Goal: Obtain resource: Download file/media

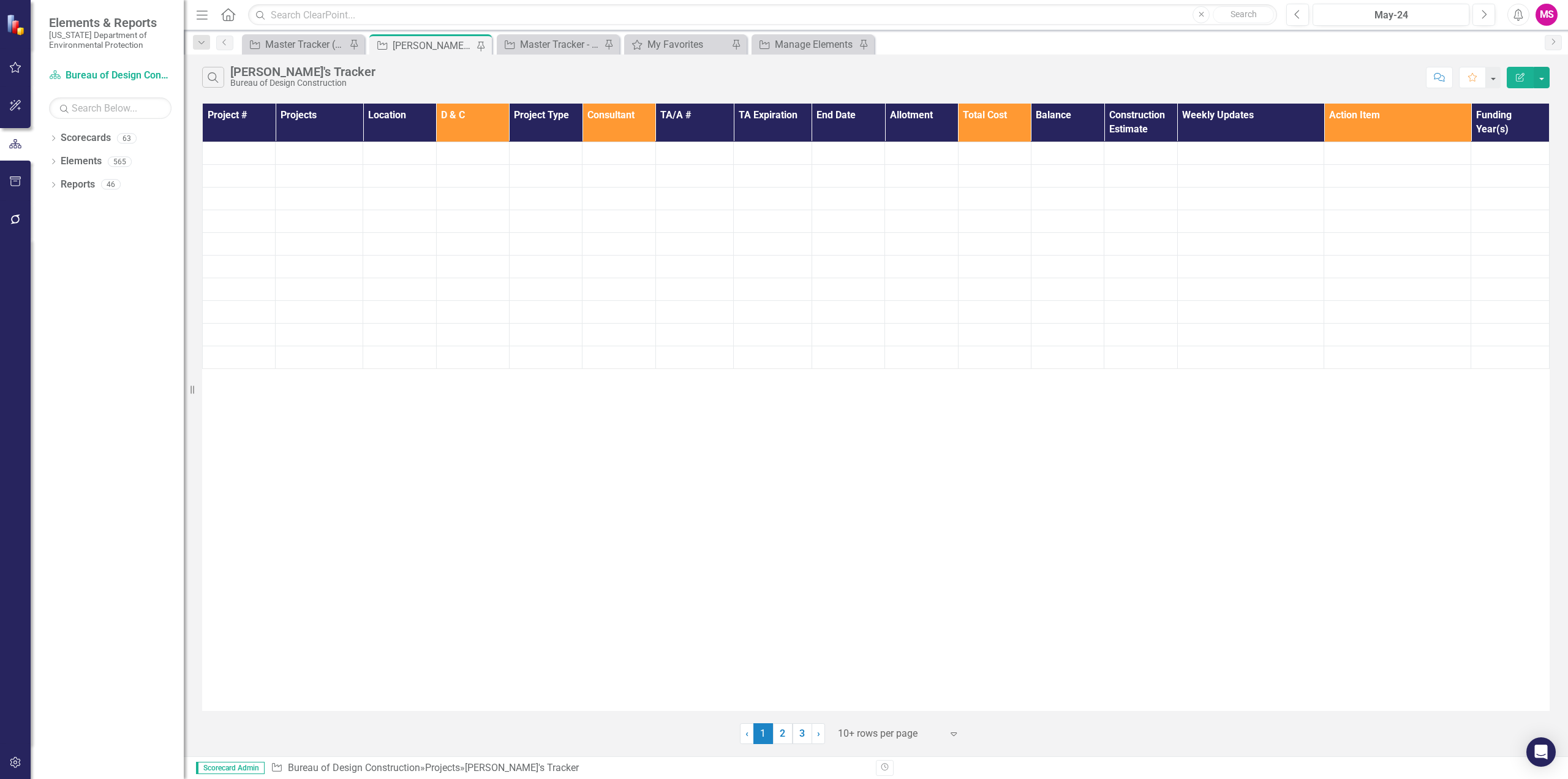
drag, startPoint x: 199, startPoint y: 13, endPoint x: 343, endPoint y: 64, distance: 152.8
click at [199, 13] on icon "Menu" at bounding box center [202, 15] width 16 height 13
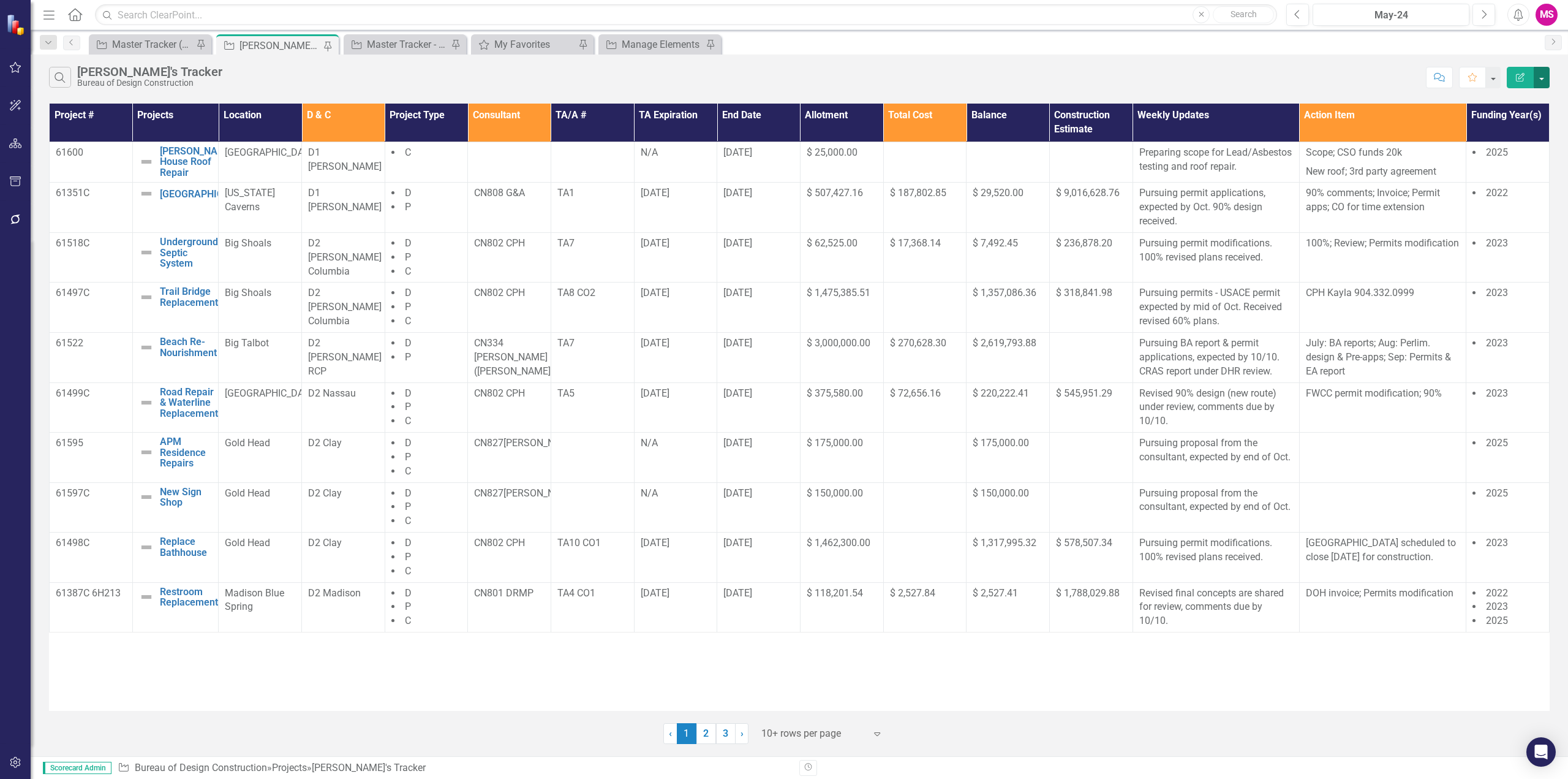
click at [1542, 77] on button "button" at bounding box center [1542, 77] width 16 height 21
click at [1503, 128] on link "PDF Export to PDF" at bounding box center [1501, 124] width 97 height 23
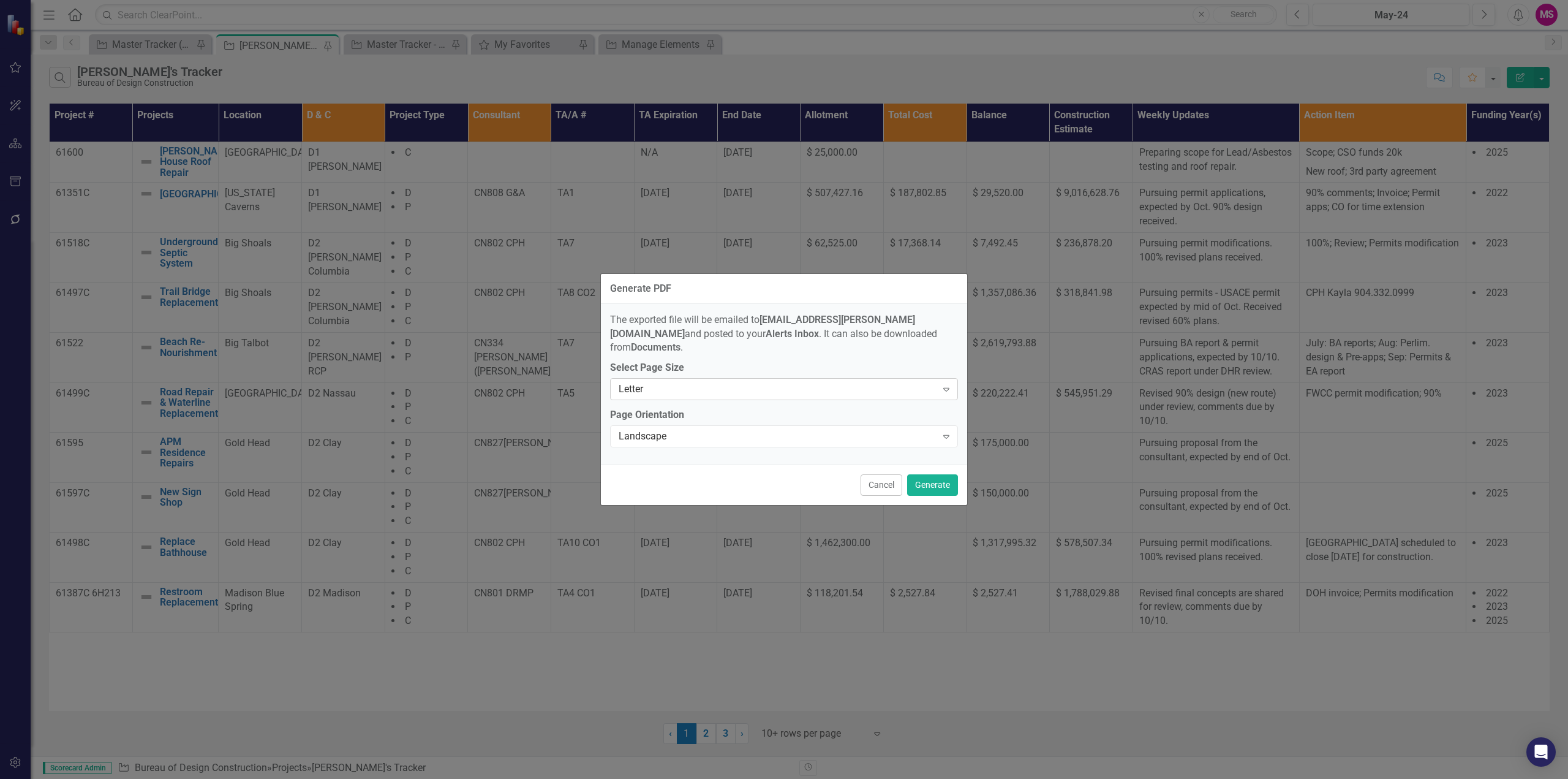
click at [699, 382] on div "Letter" at bounding box center [777, 389] width 318 height 14
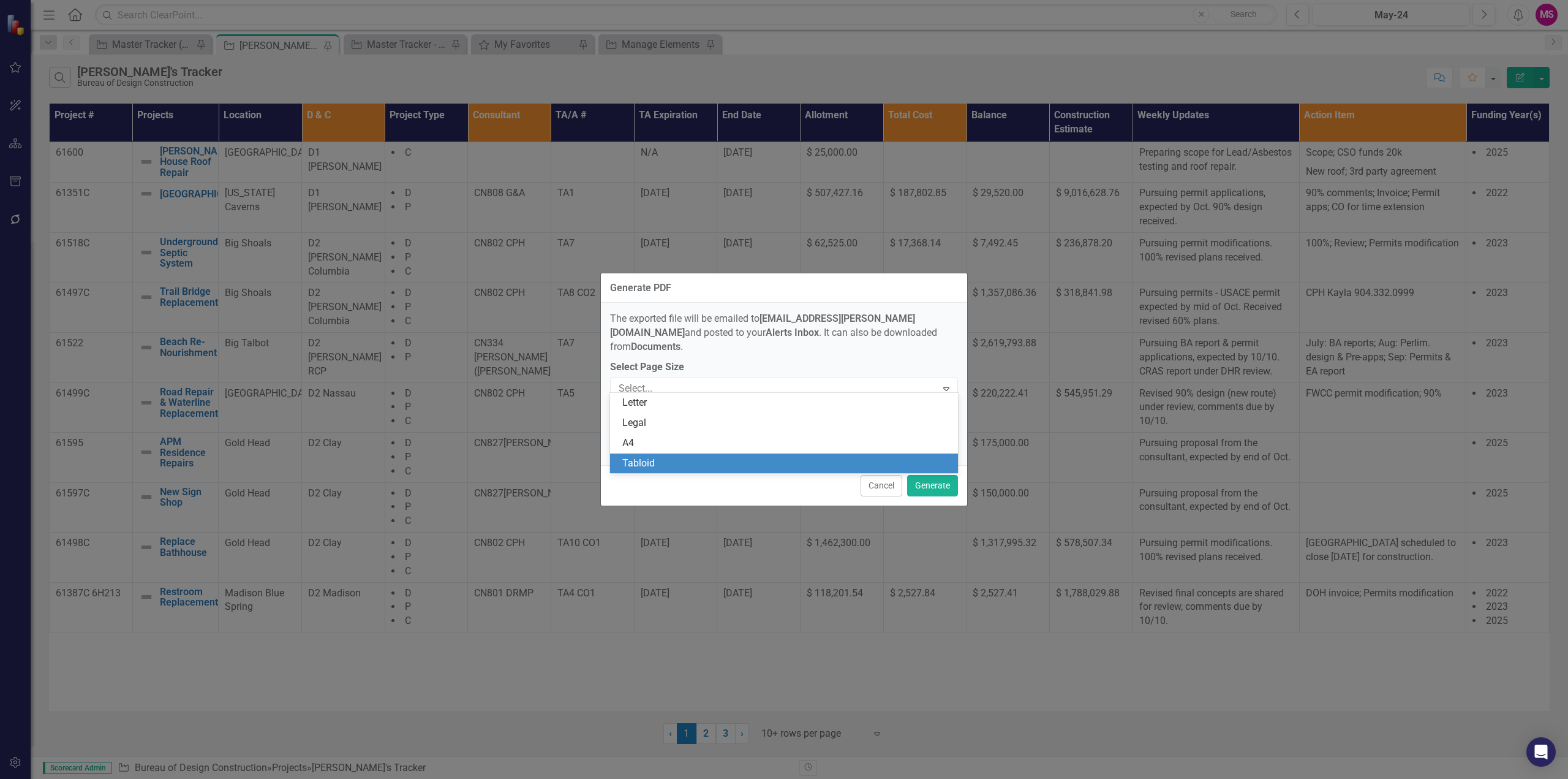
click at [638, 457] on div "Tabloid" at bounding box center [786, 463] width 328 height 14
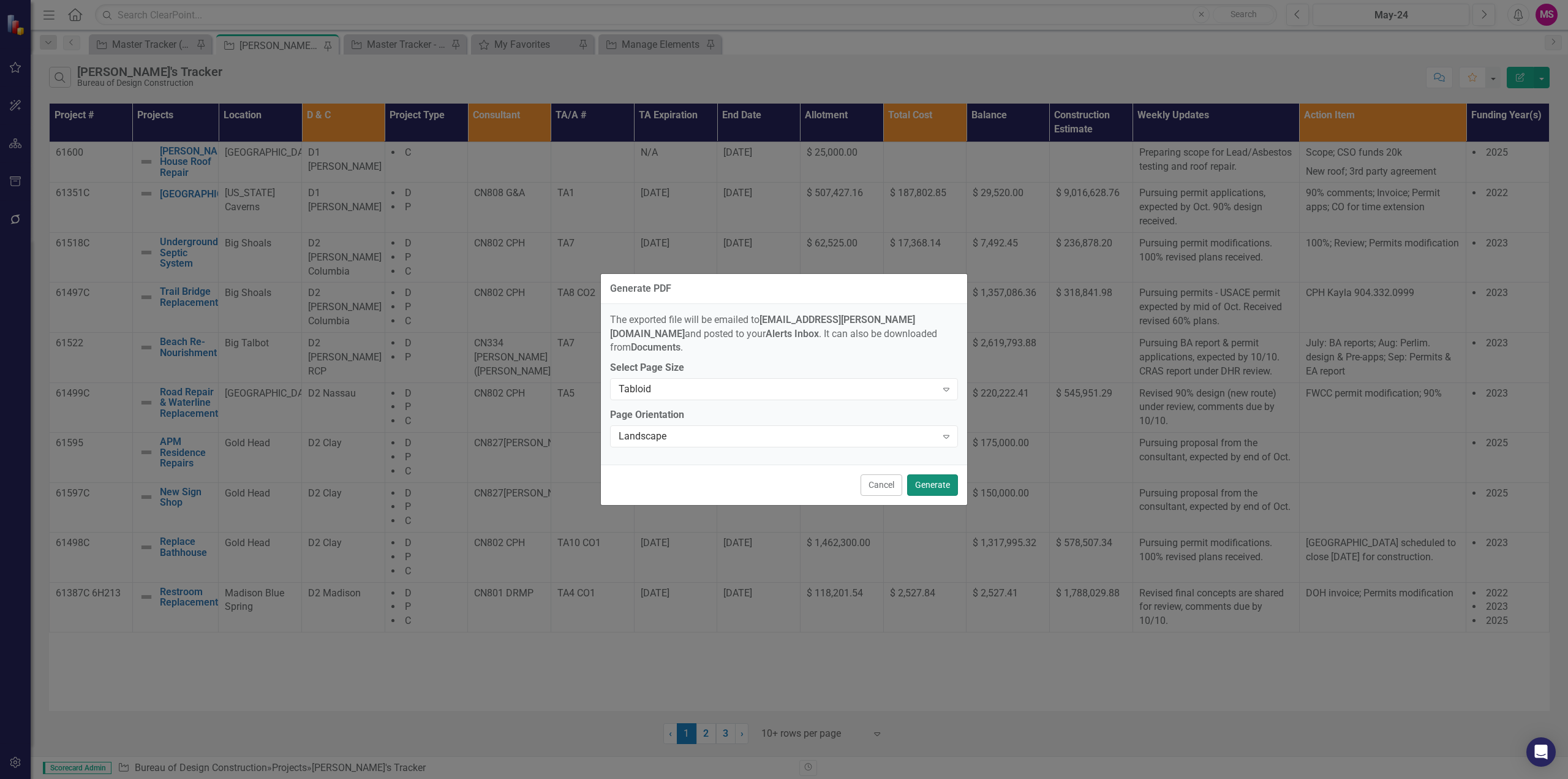
click at [944, 475] on button "Generate" at bounding box center [933, 484] width 51 height 21
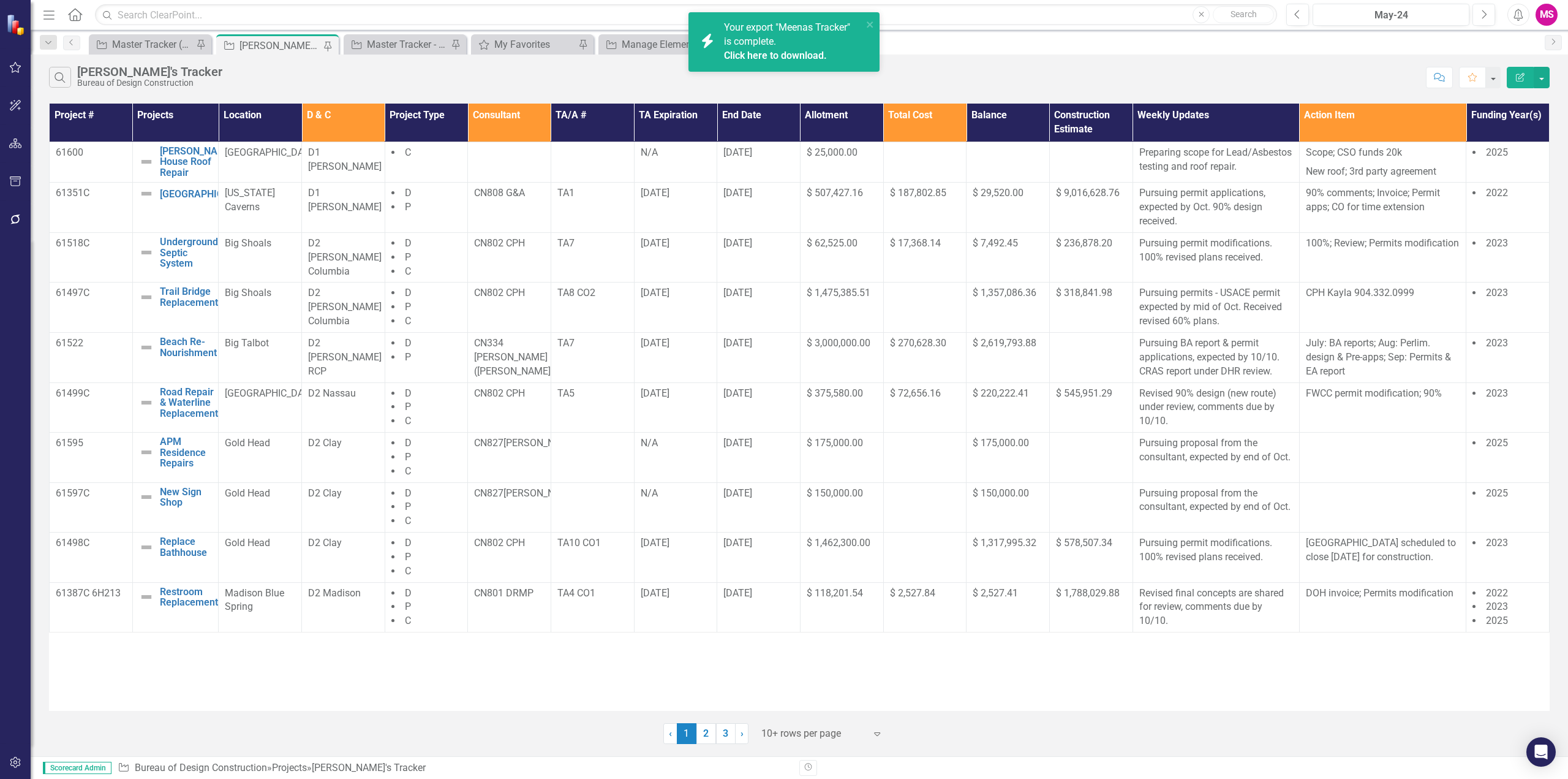
click at [748, 56] on link "Click here to download." at bounding box center [775, 55] width 103 height 12
click at [794, 726] on div at bounding box center [813, 734] width 104 height 17
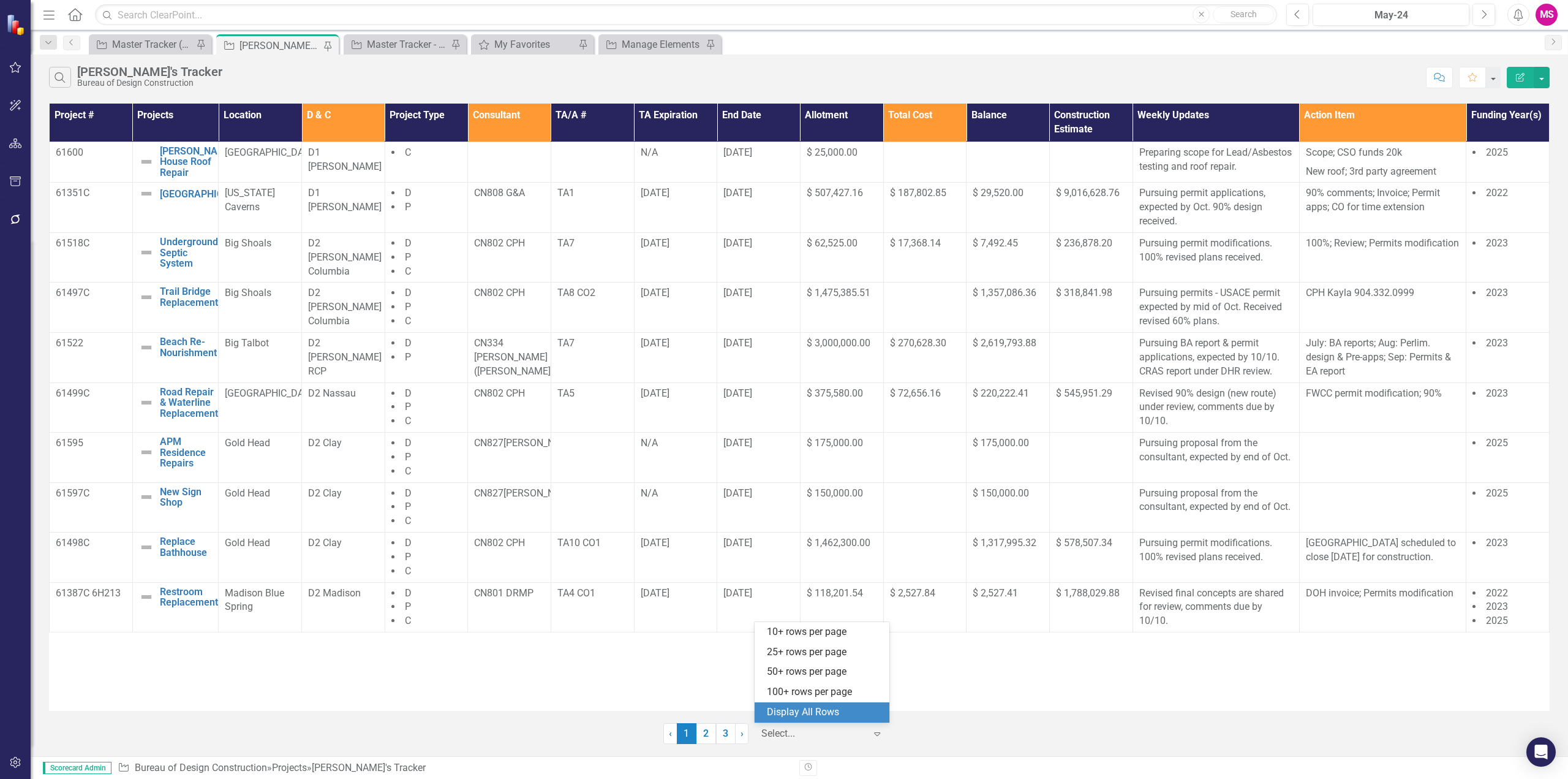
click at [785, 712] on div "Display All Rows" at bounding box center [825, 712] width 115 height 14
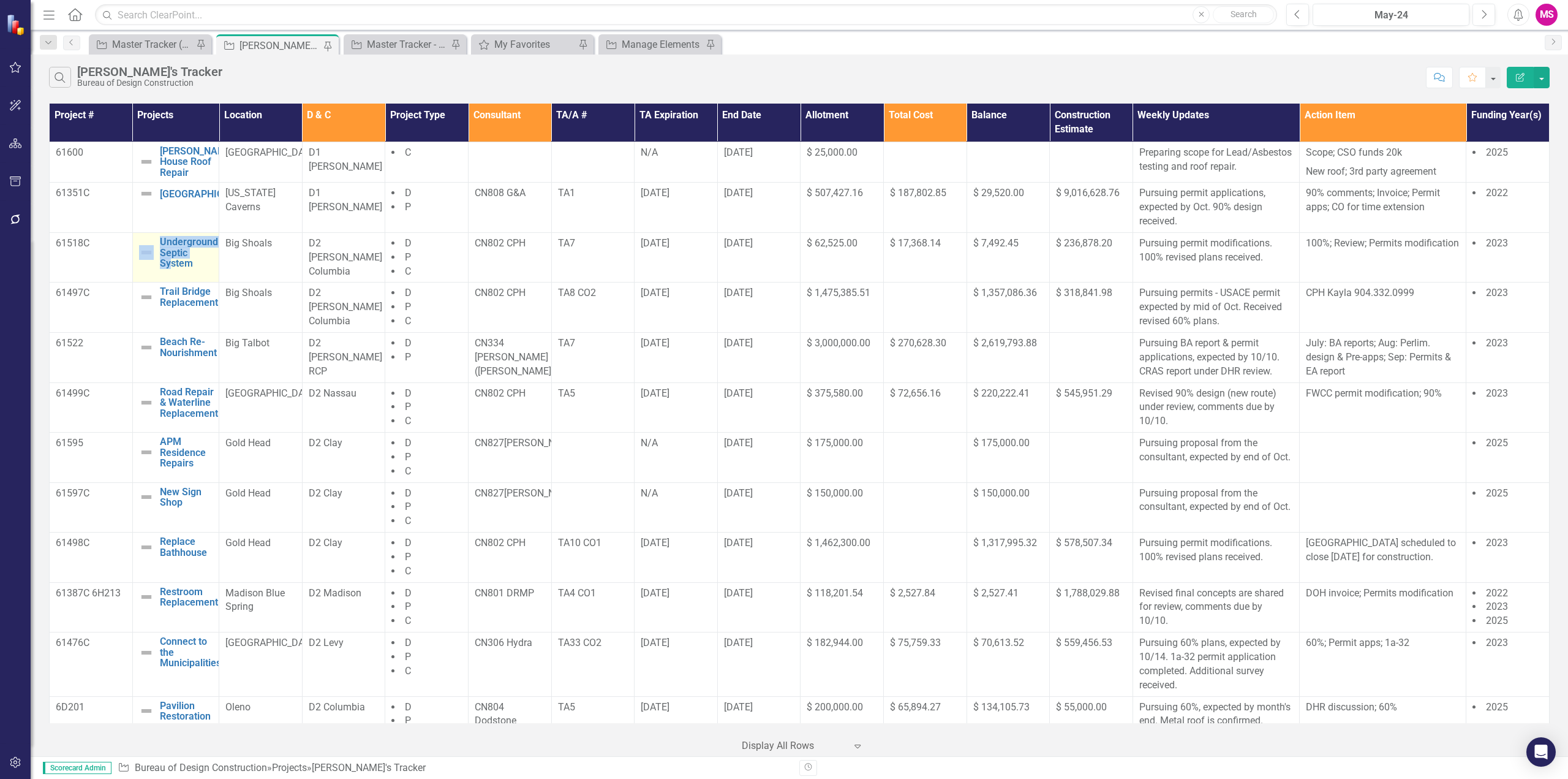
drag, startPoint x: 154, startPoint y: 280, endPoint x: 168, endPoint y: 282, distance: 14.1
click at [168, 282] on tr "61518C Underground Septic System Edit Edit Project Link Open Element Big Shoals…" at bounding box center [799, 257] width 1500 height 50
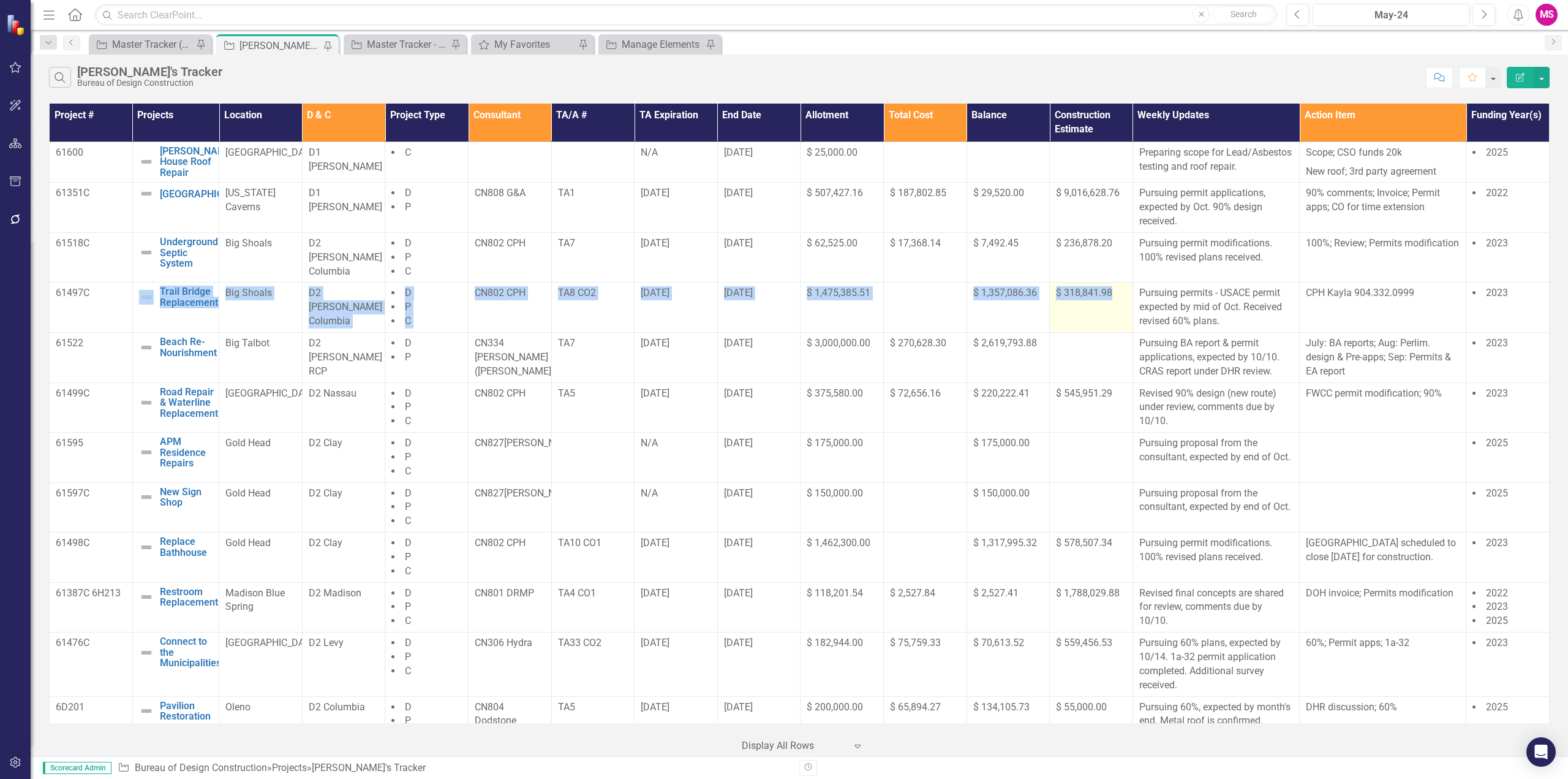
drag, startPoint x: 96, startPoint y: 312, endPoint x: 1115, endPoint y: 328, distance: 1019.1
click at [1115, 328] on tr "61497C Trail Bridge Replacement Edit Edit Project Link Open Element Big Shoals …" at bounding box center [799, 307] width 1500 height 50
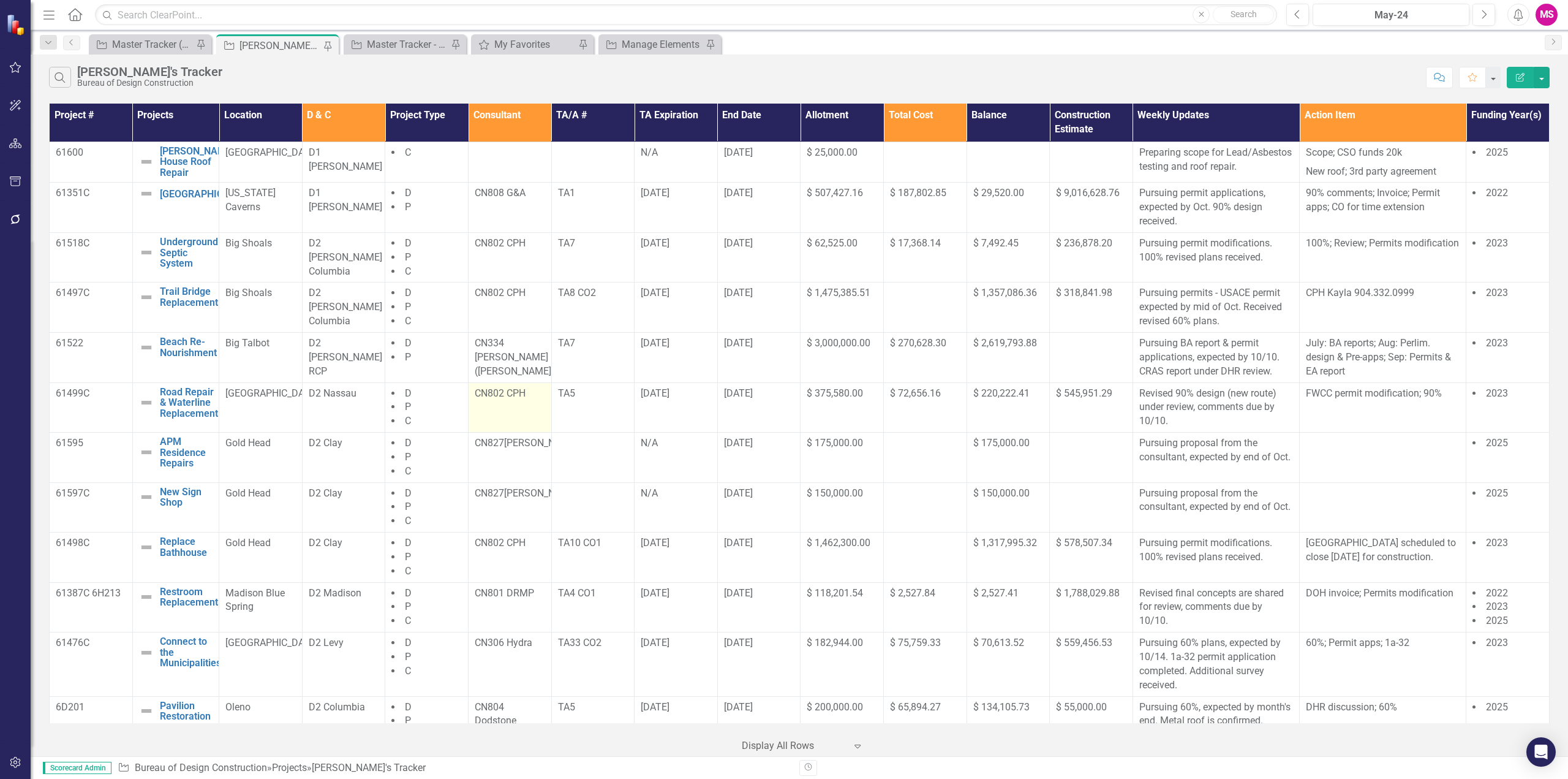
click at [481, 419] on td "CN802 CPH" at bounding box center [511, 407] width 83 height 50
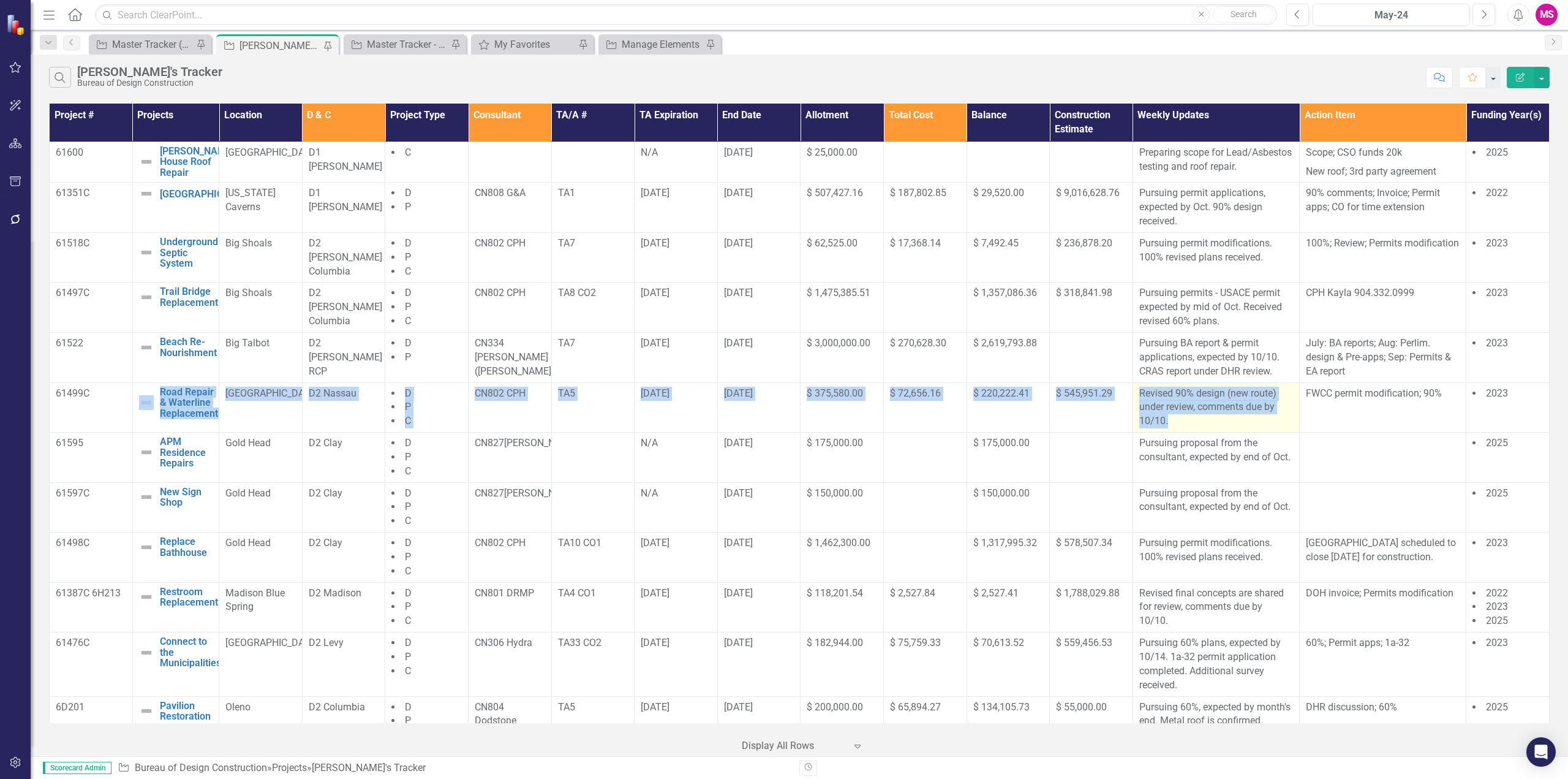
drag, startPoint x: 93, startPoint y: 408, endPoint x: 1180, endPoint y: 430, distance: 1087.2
click at [1181, 431] on tr "61499C Road Repair & Waterline Replacement Edit Edit Project Link Open Element …" at bounding box center [799, 407] width 1500 height 50
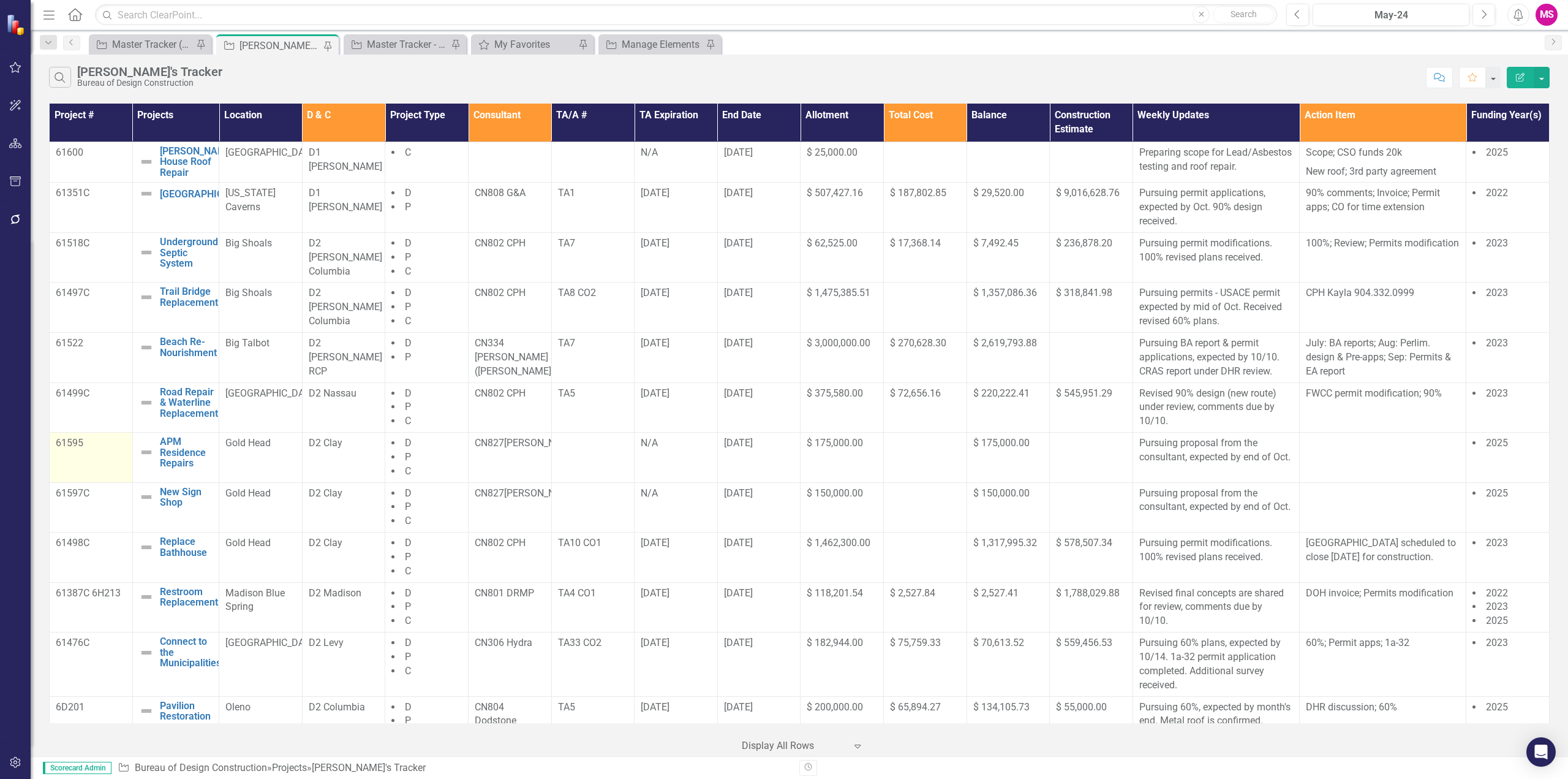
click at [65, 470] on td "61595" at bounding box center [91, 457] width 83 height 50
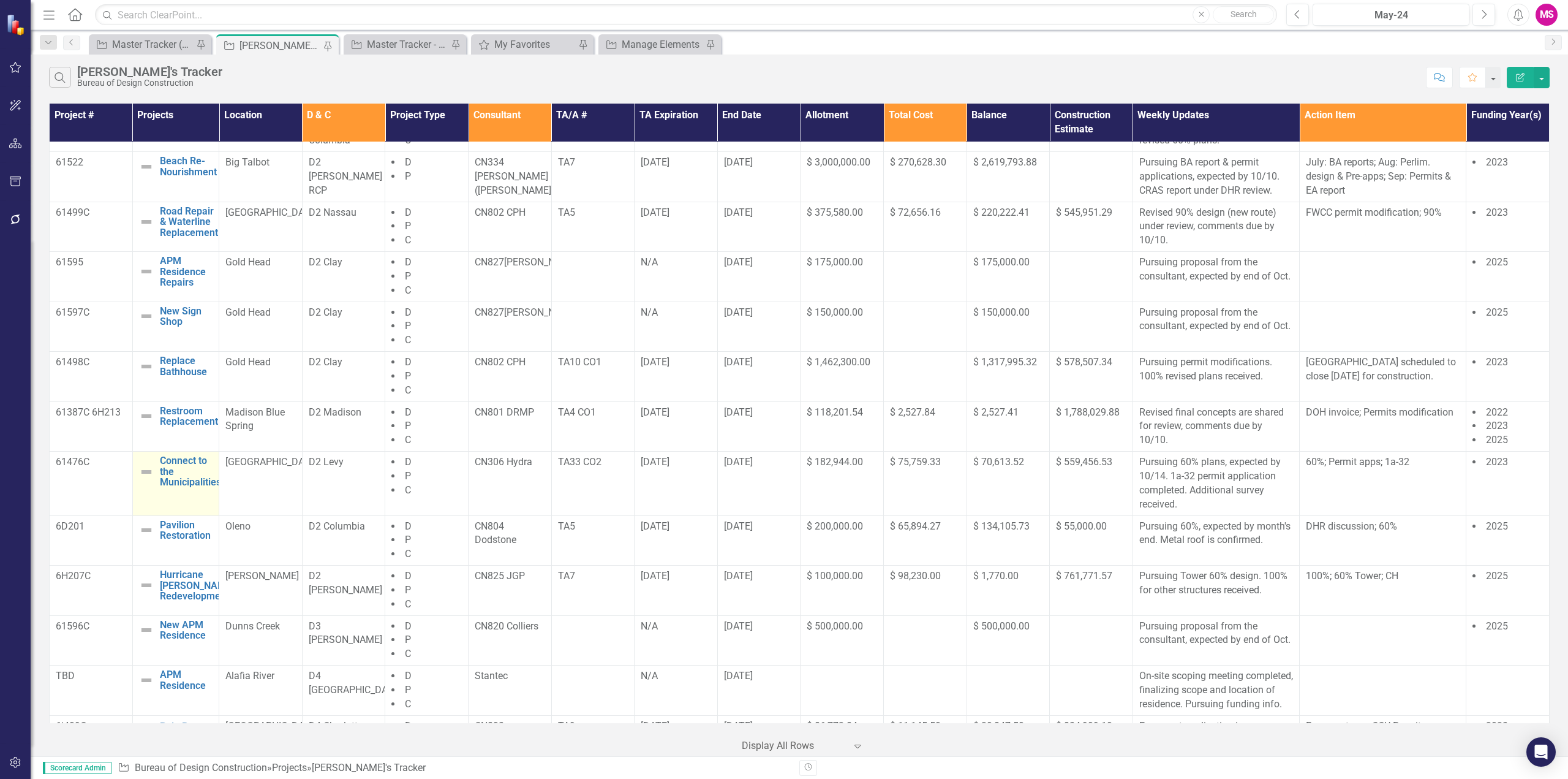
scroll to position [184, 0]
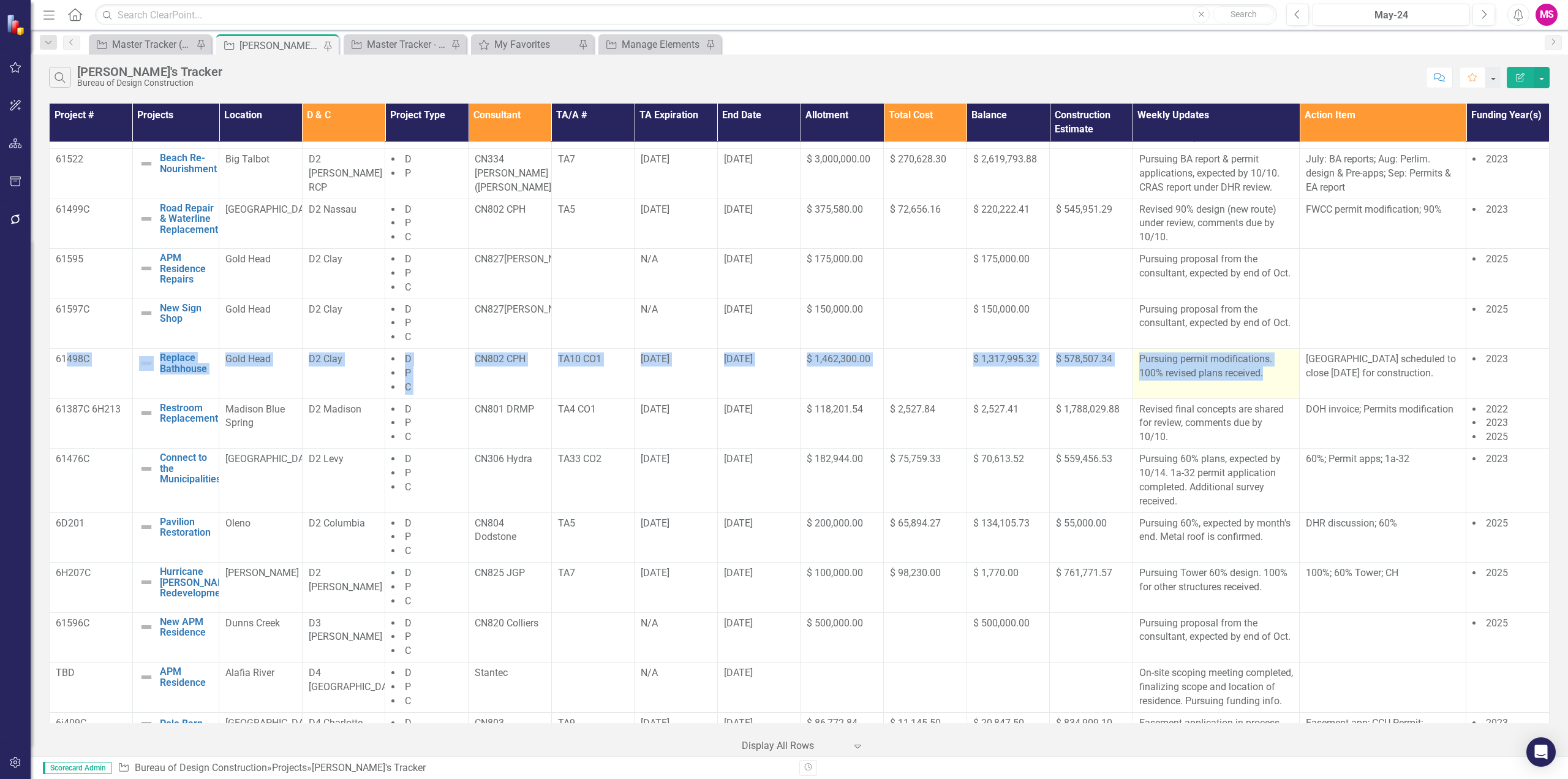
drag, startPoint x: 69, startPoint y: 381, endPoint x: 1275, endPoint y: 392, distance: 1206.1
click at [1275, 392] on tr "61498C Replace Bathhouse Edit Edit Project Link Open Element Gold Head D2 Clay …" at bounding box center [799, 373] width 1500 height 50
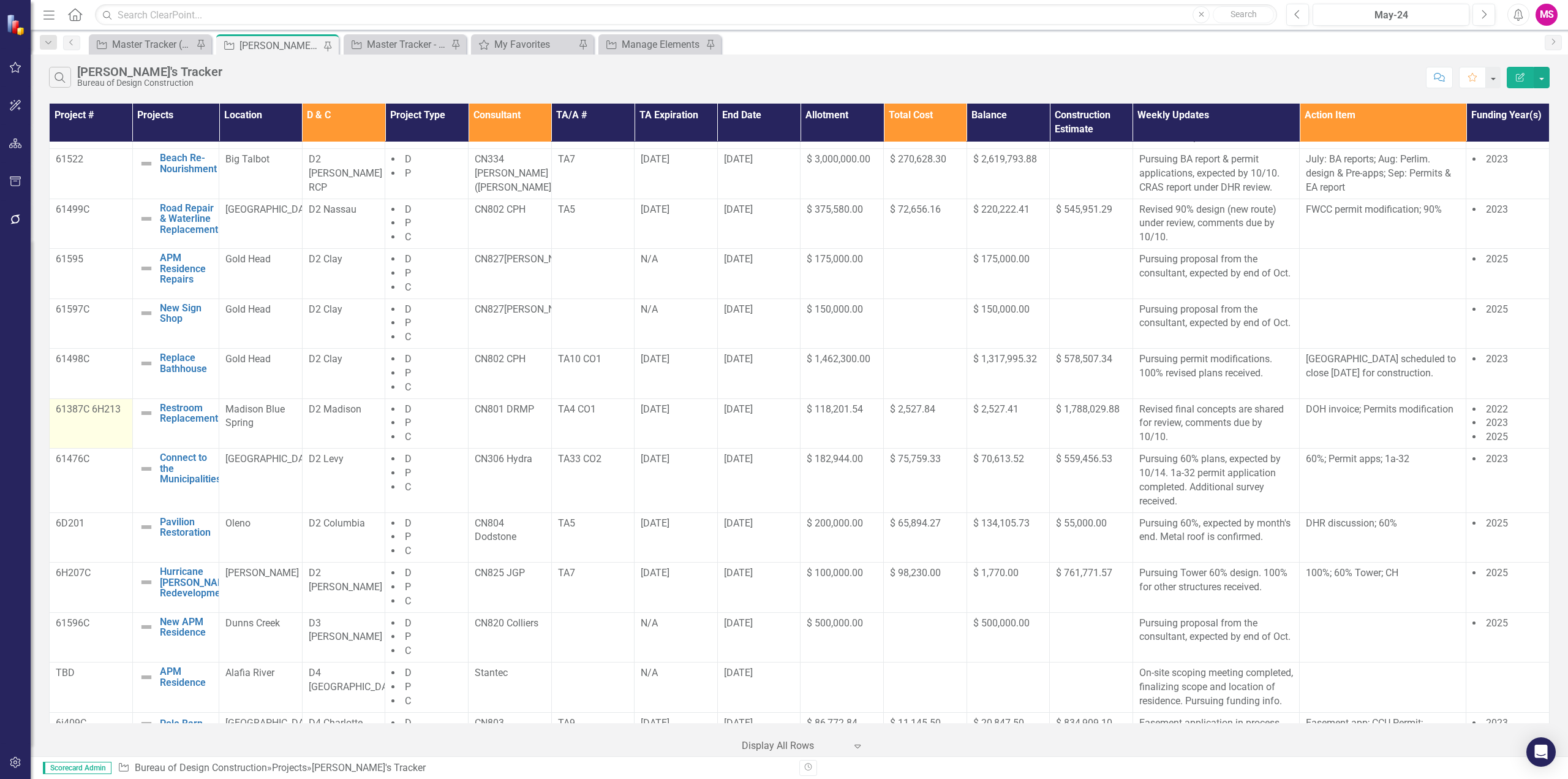
click at [66, 428] on td "61387C 6H213" at bounding box center [91, 423] width 83 height 50
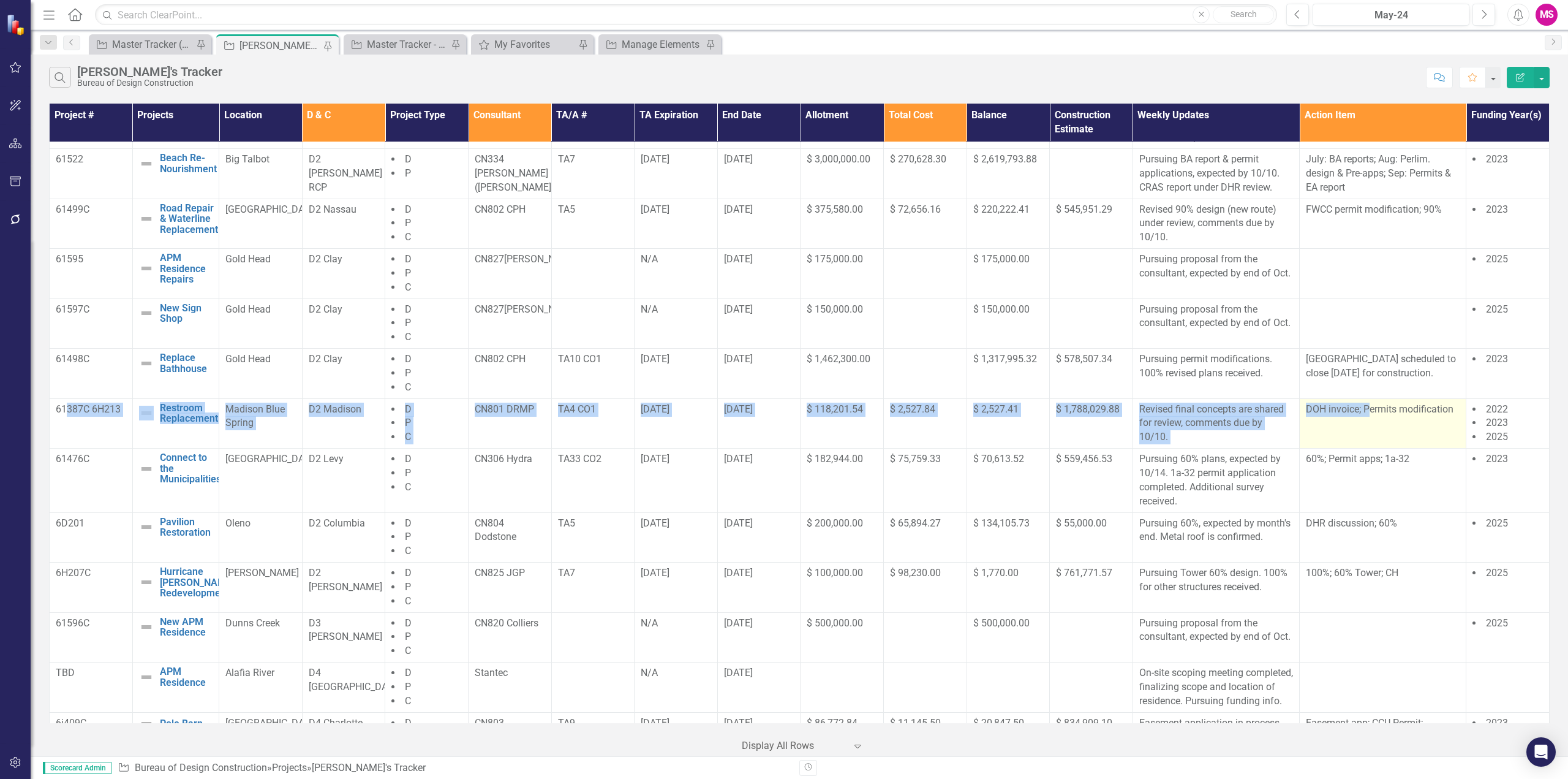
drag, startPoint x: 66, startPoint y: 428, endPoint x: 1360, endPoint y: 453, distance: 1294.2
click at [1360, 449] on tr "61387C 6H213 Restroom Replacement Edit Edit Project Link Open Element Madison B…" at bounding box center [799, 423] width 1500 height 50
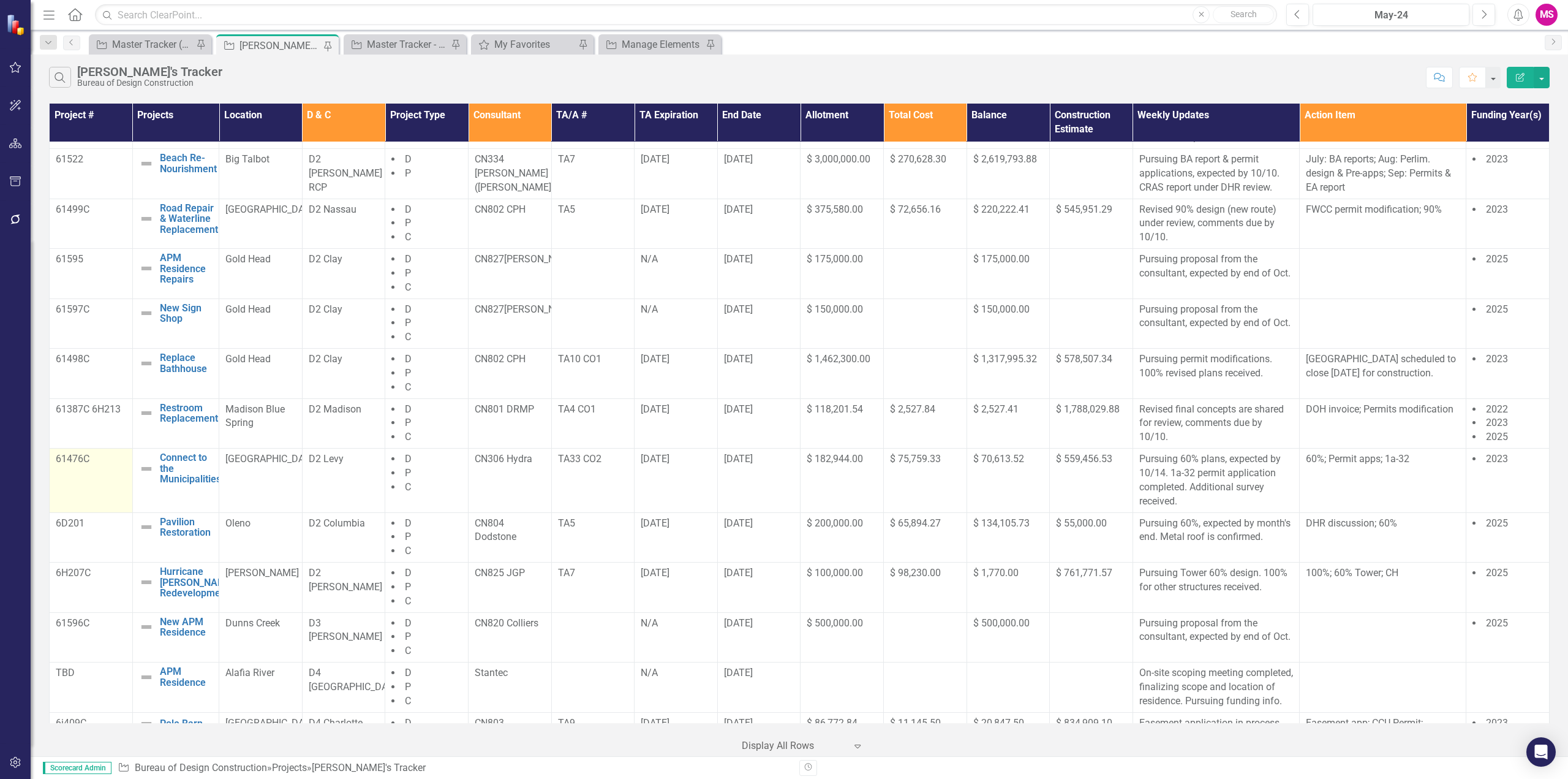
click at [104, 495] on td "61476C" at bounding box center [91, 480] width 83 height 63
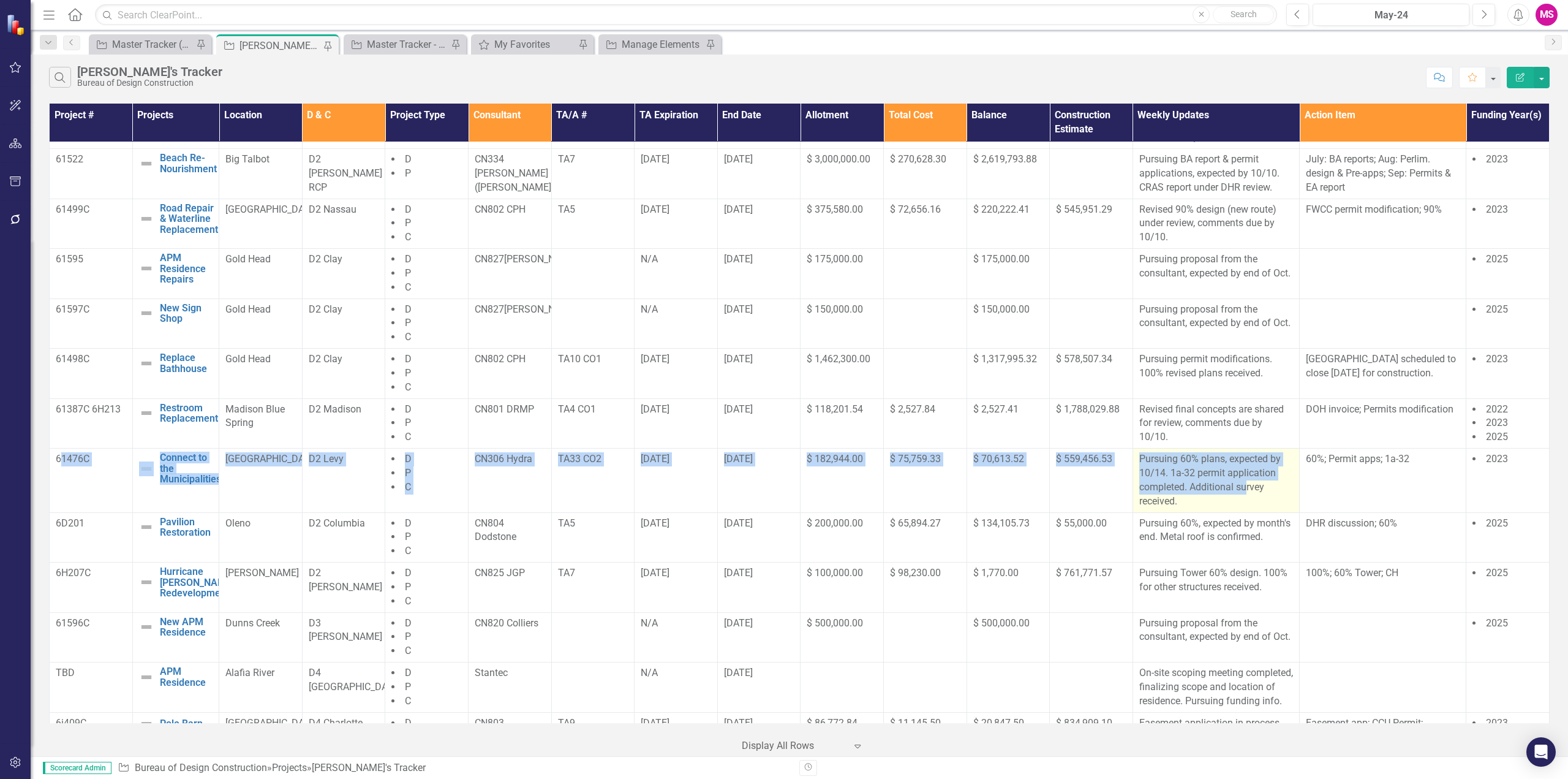
drag, startPoint x: 68, startPoint y: 477, endPoint x: 1242, endPoint y: 501, distance: 1174.2
click at [1242, 501] on tr "61476C Connect to the Municipalities Edit Edit Project Link Open Element Manate…" at bounding box center [799, 480] width 1500 height 63
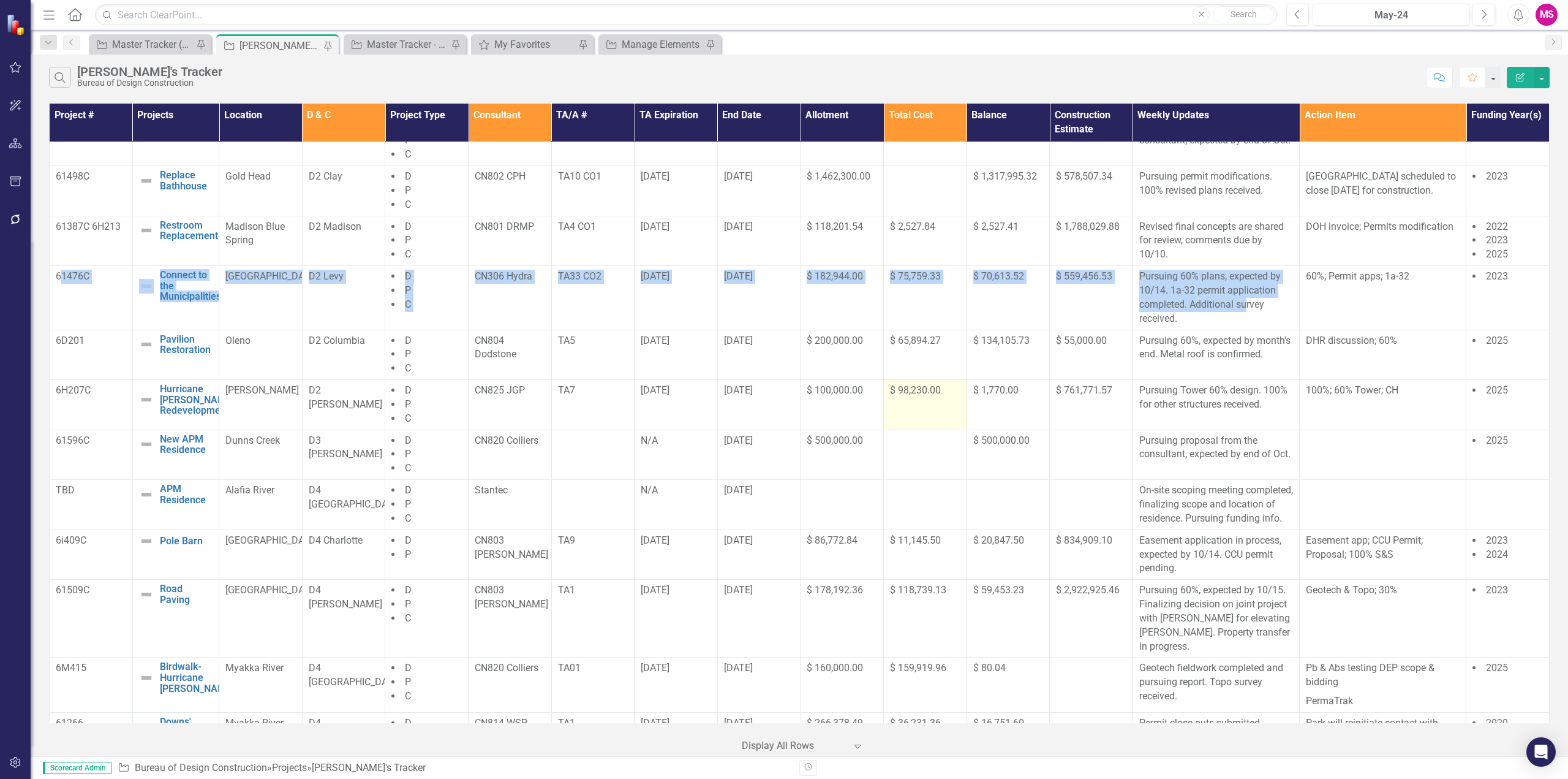
scroll to position [368, 0]
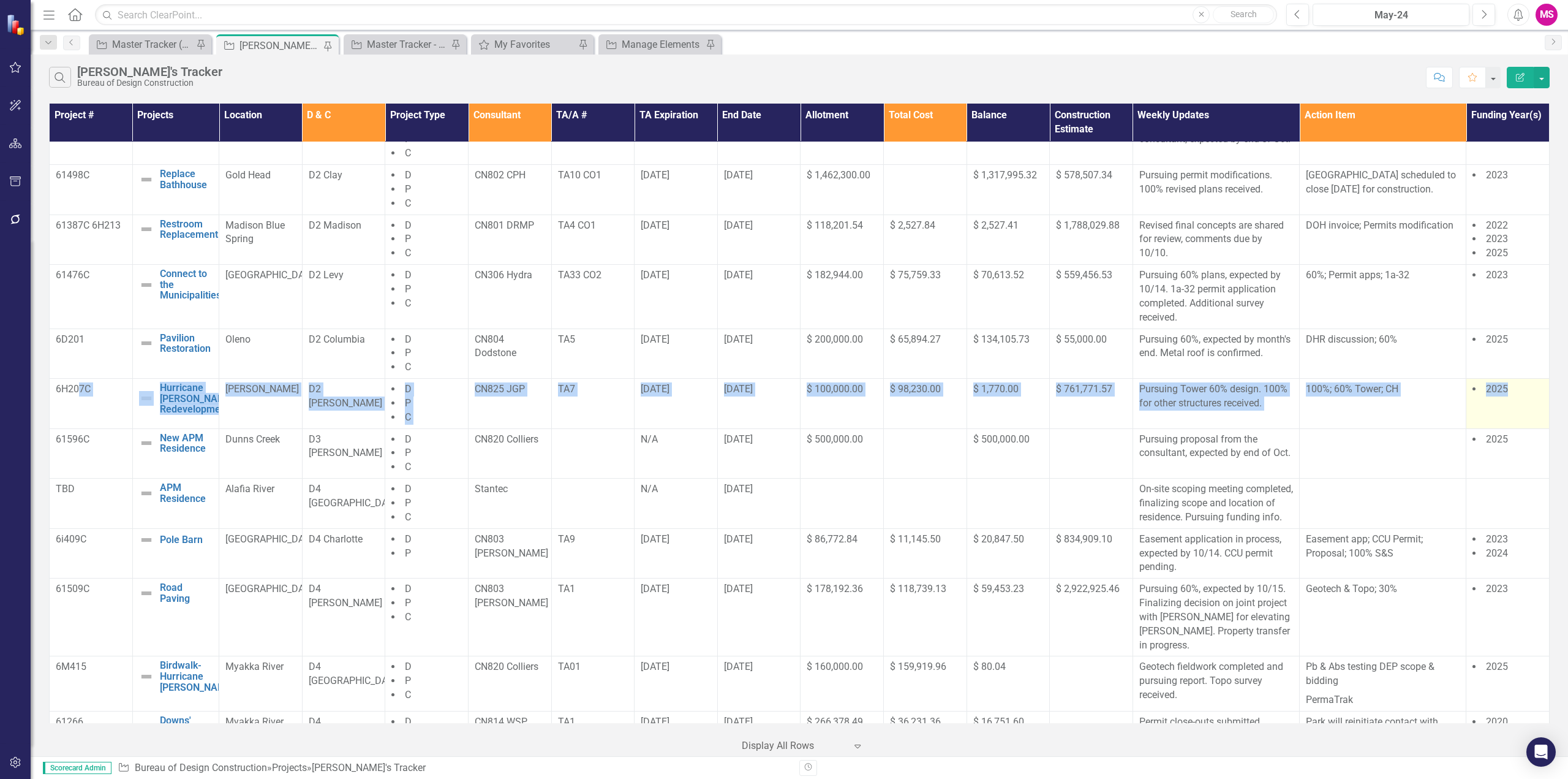
drag, startPoint x: 79, startPoint y: 418, endPoint x: 1506, endPoint y: 435, distance: 1427.1
click at [1506, 429] on tr "6H207C Hurricane [PERSON_NAME] Redevelopment Edit Edit Project Link Open Elemen…" at bounding box center [799, 403] width 1500 height 50
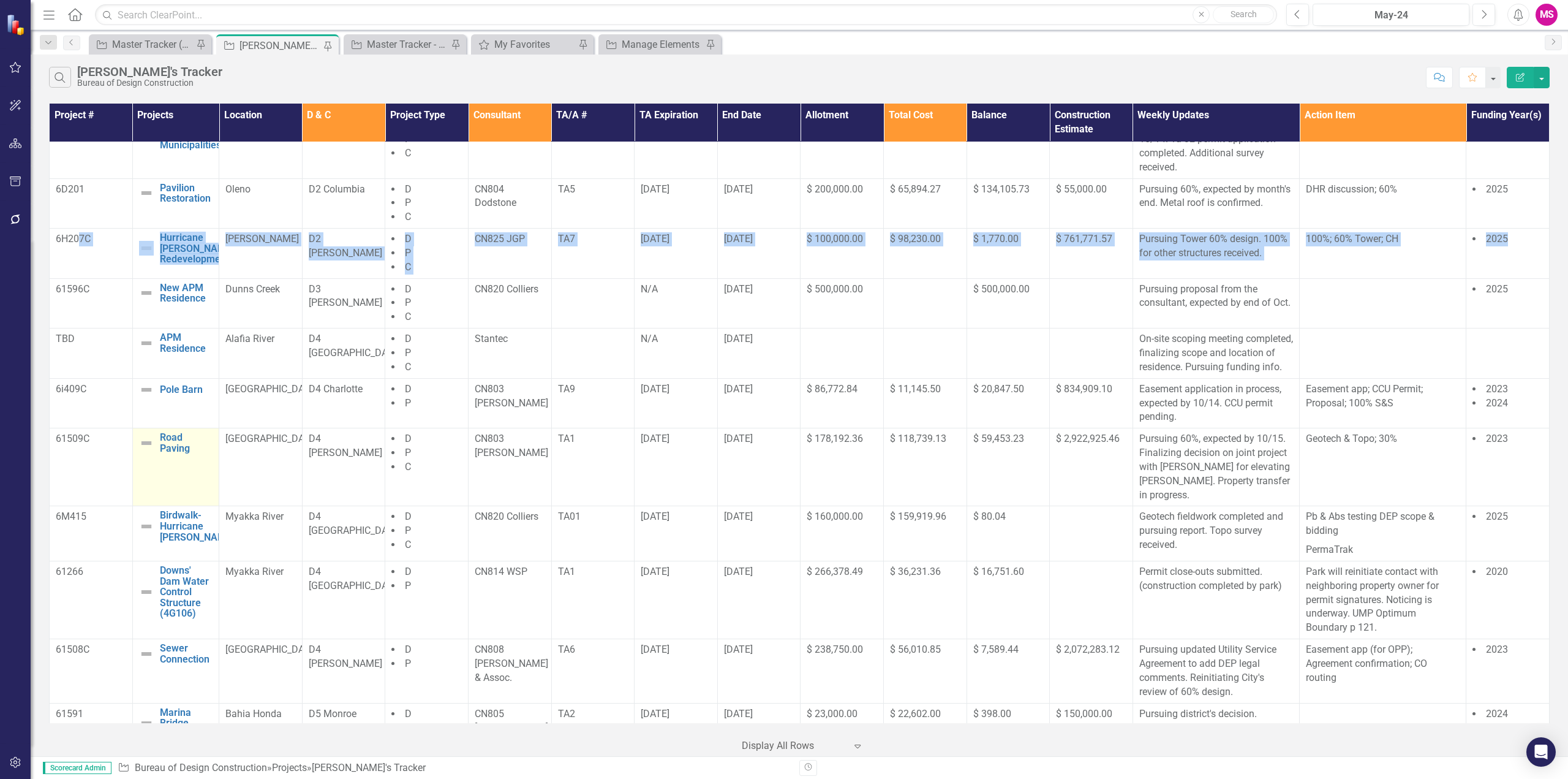
scroll to position [551, 0]
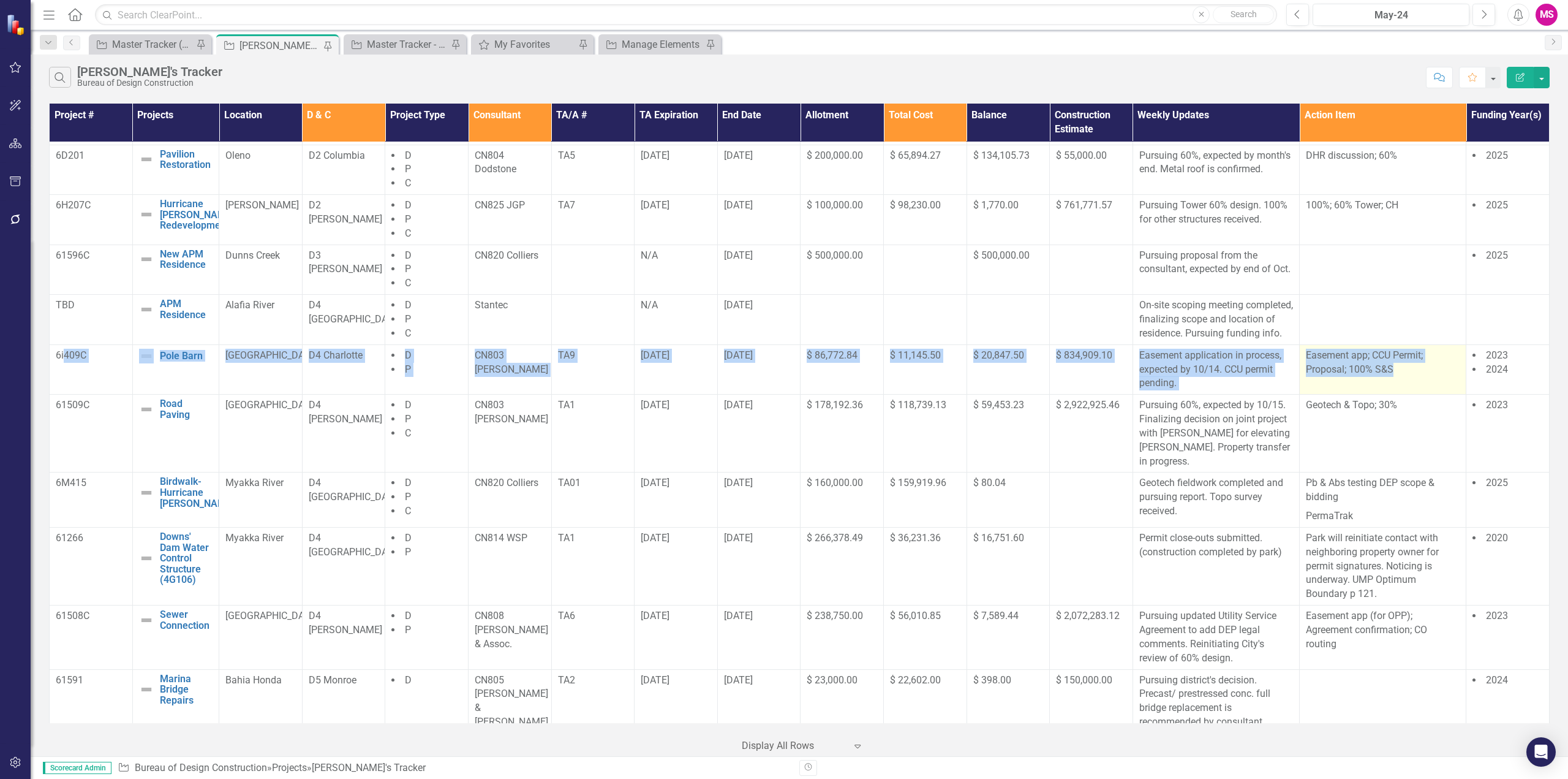
drag, startPoint x: 63, startPoint y: 392, endPoint x: 1398, endPoint y: 406, distance: 1335.1
click at [1397, 395] on tr "6i409C Pole Barn Edit Edit Project Link Open Element [GEOGRAPHIC_DATA] D4 Charl…" at bounding box center [799, 369] width 1500 height 50
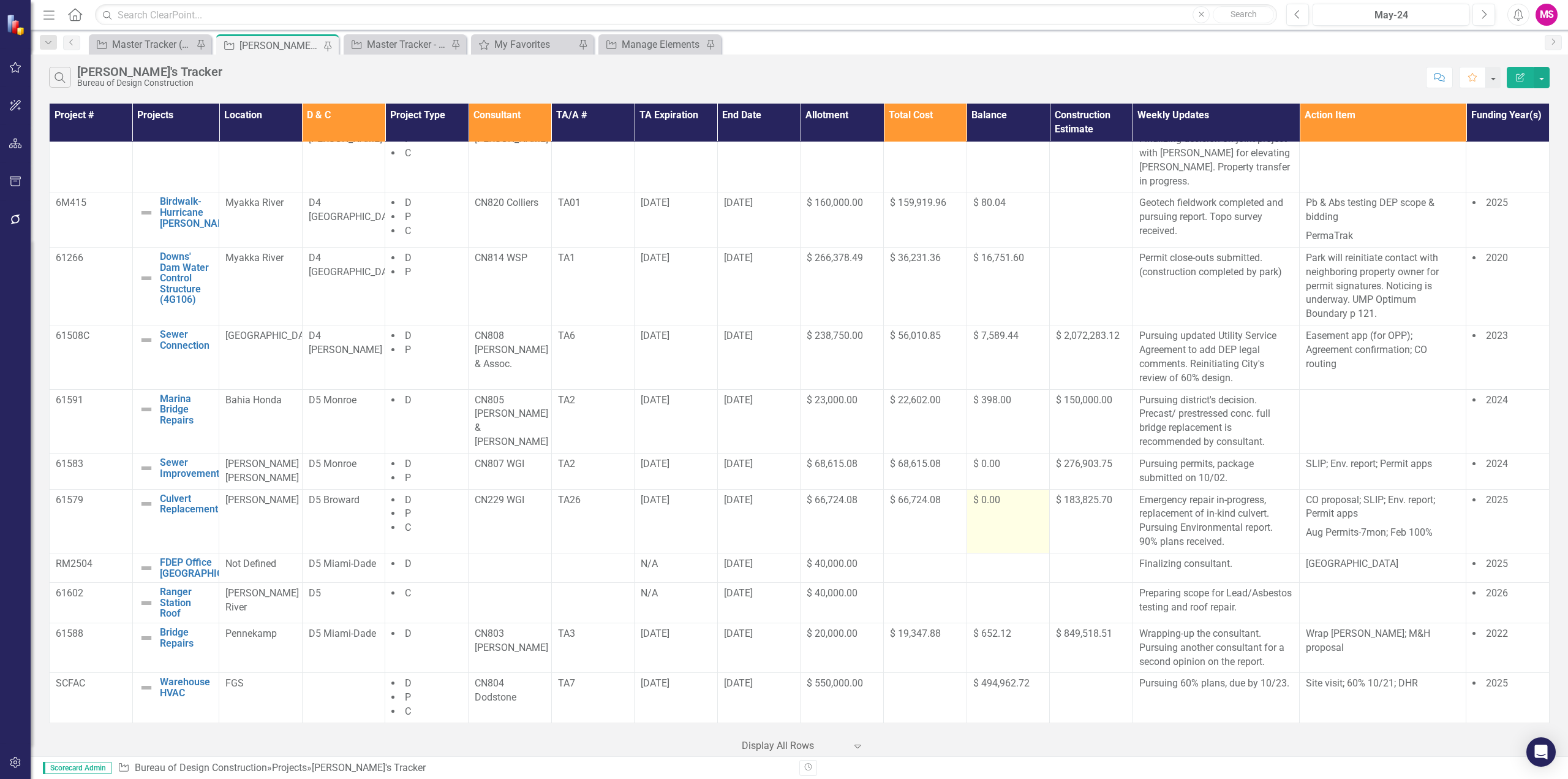
scroll to position [858, 0]
click at [279, 409] on td "Bahia Honda" at bounding box center [261, 420] width 83 height 63
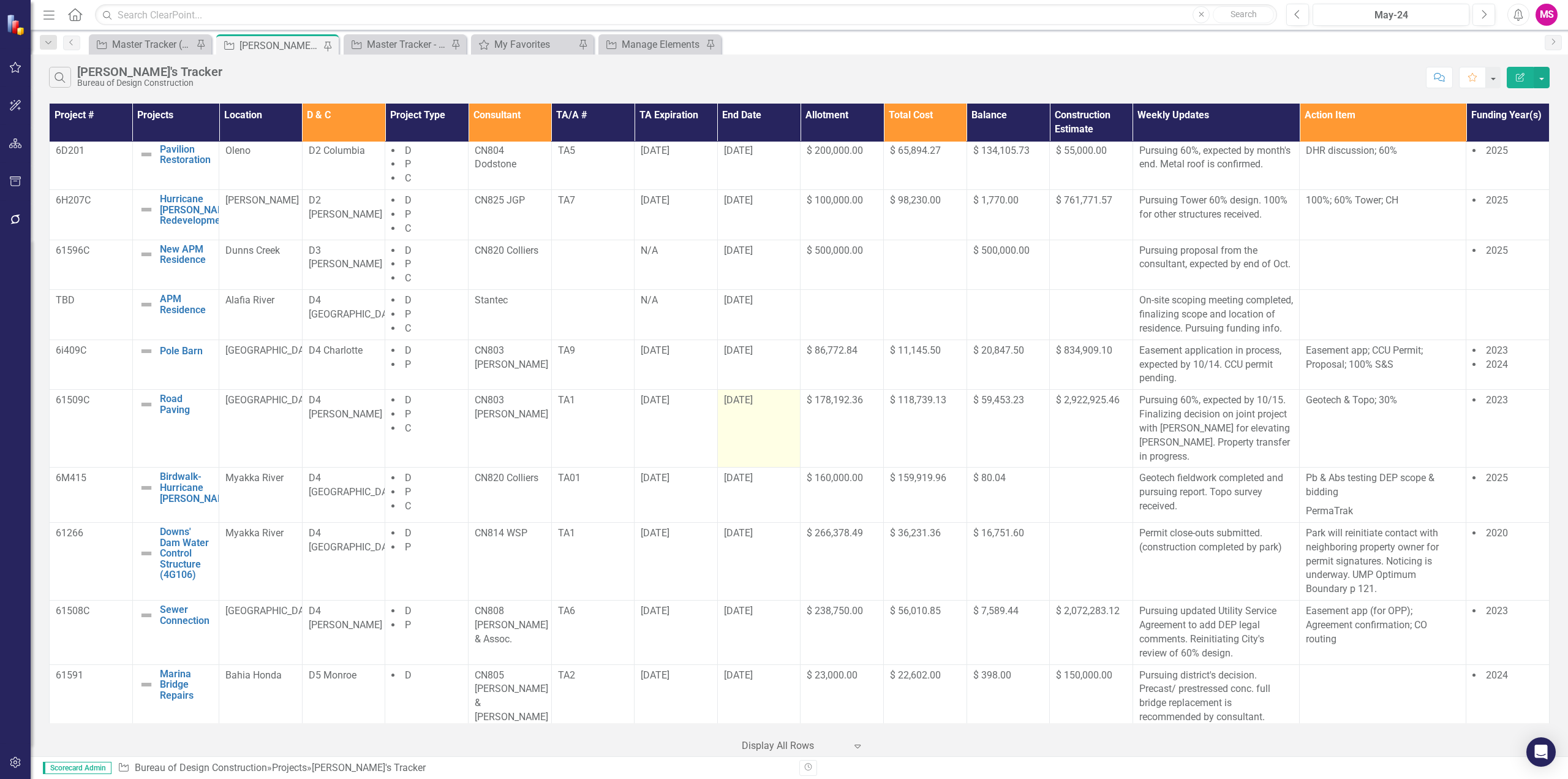
scroll to position [613, 0]
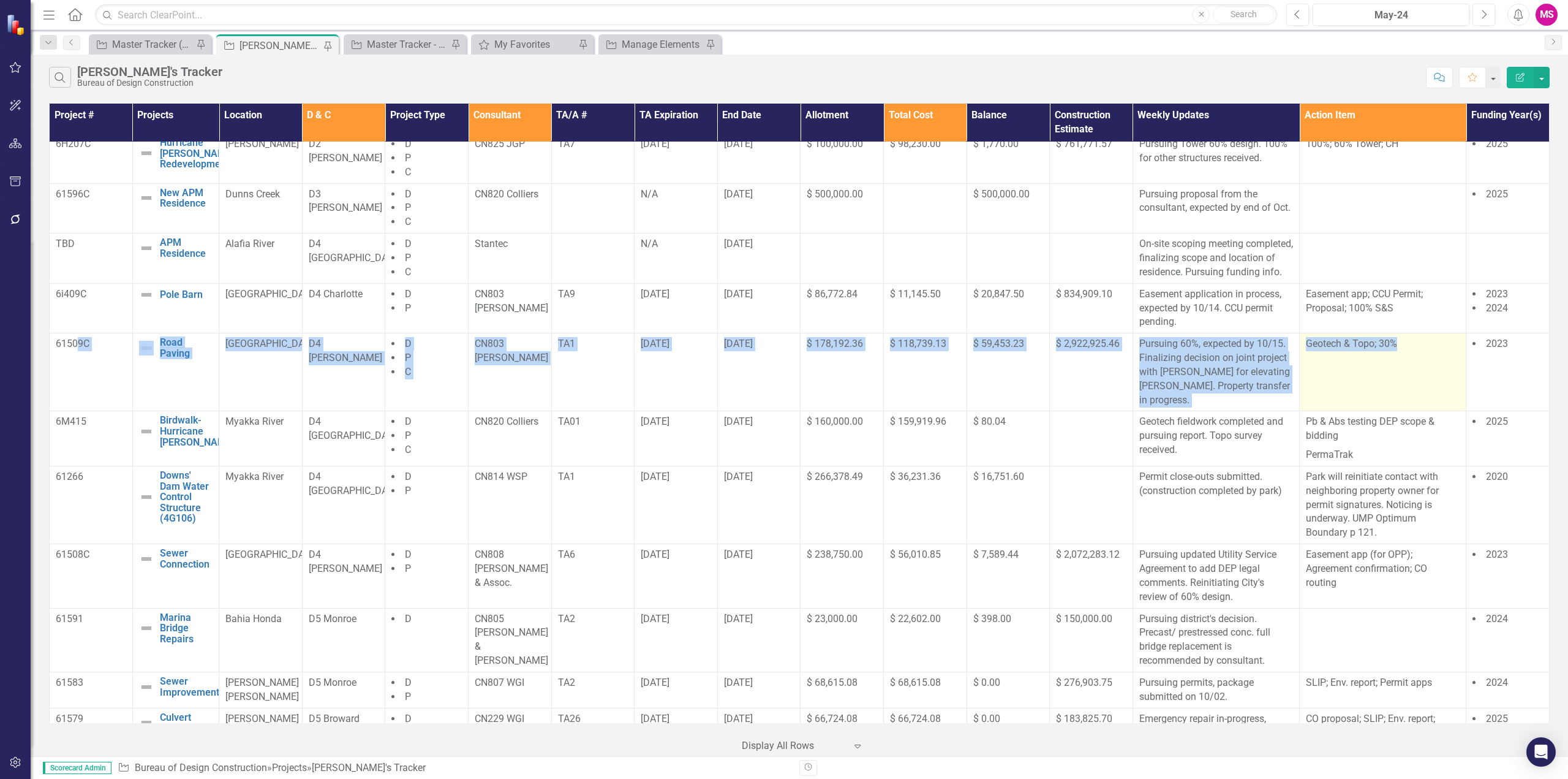
drag, startPoint x: 77, startPoint y: 389, endPoint x: 1421, endPoint y: 404, distance: 1344.1
click at [1421, 404] on tr "61509C Road Paving Edit Edit Project Link Open Element [GEOGRAPHIC_DATA] D4 [PE…" at bounding box center [799, 372] width 1500 height 78
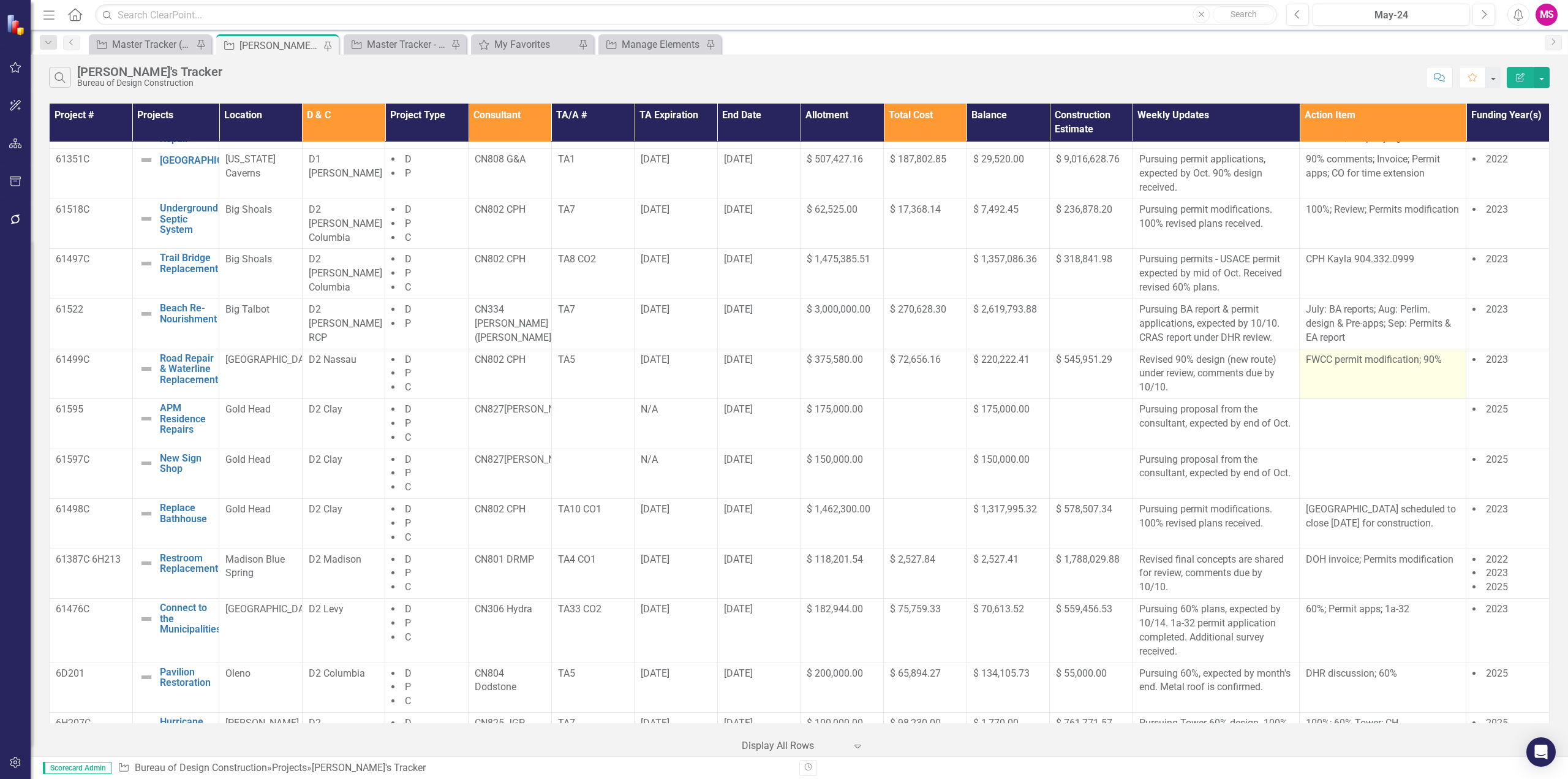
scroll to position [0, 0]
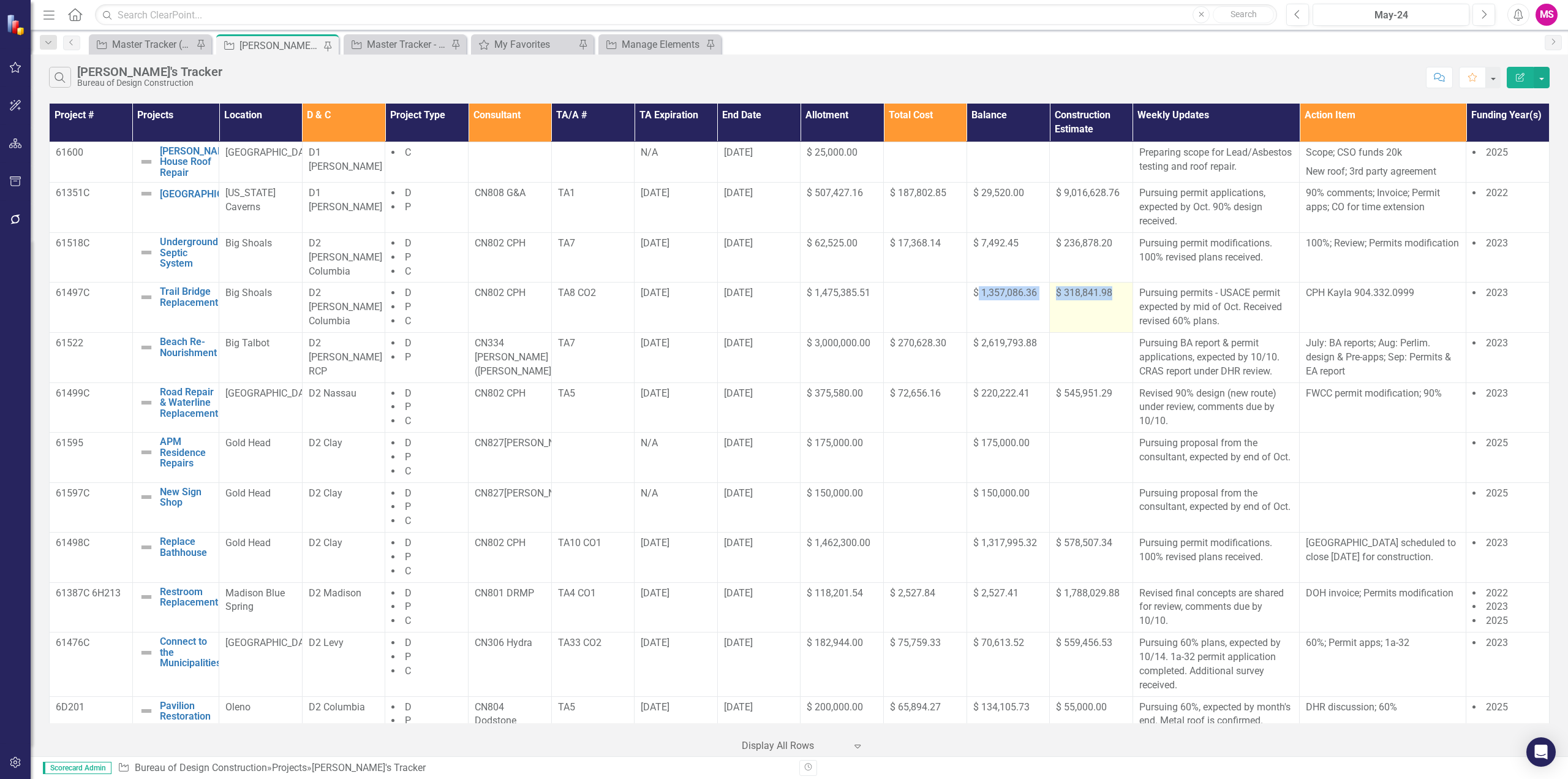
drag, startPoint x: 974, startPoint y: 313, endPoint x: 1117, endPoint y: 316, distance: 143.0
click at [1117, 316] on tr "61497C Trail Bridge Replacement Edit Edit Project Link Open Element Big Shoals …" at bounding box center [799, 307] width 1500 height 50
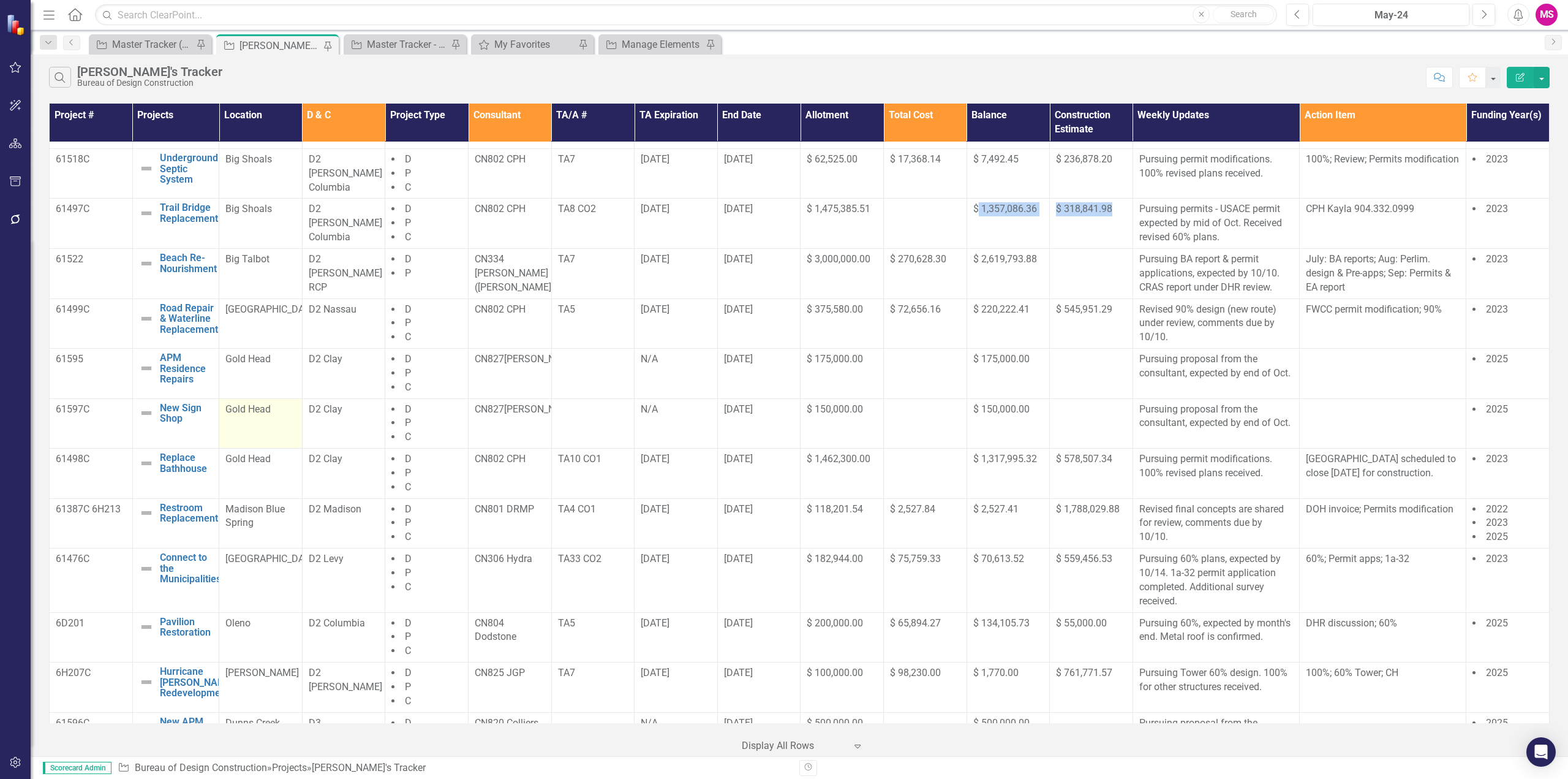
scroll to position [123, 0]
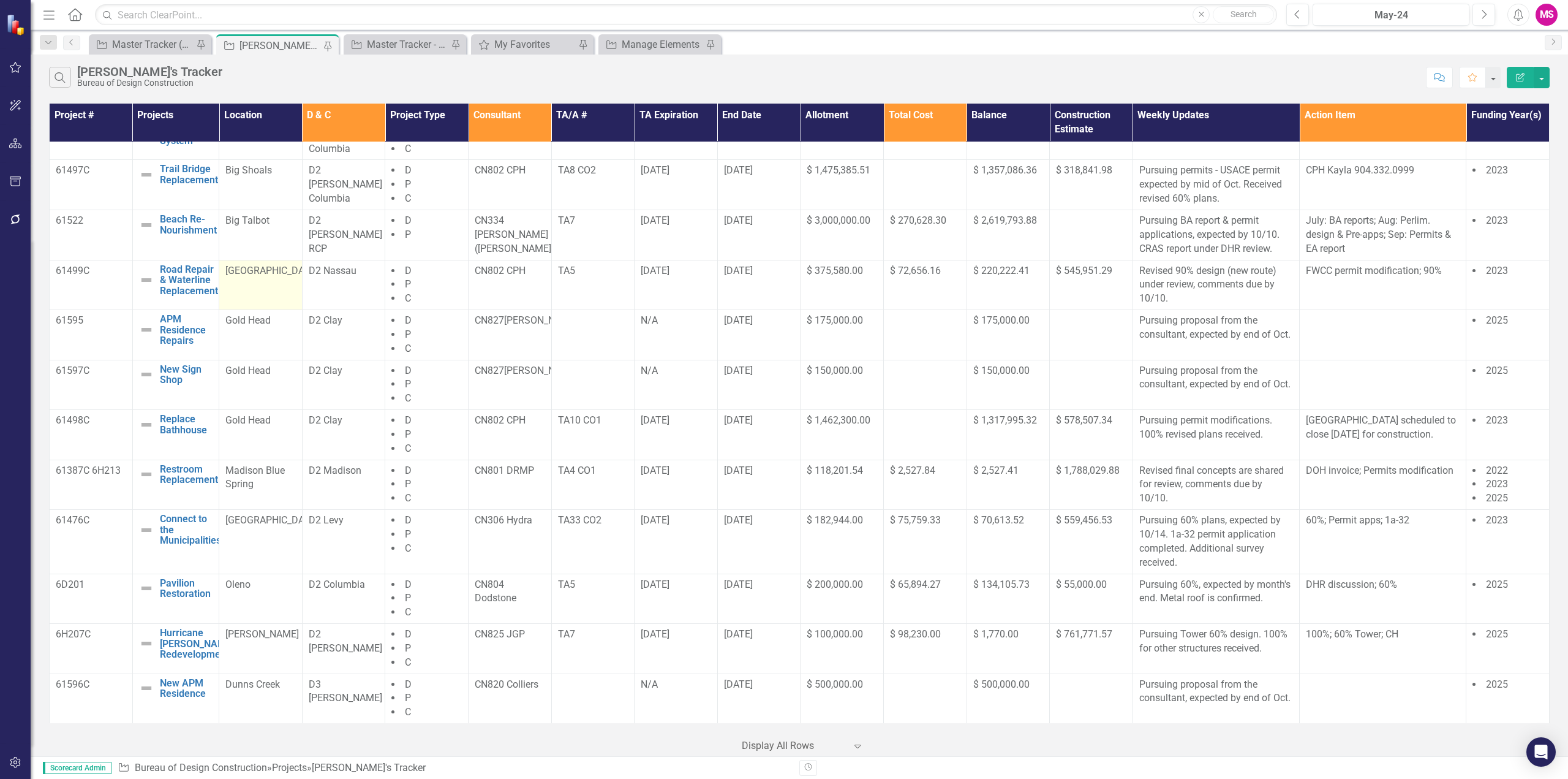
click at [247, 299] on td "[GEOGRAPHIC_DATA]" at bounding box center [261, 284] width 83 height 50
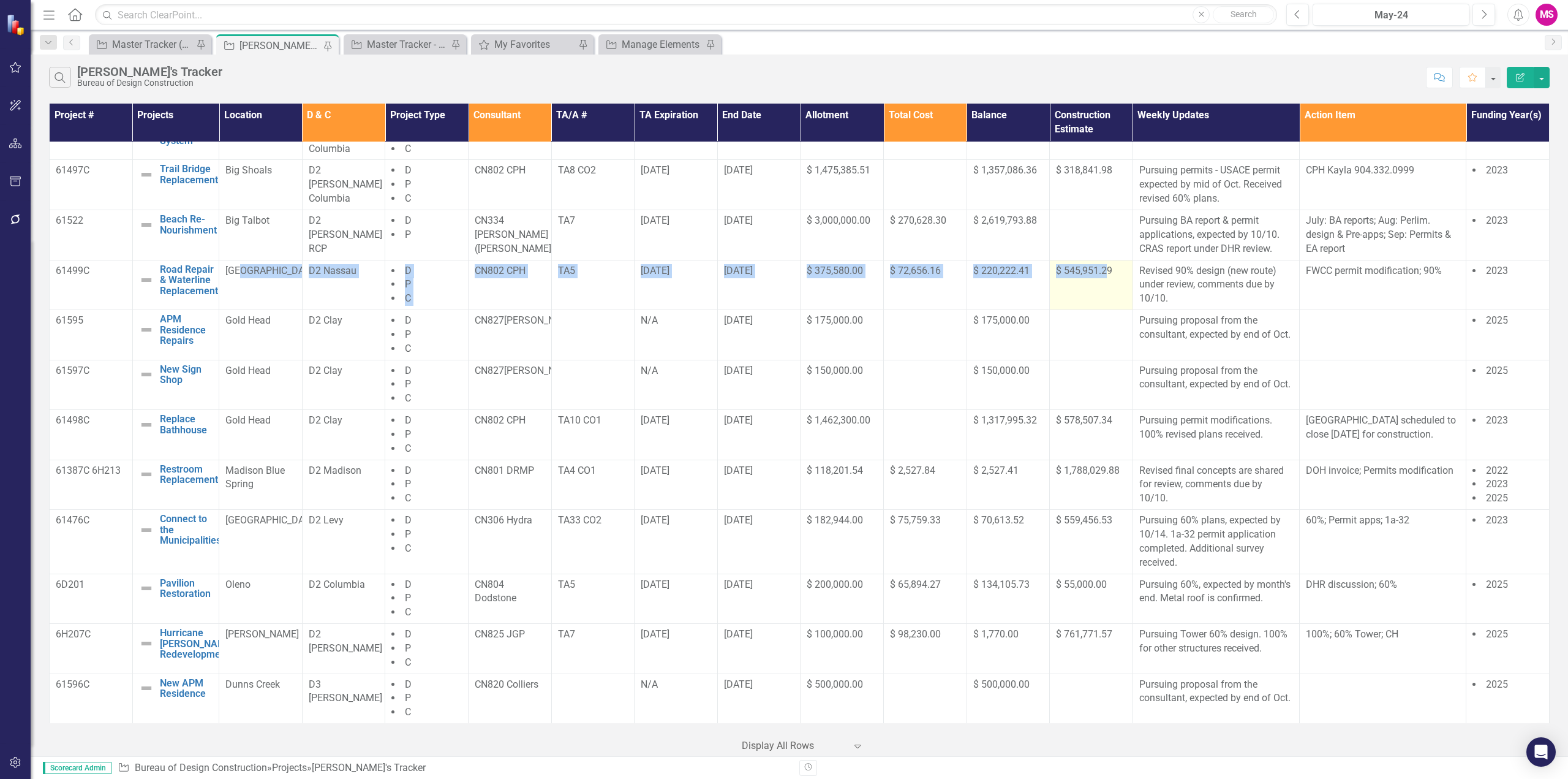
drag, startPoint x: 233, startPoint y: 290, endPoint x: 1102, endPoint y: 308, distance: 869.2
click at [1102, 308] on tr "61499C Road Repair & Waterline Replacement Edit Edit Project Link Open Element …" at bounding box center [799, 284] width 1500 height 50
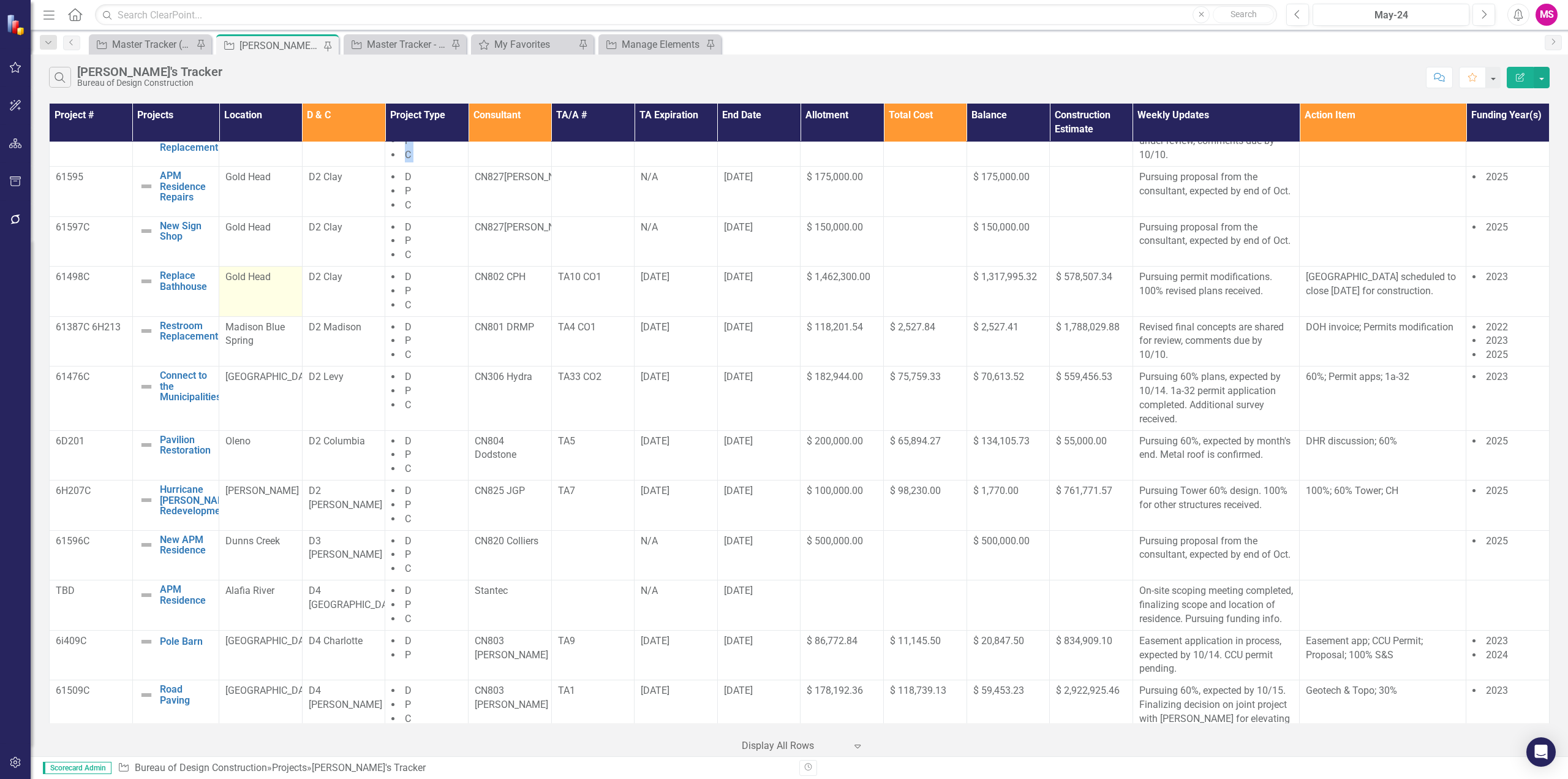
scroll to position [245, 0]
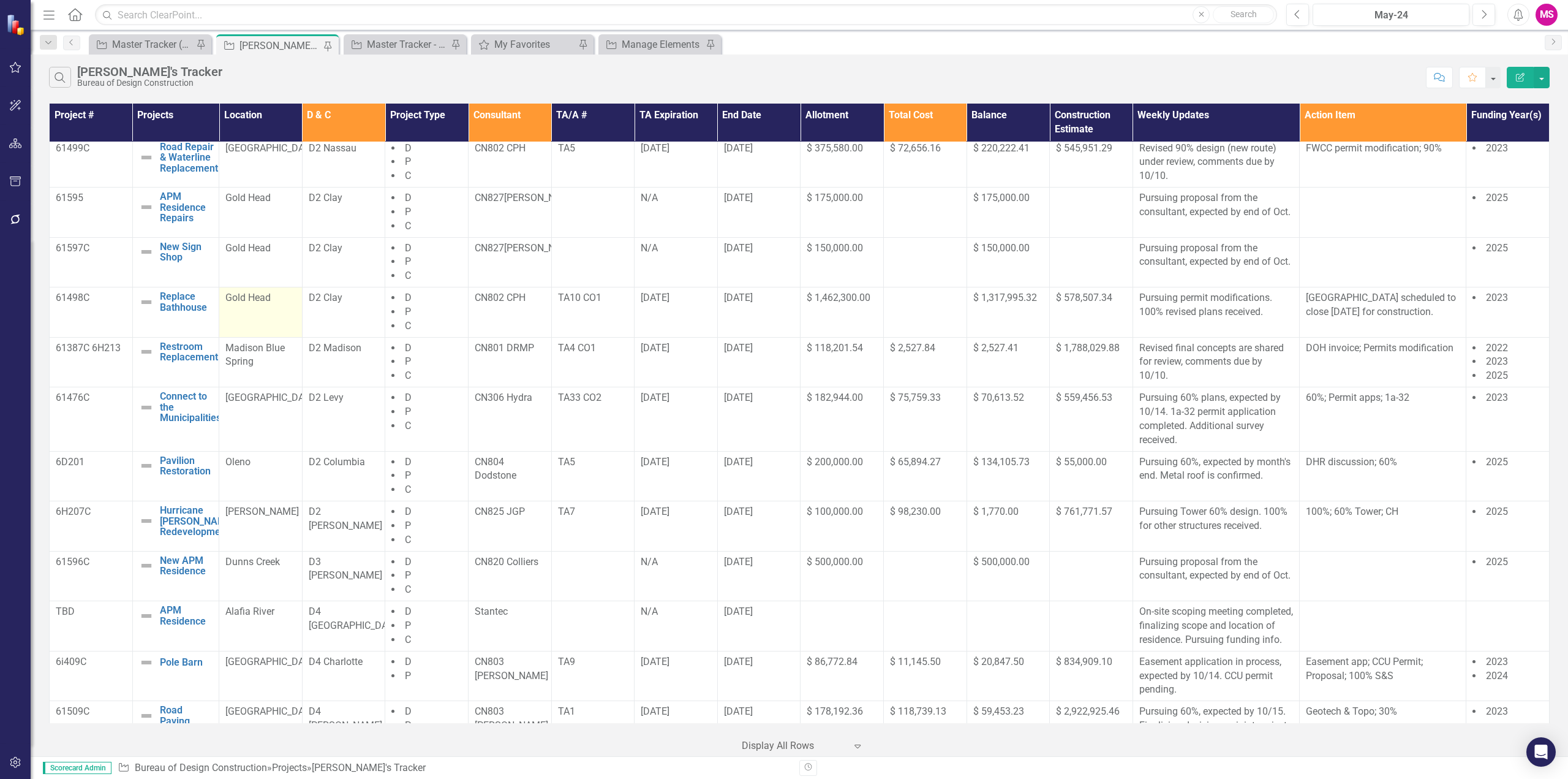
click at [253, 303] on span "Gold Head" at bounding box center [248, 298] width 45 height 12
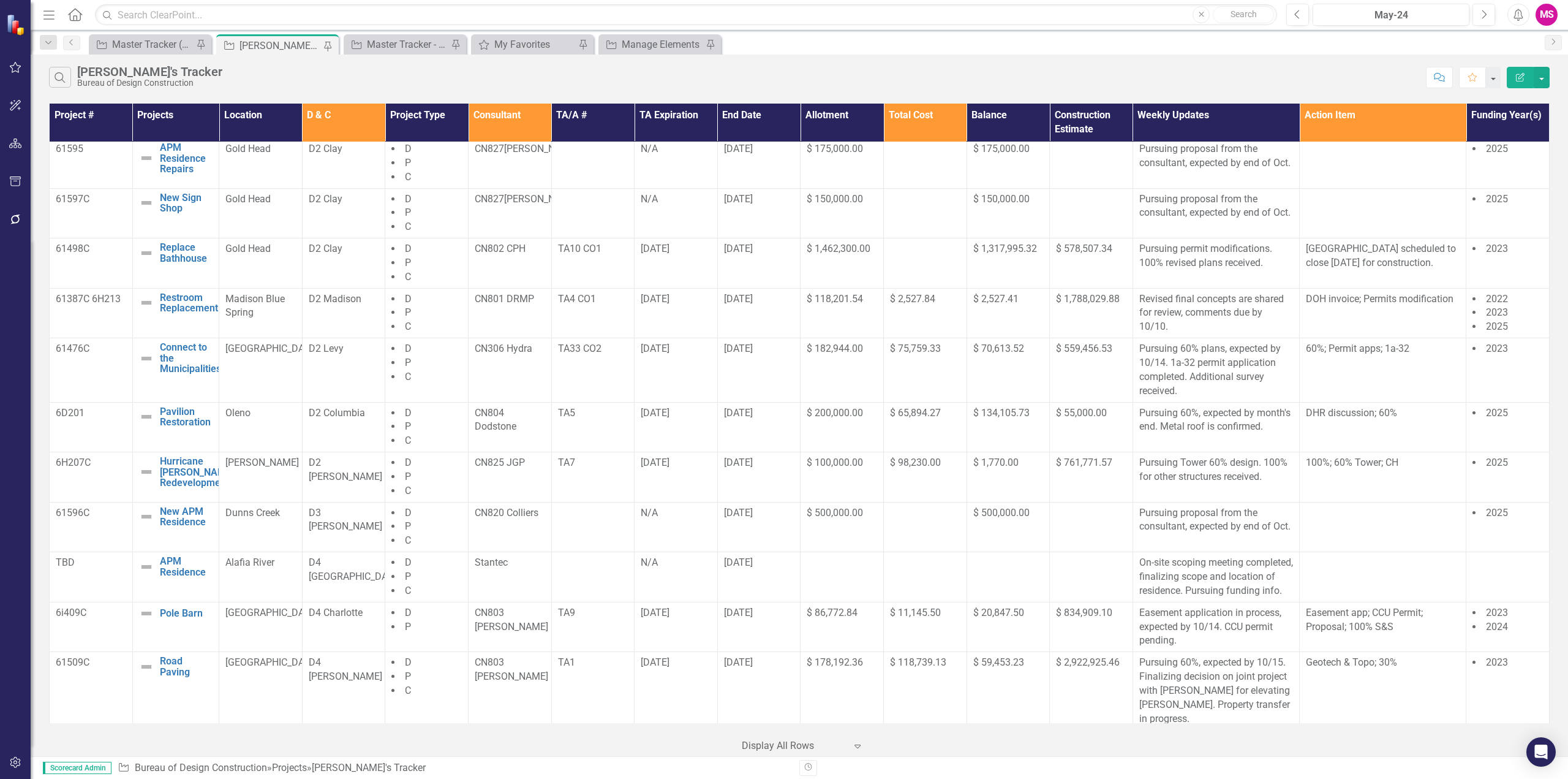
scroll to position [292, 0]
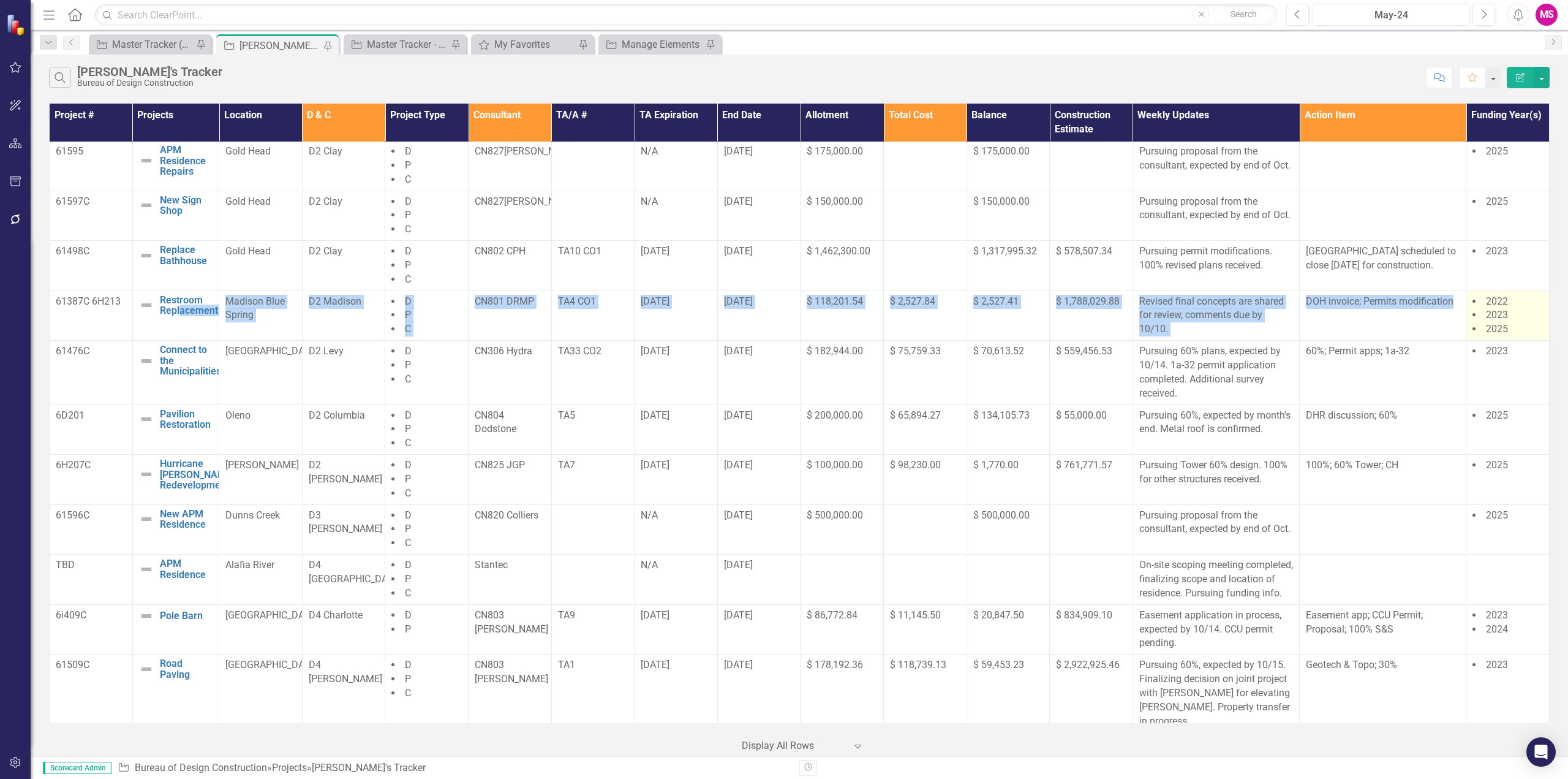
drag, startPoint x: 178, startPoint y: 334, endPoint x: 1458, endPoint y: 315, distance: 1280.1
click at [1458, 315] on tr "61387C 6H213 Restroom Replacement Edit Edit Project Link Open Element Madison B…" at bounding box center [799, 315] width 1500 height 50
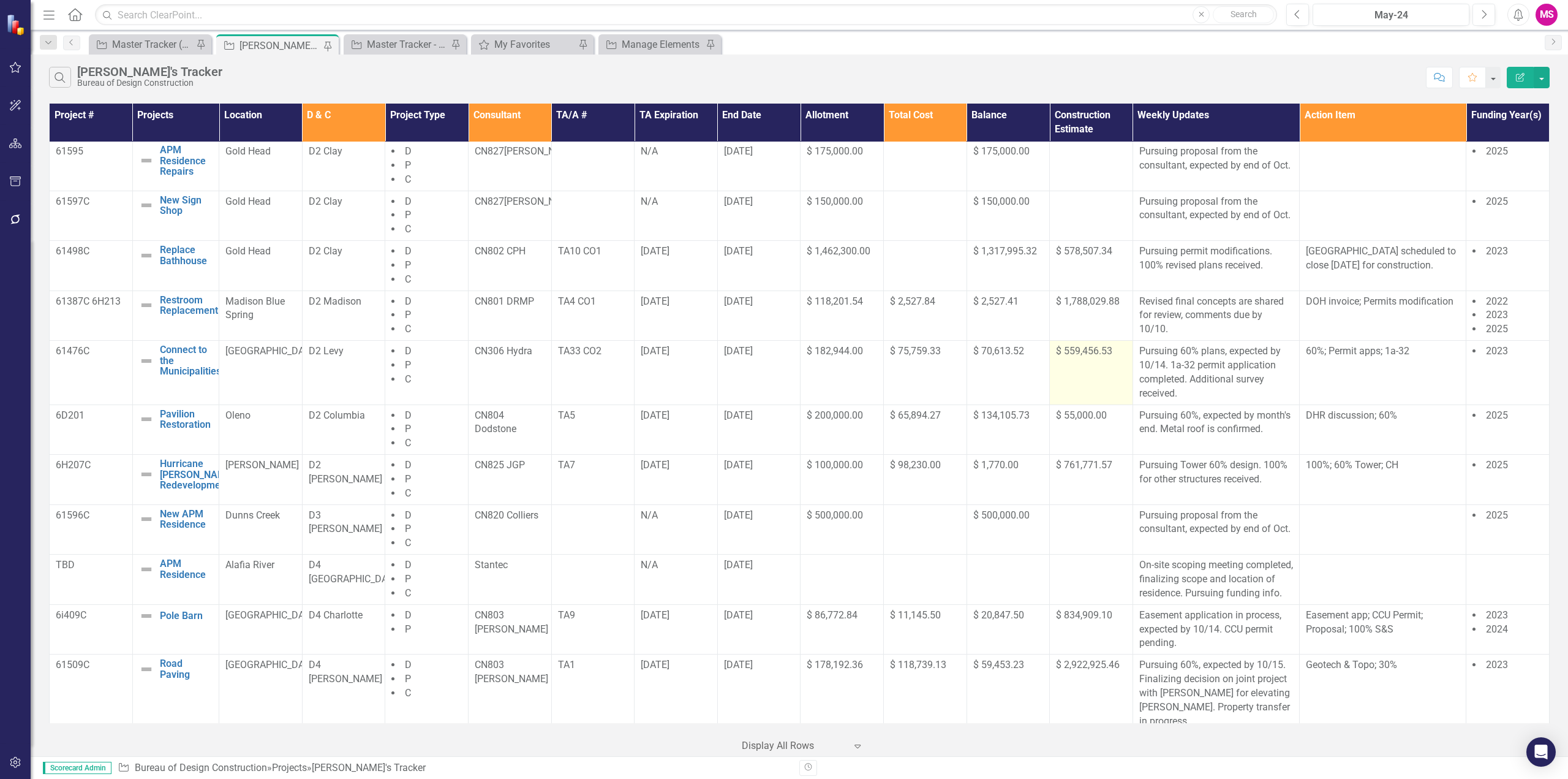
click at [1082, 385] on td "$ 559,456.53" at bounding box center [1092, 372] width 83 height 63
drag, startPoint x: 702, startPoint y: 381, endPoint x: 1119, endPoint y: 393, distance: 417.2
click at [1119, 393] on tr "61476C Connect to the Municipalities Edit Edit Project Link Open Element Manate…" at bounding box center [799, 372] width 1500 height 63
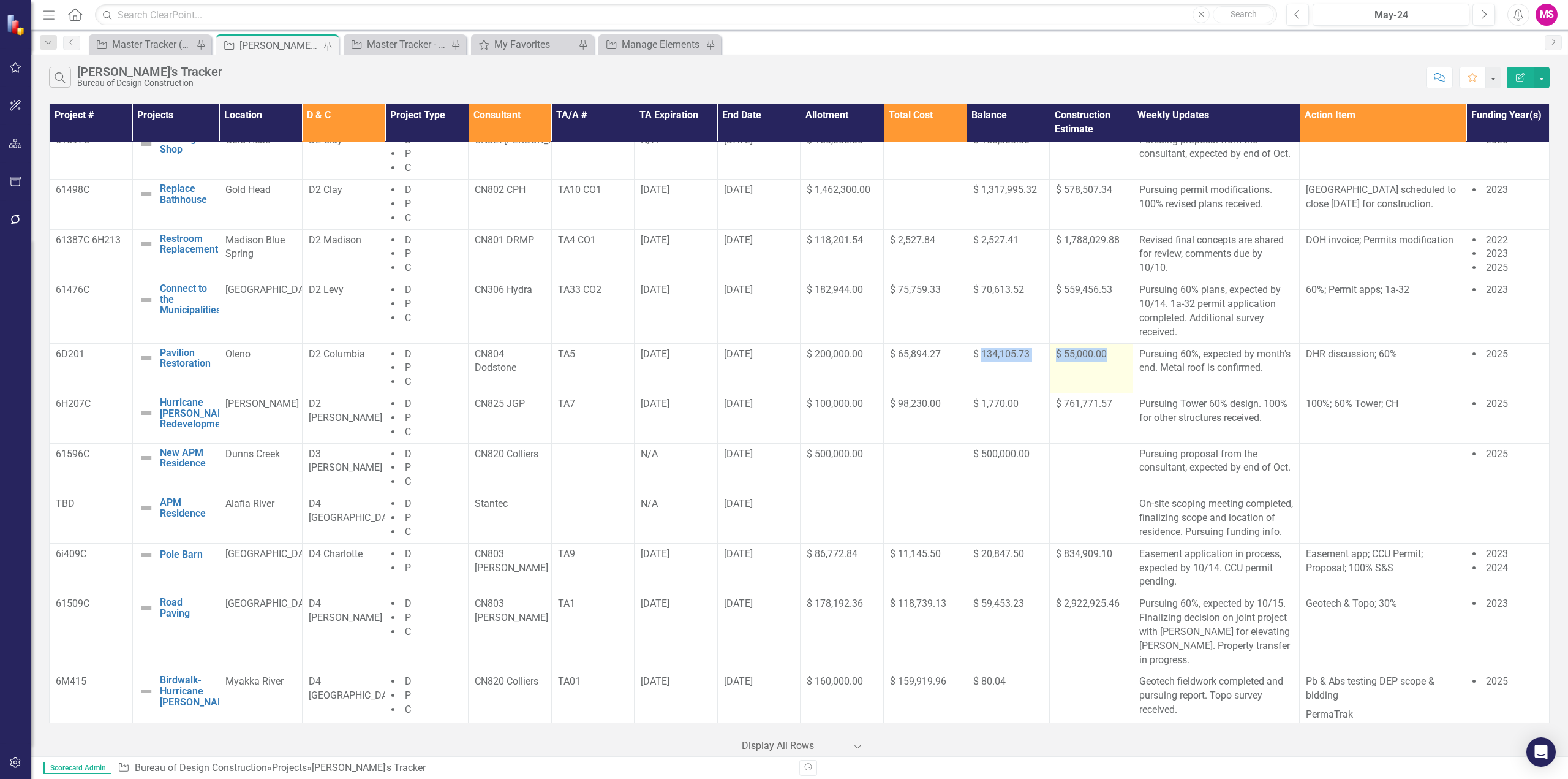
drag, startPoint x: 977, startPoint y: 377, endPoint x: 1125, endPoint y: 390, distance: 148.6
click at [1125, 390] on tr "6D201 Pavilion Restoration Edit Edit Project Link Open Element Oleno D2 Columbi…" at bounding box center [799, 368] width 1500 height 50
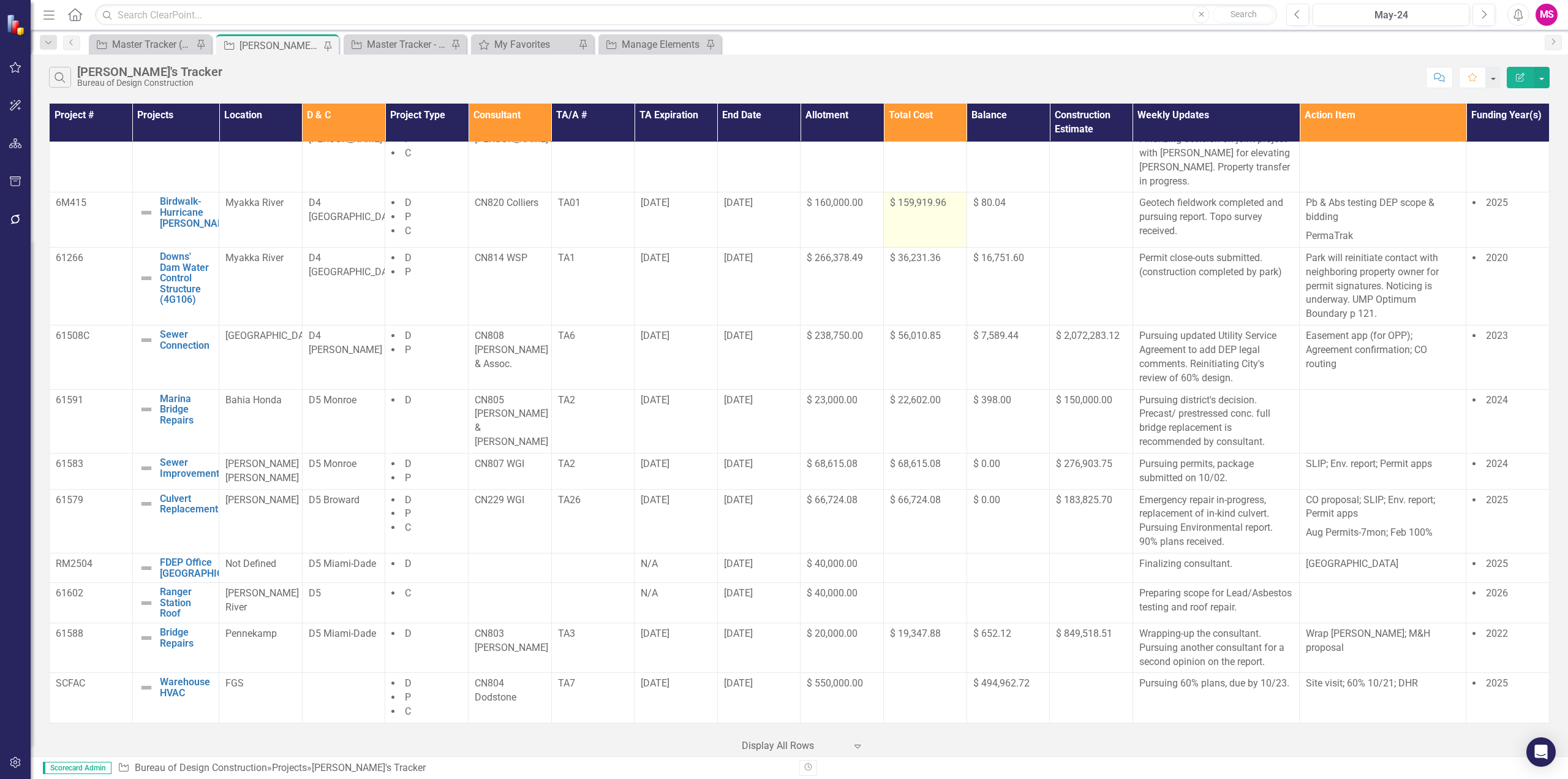
scroll to position [861, 0]
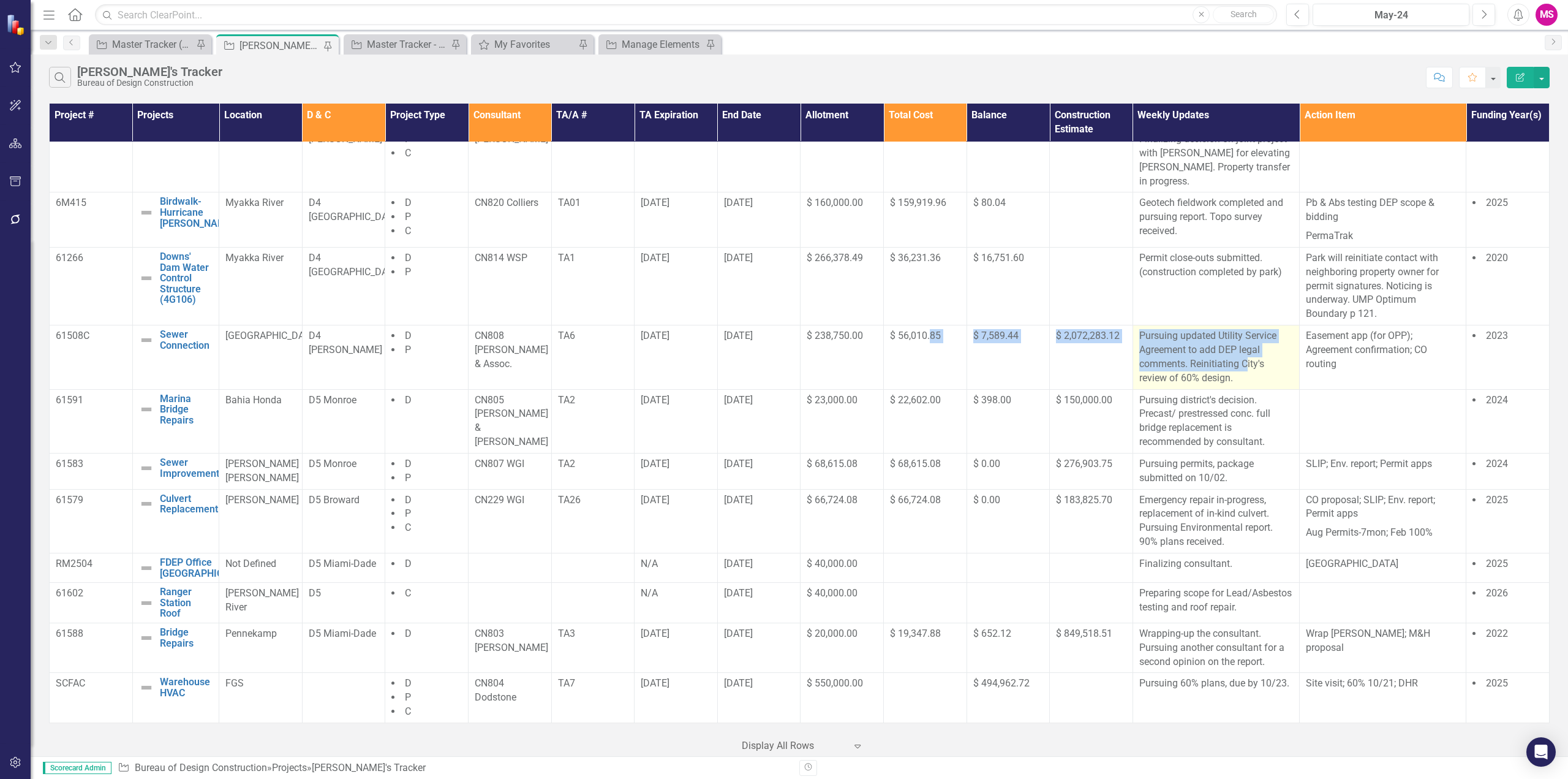
drag, startPoint x: 927, startPoint y: 335, endPoint x: 1241, endPoint y: 348, distance: 314.3
click at [1241, 348] on tr "61508C Sewer Connection Edit Edit Project Link Open Element Paynes Creek D4 [PE…" at bounding box center [799, 357] width 1500 height 63
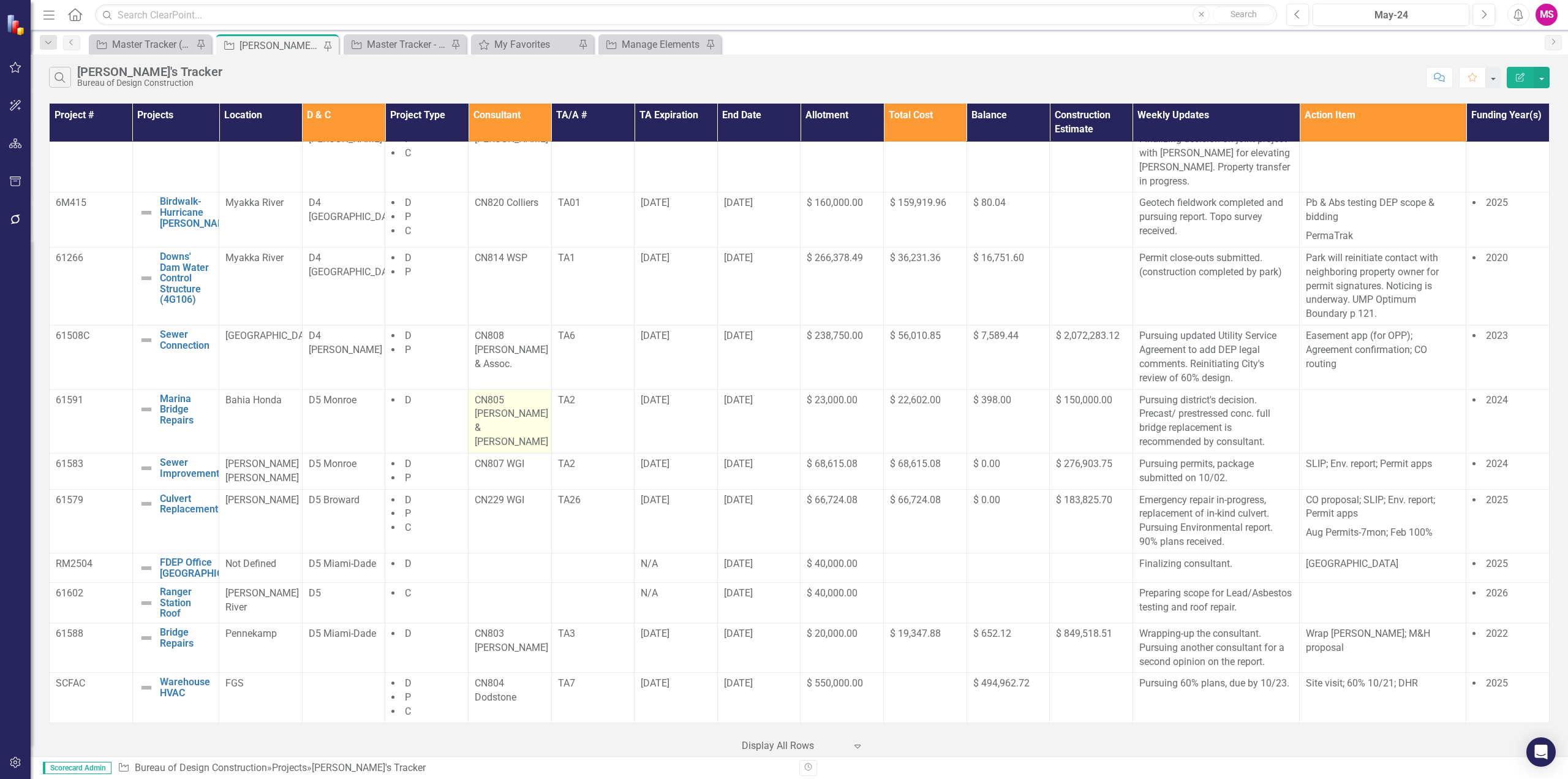
click at [475, 393] on p "CN805 [PERSON_NAME] & [PERSON_NAME]" at bounding box center [510, 421] width 71 height 55
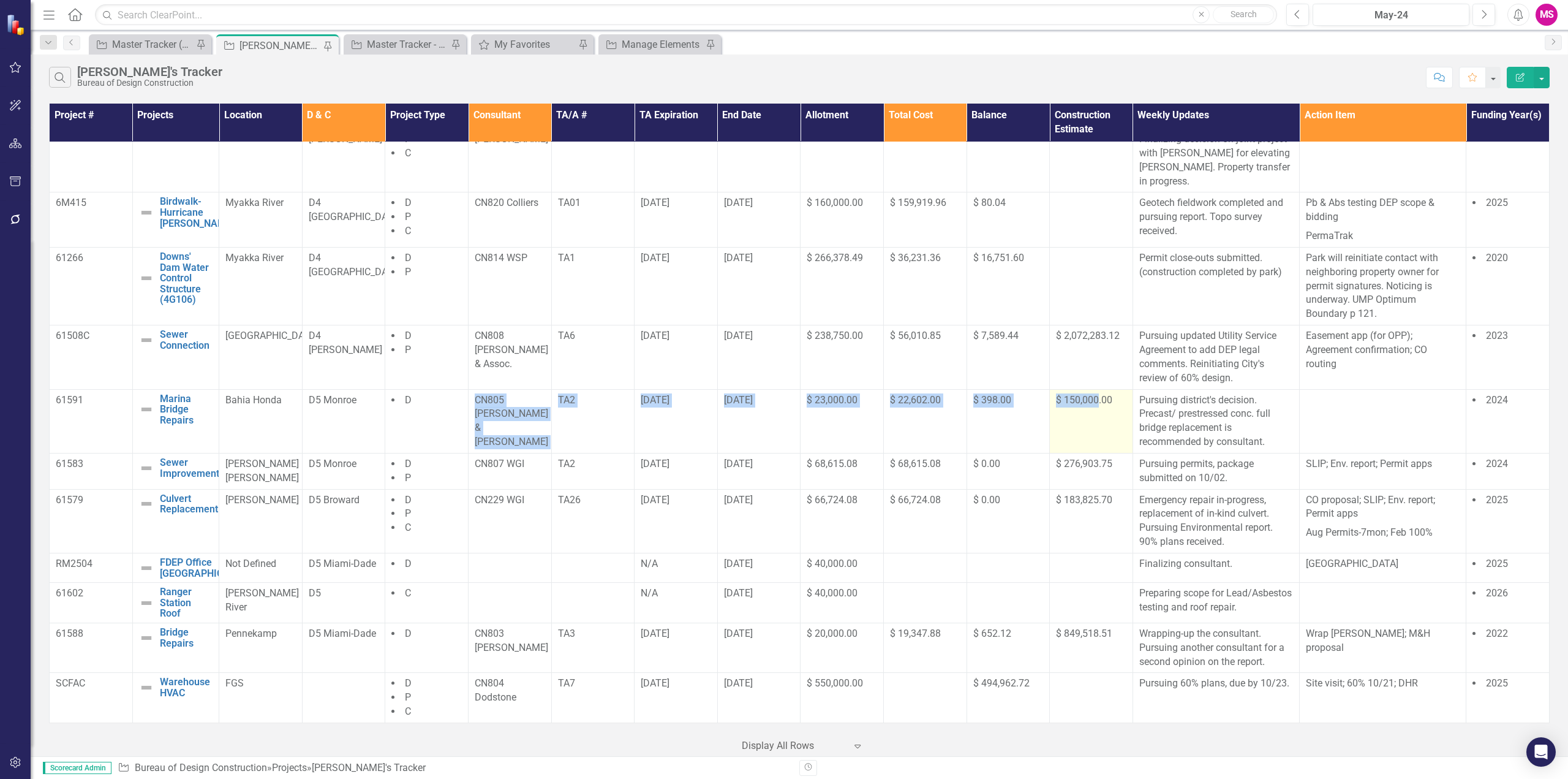
drag, startPoint x: 435, startPoint y: 392, endPoint x: 1093, endPoint y: 398, distance: 658.0
click at [1093, 398] on tr "61591 Marina Bridge Repairs Edit Edit Project Link Open Element Bahia Honda D5 …" at bounding box center [799, 420] width 1500 height 63
click at [518, 396] on p "CN805 [PERSON_NAME] & [PERSON_NAME]" at bounding box center [510, 421] width 71 height 55
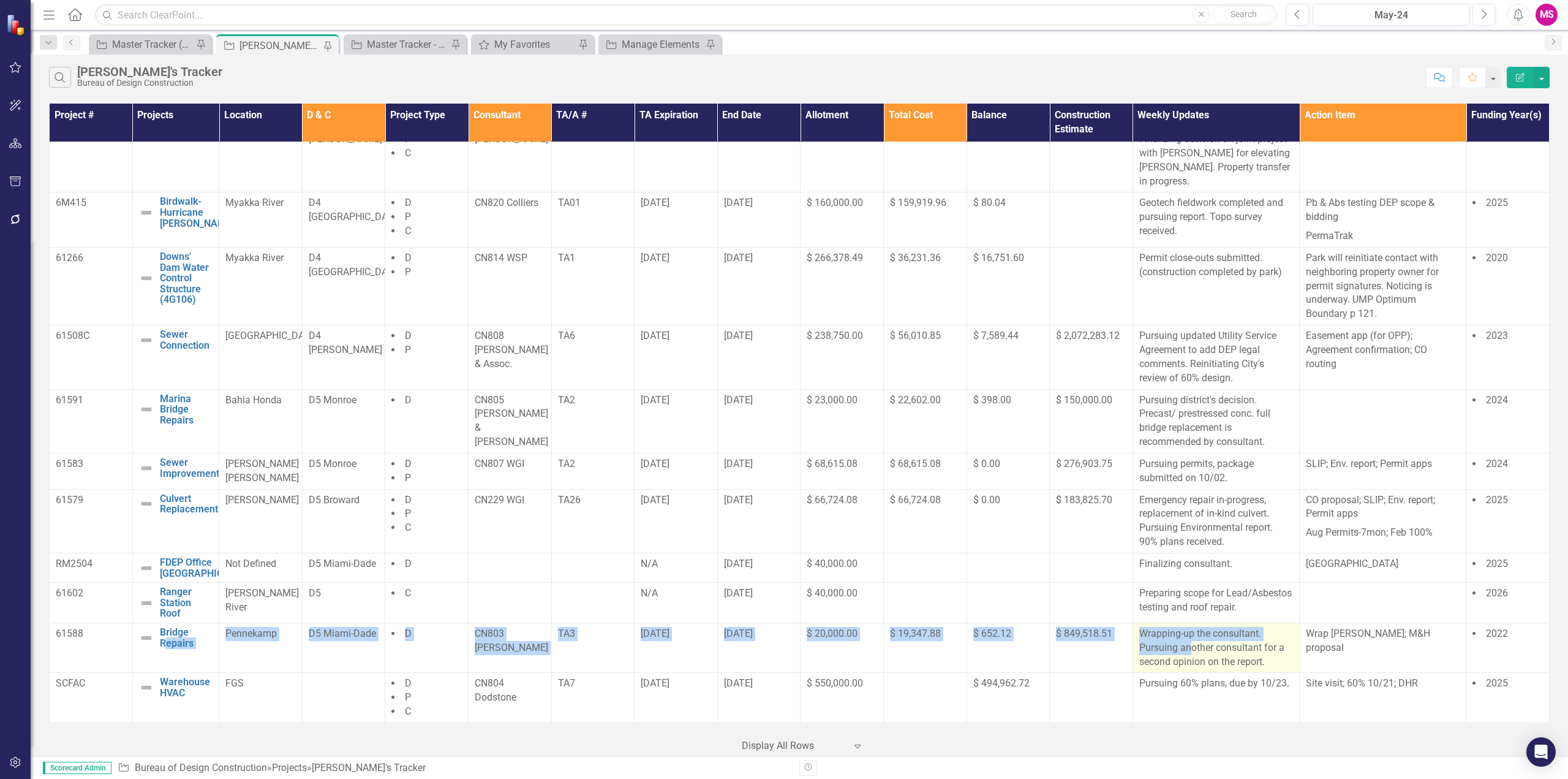
drag, startPoint x: 167, startPoint y: 654, endPoint x: 1188, endPoint y: 646, distance: 1021.0
click at [1188, 646] on tr "61588 Bridge Repairs Edit Edit Project Link Open Element Pennekamp D5 Miami-Dad…" at bounding box center [799, 647] width 1500 height 50
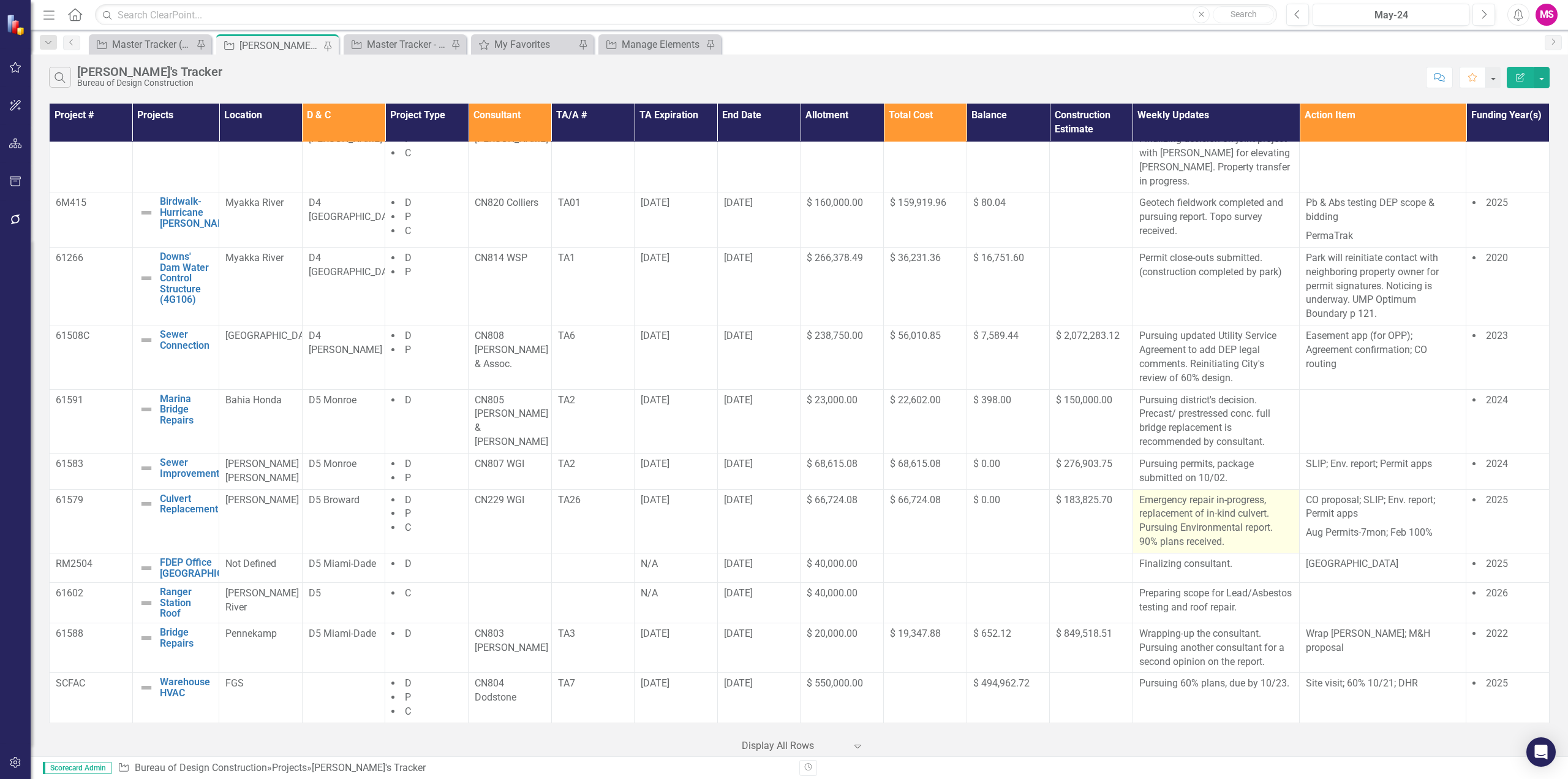
click at [1171, 515] on p "Emergency repair in-progress, replacement of in-kind culvert. Pursuing Environm…" at bounding box center [1216, 521] width 154 height 55
drag, startPoint x: 298, startPoint y: 489, endPoint x: 160, endPoint y: 475, distance: 138.7
click at [160, 489] on tr "61579 Culvert Replacement Edit Edit Project Link Open Element [PERSON_NAME] D5 …" at bounding box center [799, 520] width 1500 height 63
copy tr "Culvert Replacement Edit Edit Project Link Open Element [PERSON_NAME]"
click at [1107, 493] on div "$ 183,825.70" at bounding box center [1091, 500] width 71 height 14
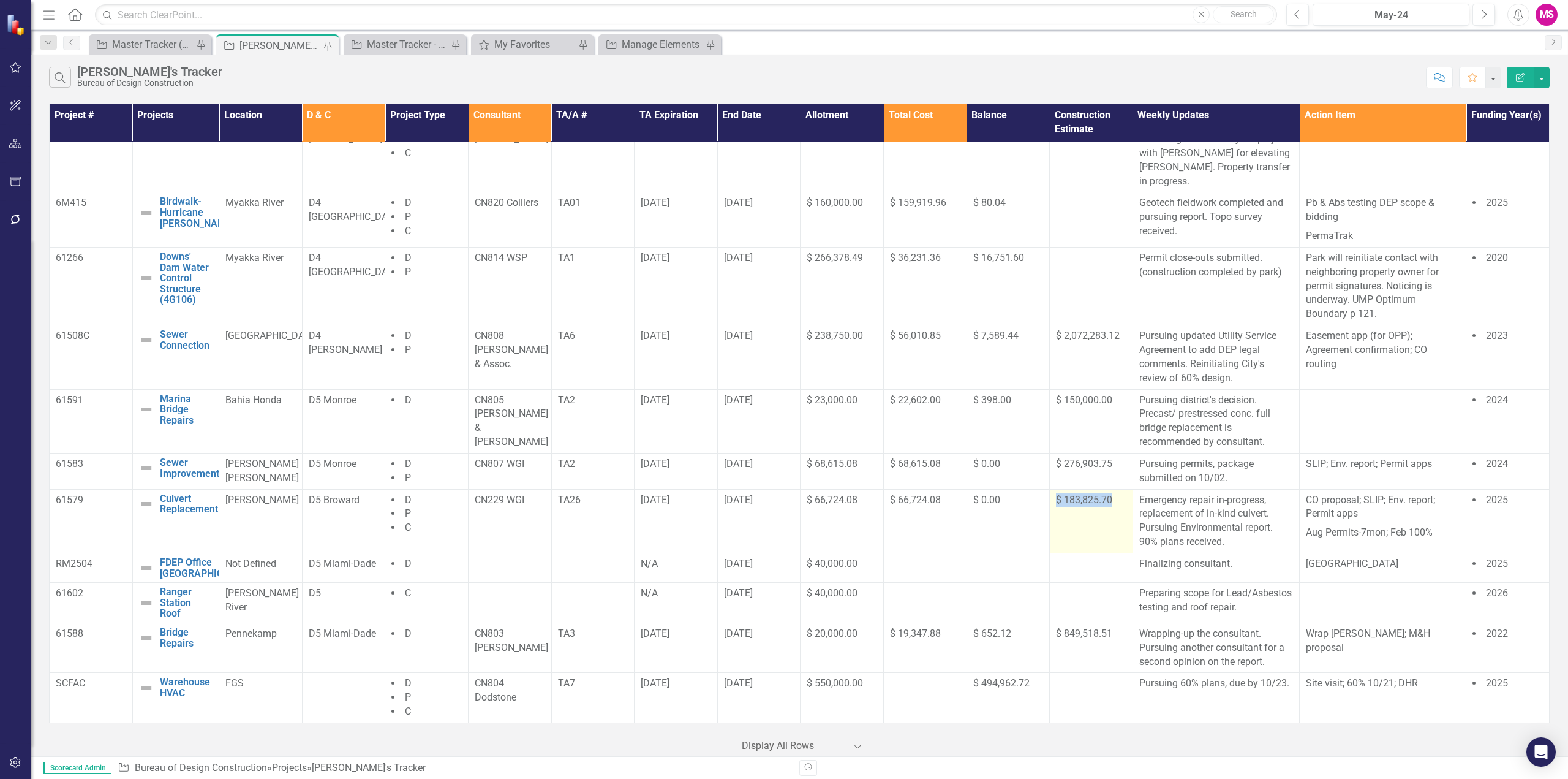
drag, startPoint x: 1114, startPoint y: 477, endPoint x: 1047, endPoint y: 481, distance: 67.1
click at [1050, 489] on td "$ 183,825.70" at bounding box center [1092, 520] width 83 height 63
copy span "$ 183,825.70"
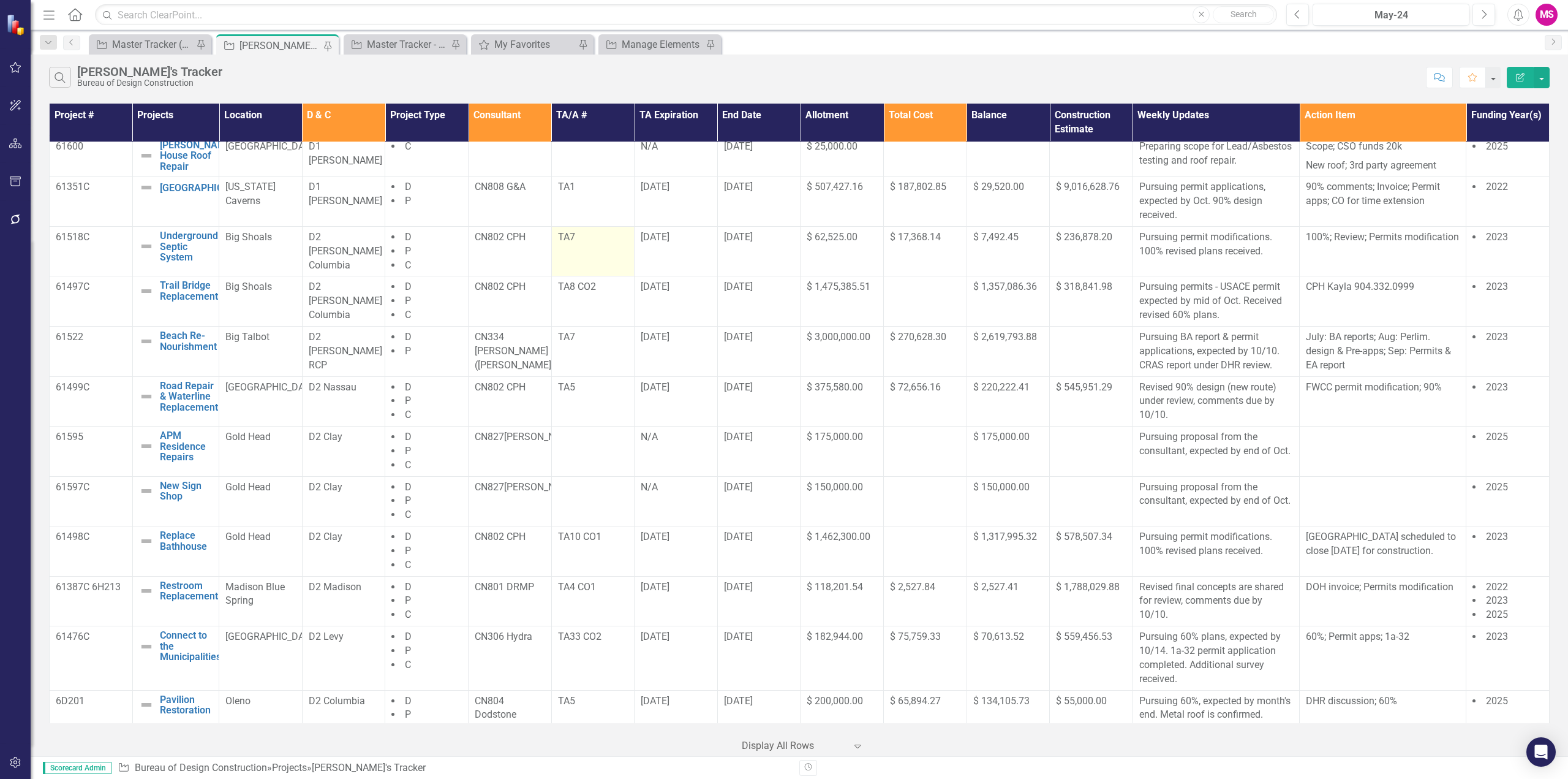
scroll to position [0, 0]
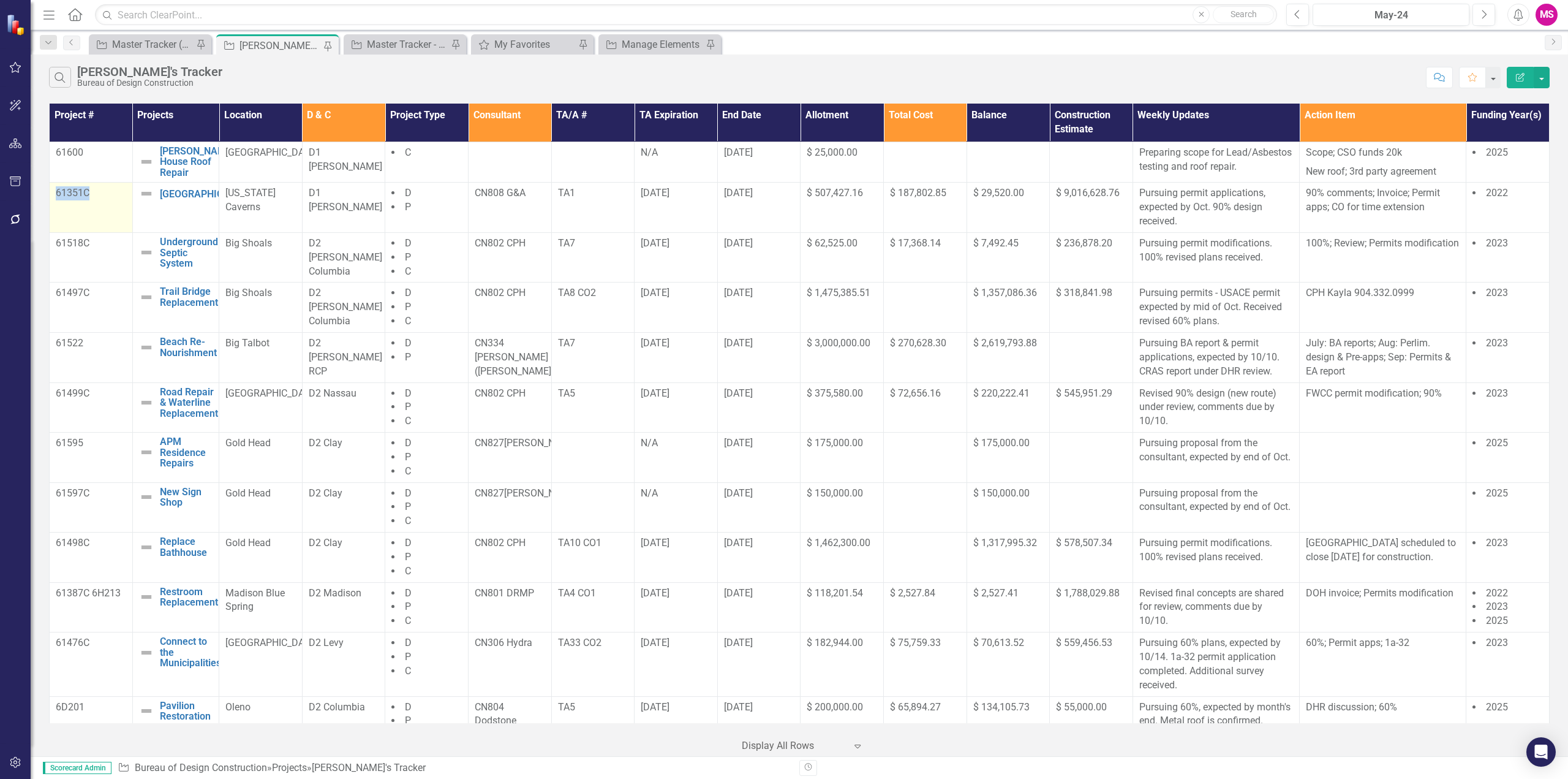
drag, startPoint x: 52, startPoint y: 206, endPoint x: 106, endPoint y: 209, distance: 54.1
click at [106, 209] on td "61351C" at bounding box center [91, 207] width 83 height 50
copy p "61351C"
drag, startPoint x: 217, startPoint y: 212, endPoint x: 160, endPoint y: 201, distance: 58.1
click at [160, 201] on td "New Campground Edit Edit Project Link Open Element" at bounding box center [175, 207] width 87 height 50
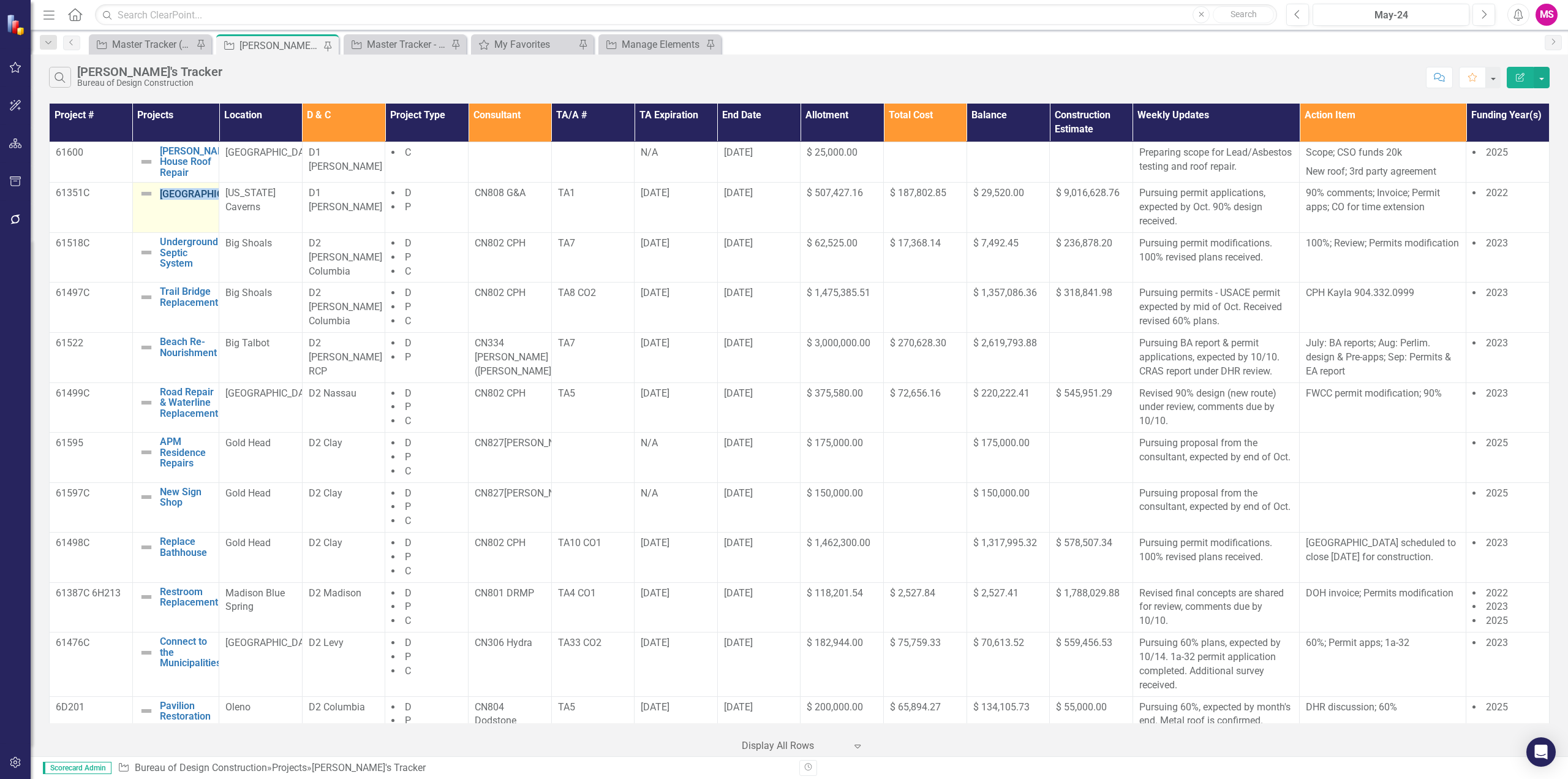
copy link "[GEOGRAPHIC_DATA]"
drag, startPoint x: 1114, startPoint y: 204, endPoint x: 1044, endPoint y: 199, distance: 70.2
click at [1050, 199] on td "$ 9,016,628.76" at bounding box center [1092, 207] width 83 height 50
copy span "$ 9,016,628.76"
drag, startPoint x: 1025, startPoint y: 205, endPoint x: 968, endPoint y: 204, distance: 57.0
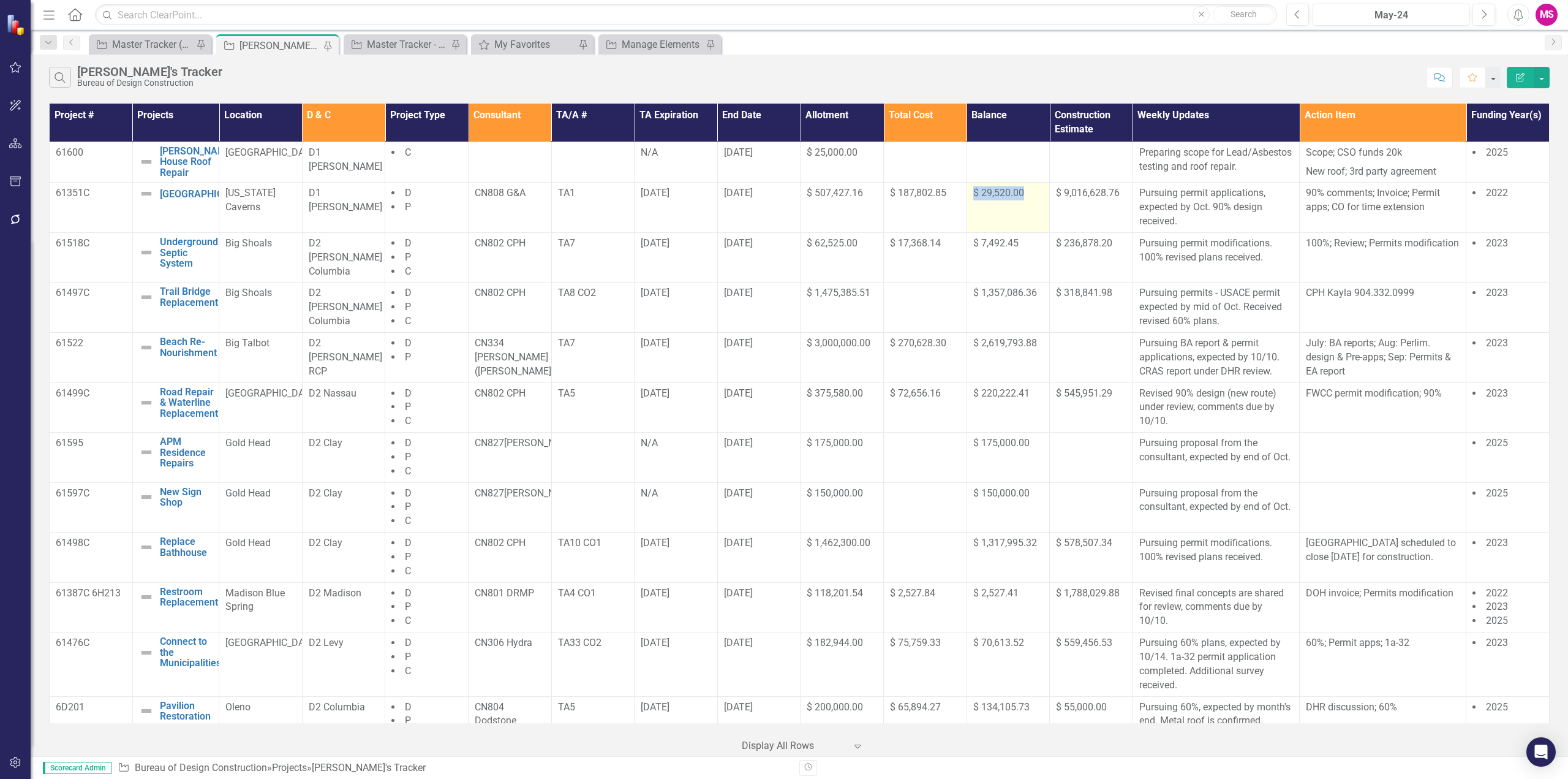
click at [974, 201] on div "$ 29,520.00" at bounding box center [1009, 193] width 71 height 14
copy span "$ 29,520.00"
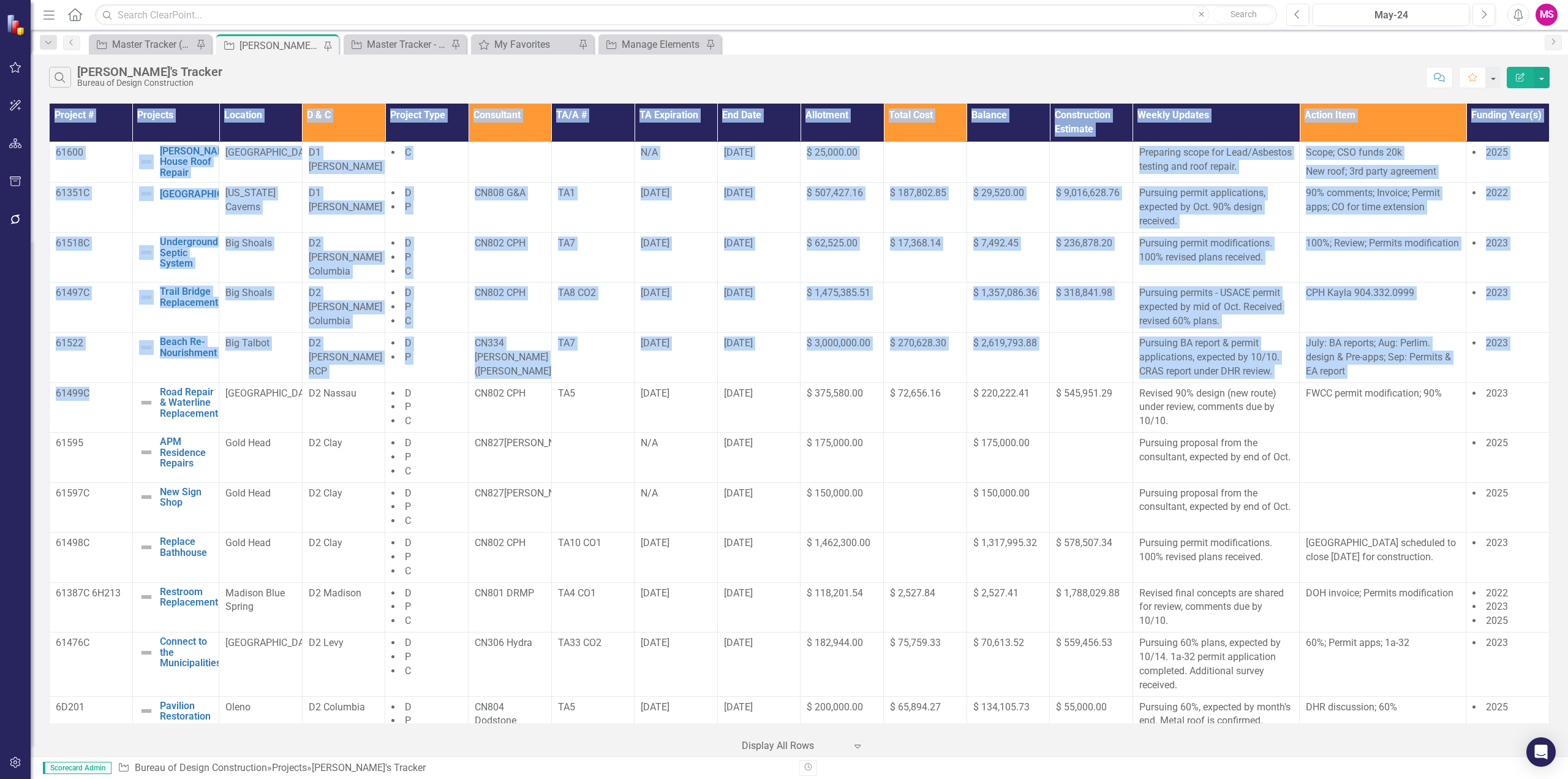
drag, startPoint x: 101, startPoint y: 400, endPoint x: 48, endPoint y: 400, distance: 53.0
click at [48, 400] on div "Project # Projects Location D & C Project Type Consultant TA/A # TA Expiration …" at bounding box center [799, 428] width 1537 height 656
click at [86, 400] on p "61499C" at bounding box center [90, 393] width 71 height 14
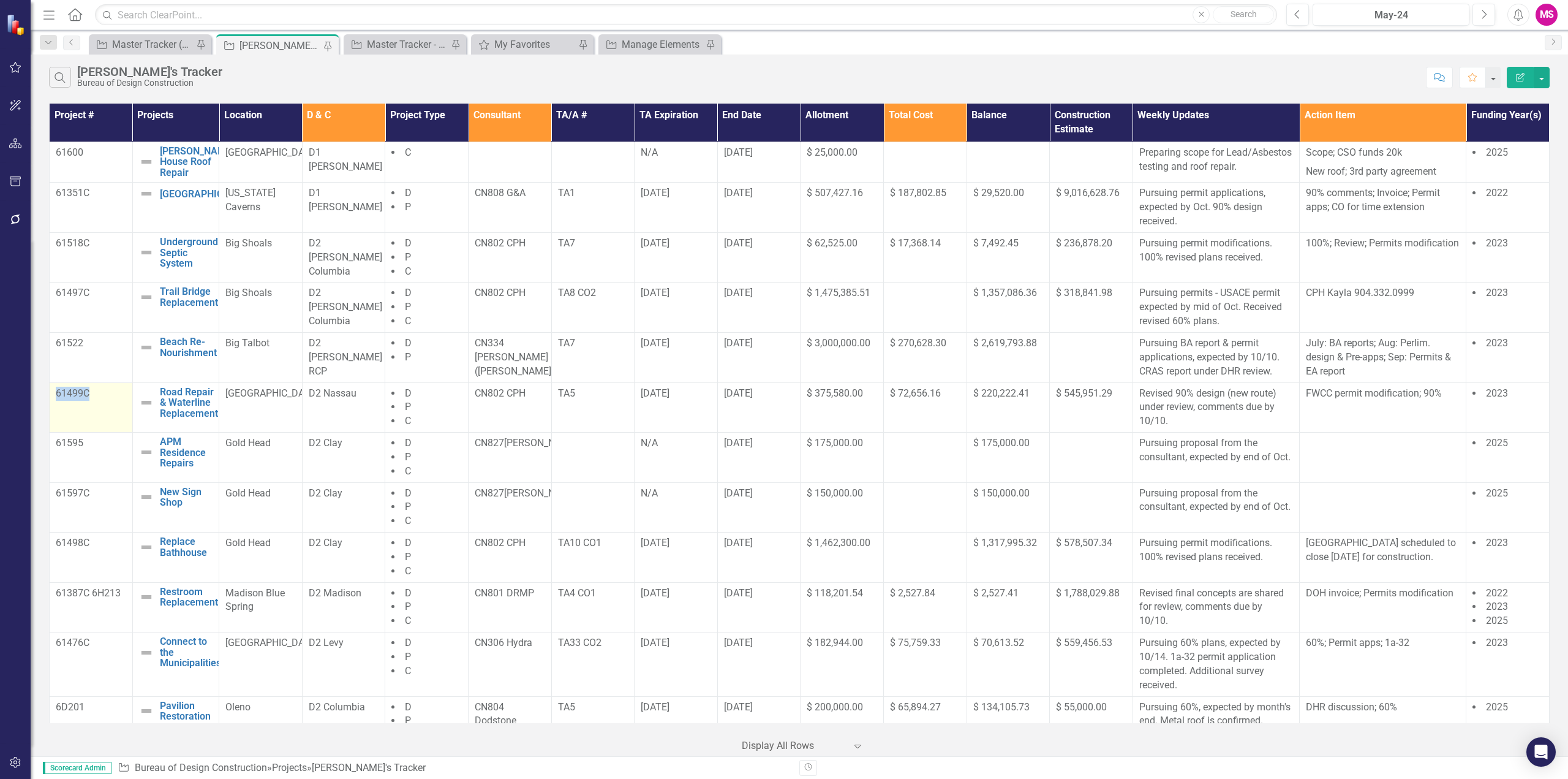
drag, startPoint x: 93, startPoint y: 404, endPoint x: 51, endPoint y: 403, distance: 42.0
click at [51, 403] on td "61499C" at bounding box center [91, 407] width 83 height 50
copy p "61499C"
drag, startPoint x: 1117, startPoint y: 403, endPoint x: 1046, endPoint y: 402, distance: 71.0
click at [1050, 402] on td "$ 545,951.29" at bounding box center [1092, 407] width 83 height 50
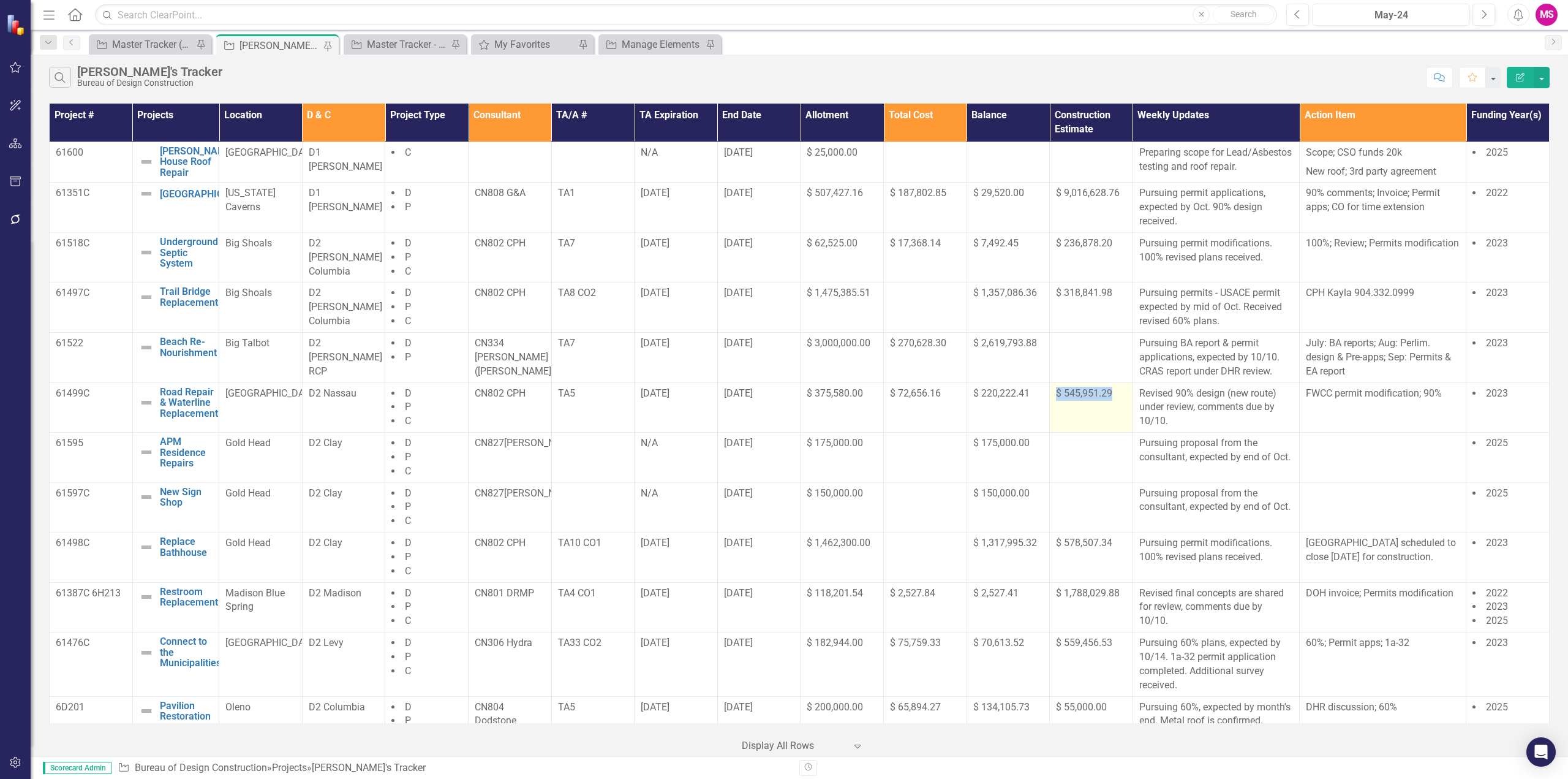
copy span "$ 545,951.29"
drag, startPoint x: 1028, startPoint y: 399, endPoint x: 962, endPoint y: 401, distance: 66.0
click at [967, 401] on td "$ 220,222.41" at bounding box center [1009, 407] width 83 height 50
copy span "$ 220,222.41"
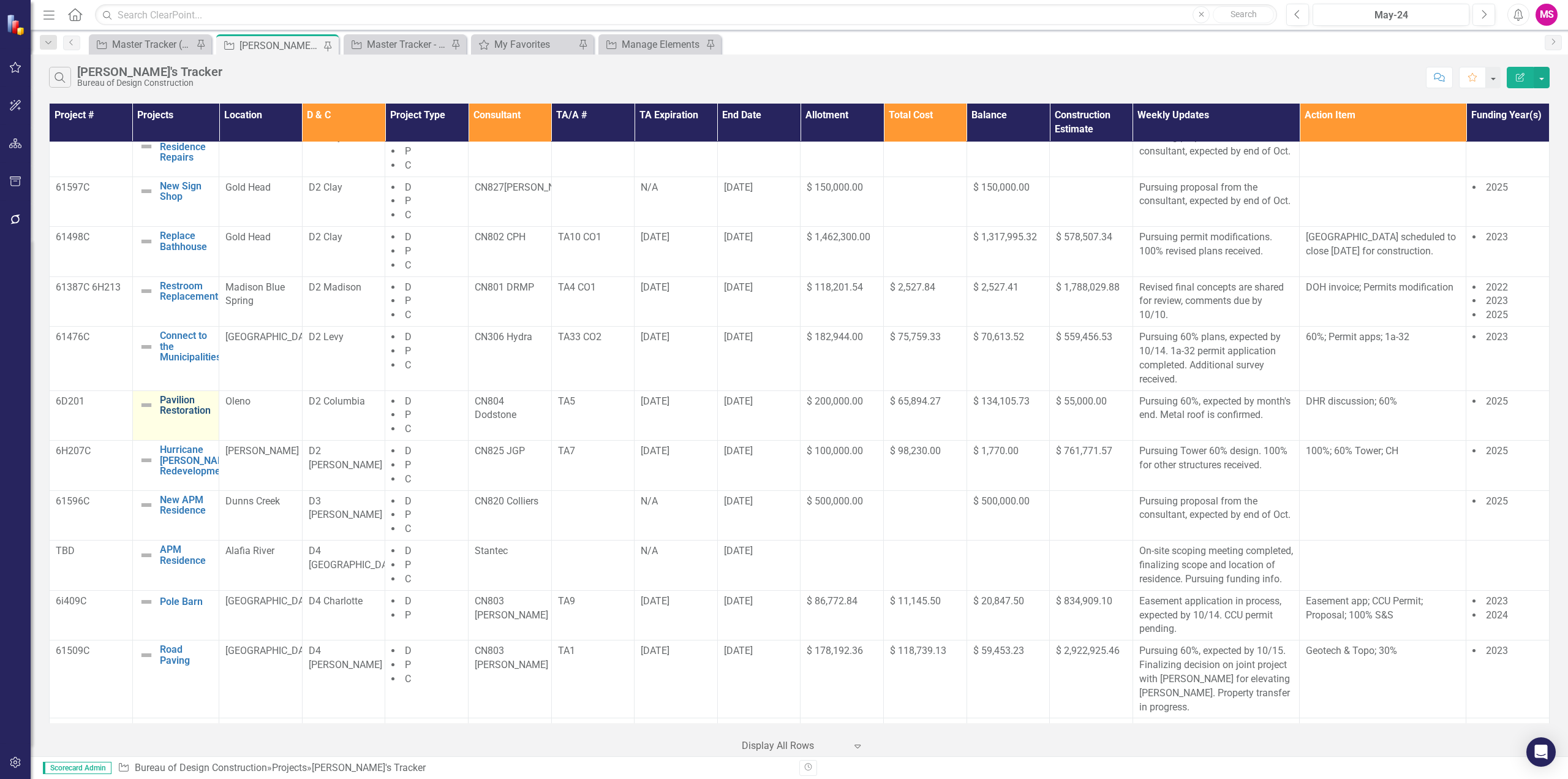
scroll to position [306, 0]
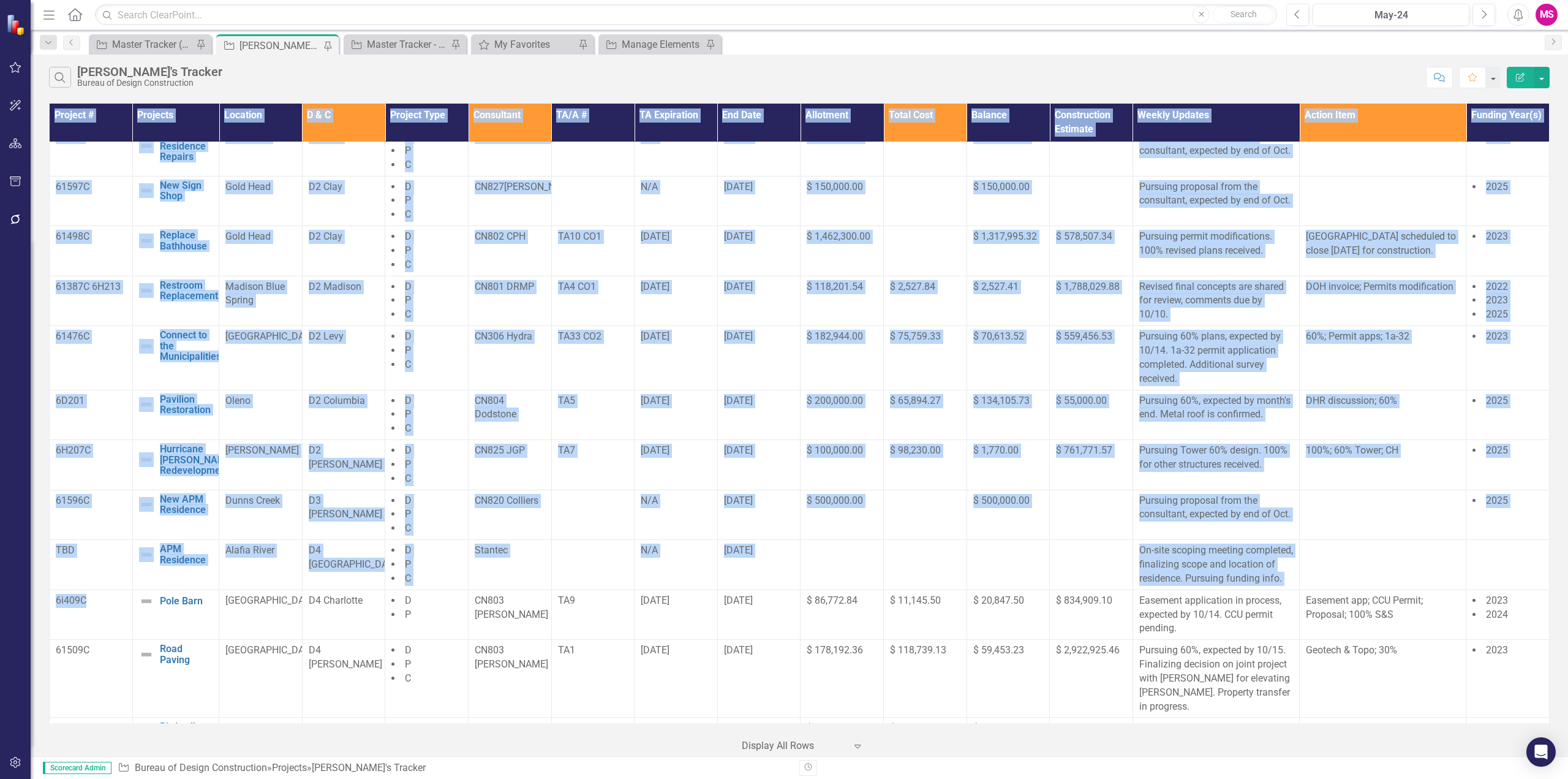
drag, startPoint x: 90, startPoint y: 620, endPoint x: 48, endPoint y: 620, distance: 42.0
click at [48, 620] on div "Project # Projects Location D & C Project Type Consultant TA/A # TA Expiration …" at bounding box center [799, 428] width 1537 height 656
click at [87, 608] on p "6i409C" at bounding box center [90, 600] width 71 height 14
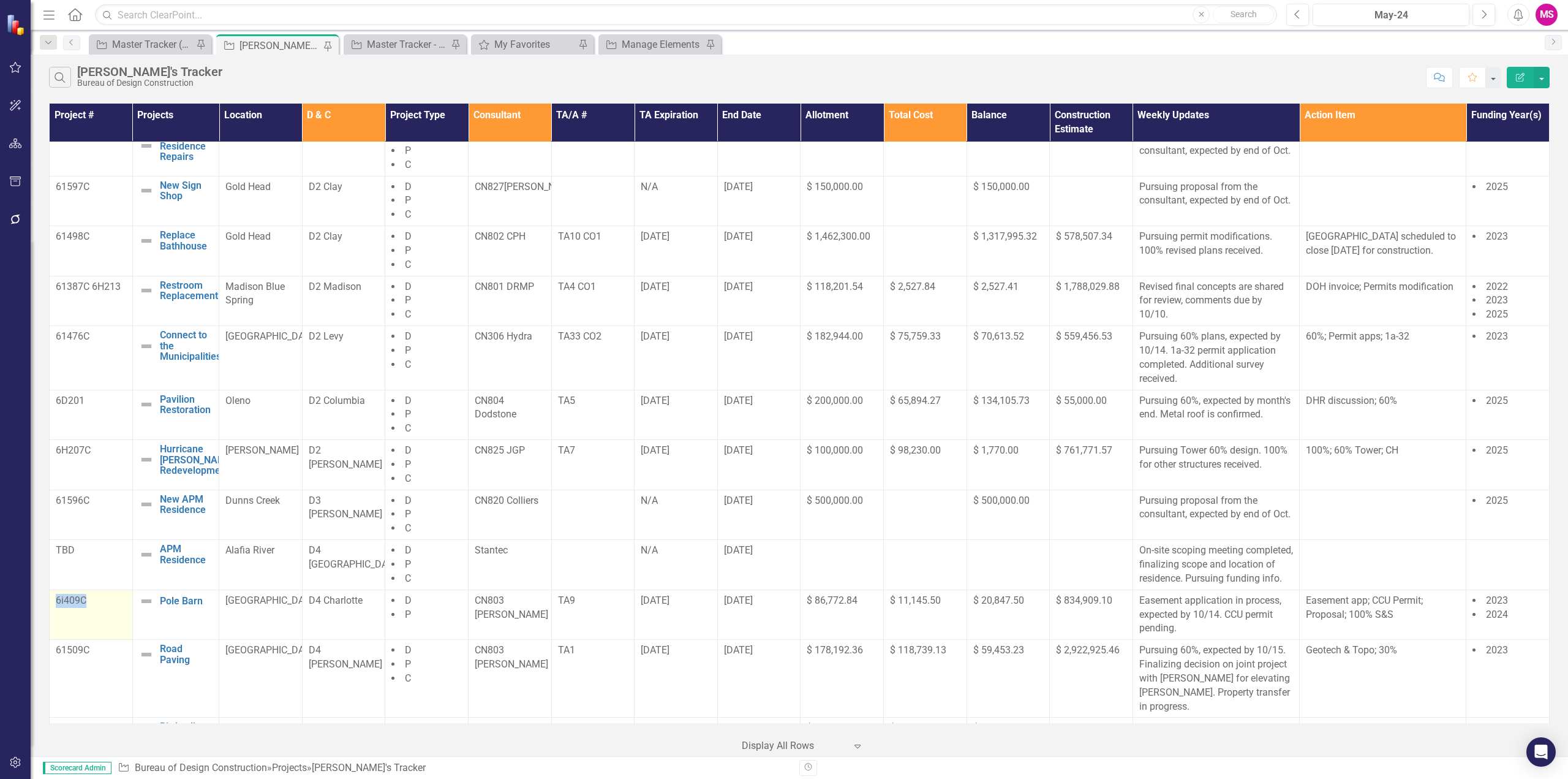
drag, startPoint x: 91, startPoint y: 625, endPoint x: 52, endPoint y: 620, distance: 39.3
click at [52, 620] on td "6i409C" at bounding box center [91, 614] width 83 height 50
copy p "6i409C"
drag, startPoint x: 1111, startPoint y: 622, endPoint x: 1081, endPoint y: 622, distance: 30.0
click at [1038, 624] on tr "6i409C Pole Barn Edit Edit Project Link Open Element [GEOGRAPHIC_DATA] D4 Charl…" at bounding box center [799, 614] width 1500 height 50
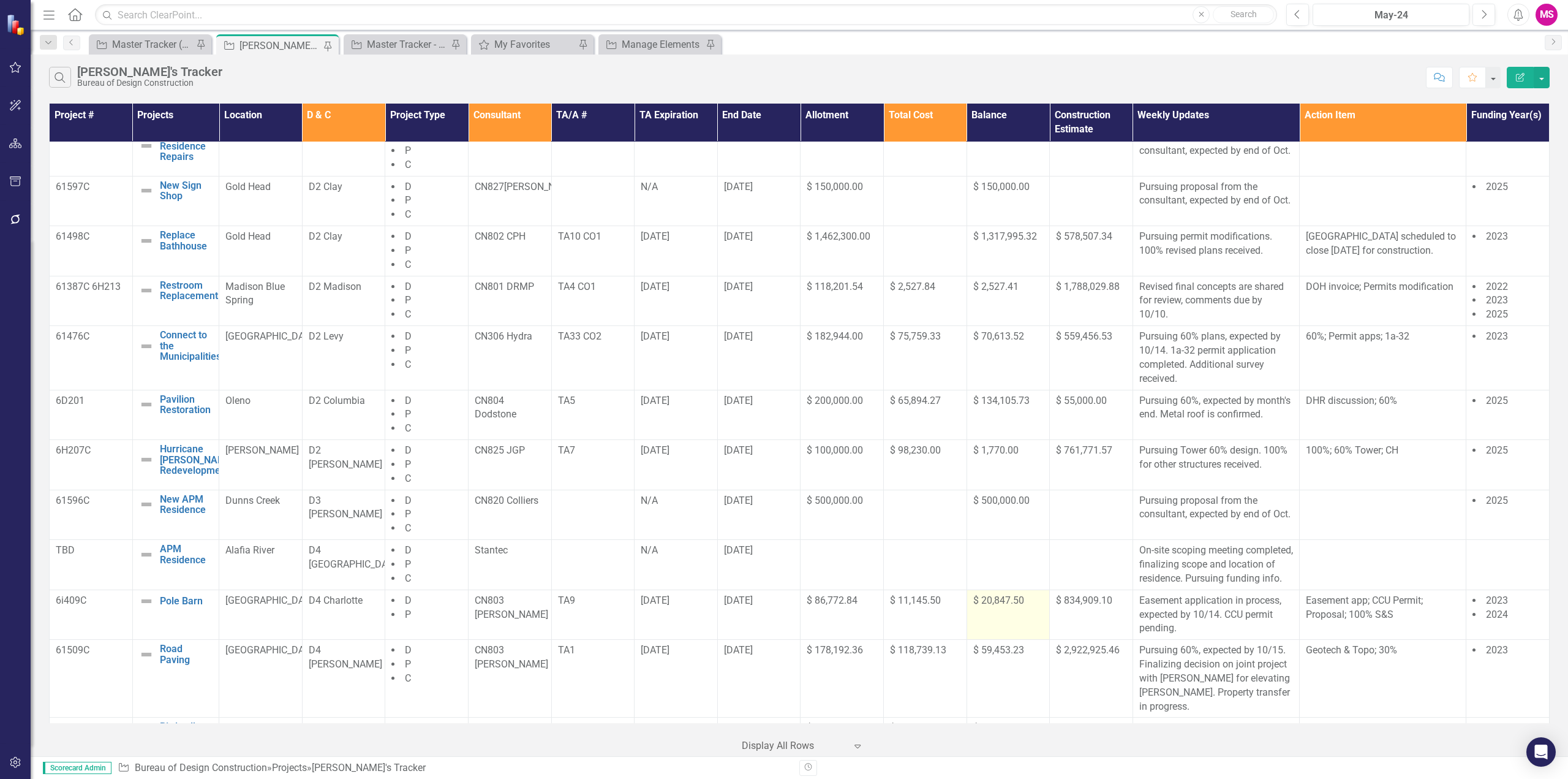
click at [1005, 608] on div "$ 20,847.50" at bounding box center [1009, 600] width 71 height 14
drag, startPoint x: 1026, startPoint y: 623, endPoint x: 969, endPoint y: 624, distance: 57.0
click at [974, 608] on div "$ 20,847.50" at bounding box center [1009, 600] width 71 height 14
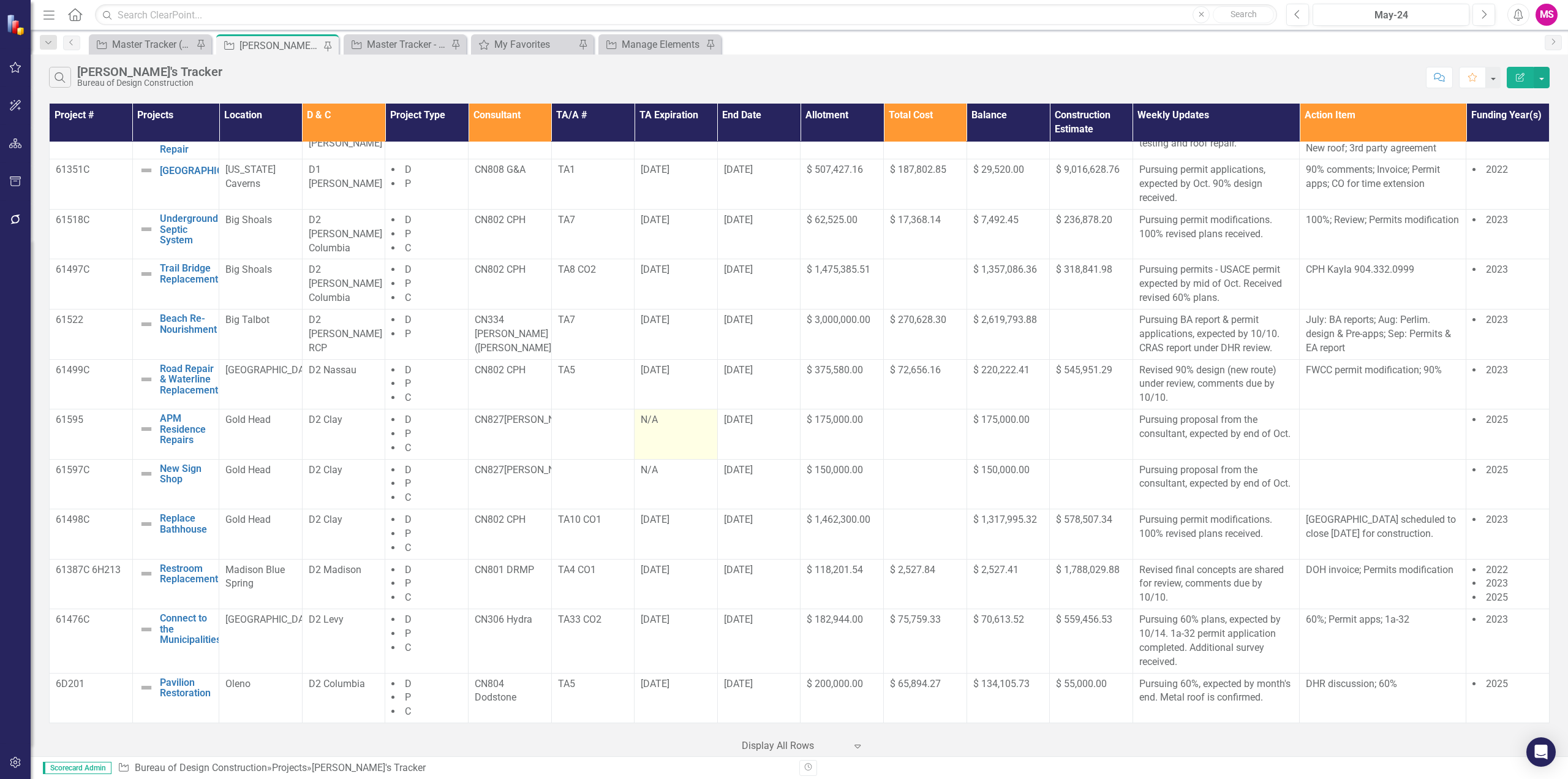
scroll to position [0, 0]
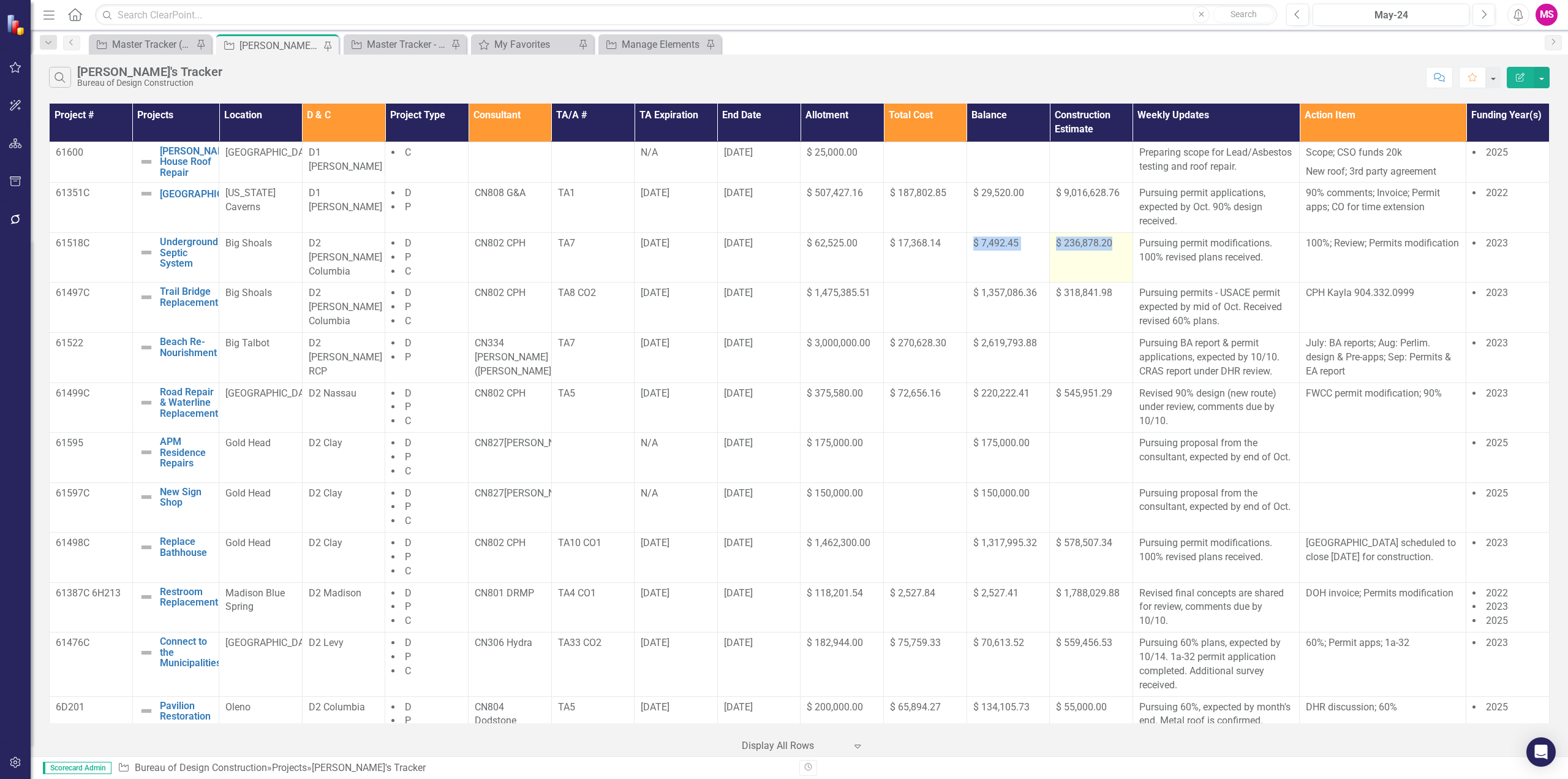
drag, startPoint x: 966, startPoint y: 266, endPoint x: 1111, endPoint y: 271, distance: 145.1
click at [1111, 271] on tr "61518C Underground Septic System Edit Edit Project Link Open Element Big Shoals…" at bounding box center [799, 257] width 1500 height 50
drag, startPoint x: 515, startPoint y: 276, endPoint x: 1111, endPoint y: 263, distance: 596.1
click at [1111, 263] on tr "61518C Underground Septic System Edit Edit Project Link Open Element Big Shoals…" at bounding box center [799, 257] width 1500 height 50
drag, startPoint x: 888, startPoint y: 414, endPoint x: 1109, endPoint y: 419, distance: 221.1
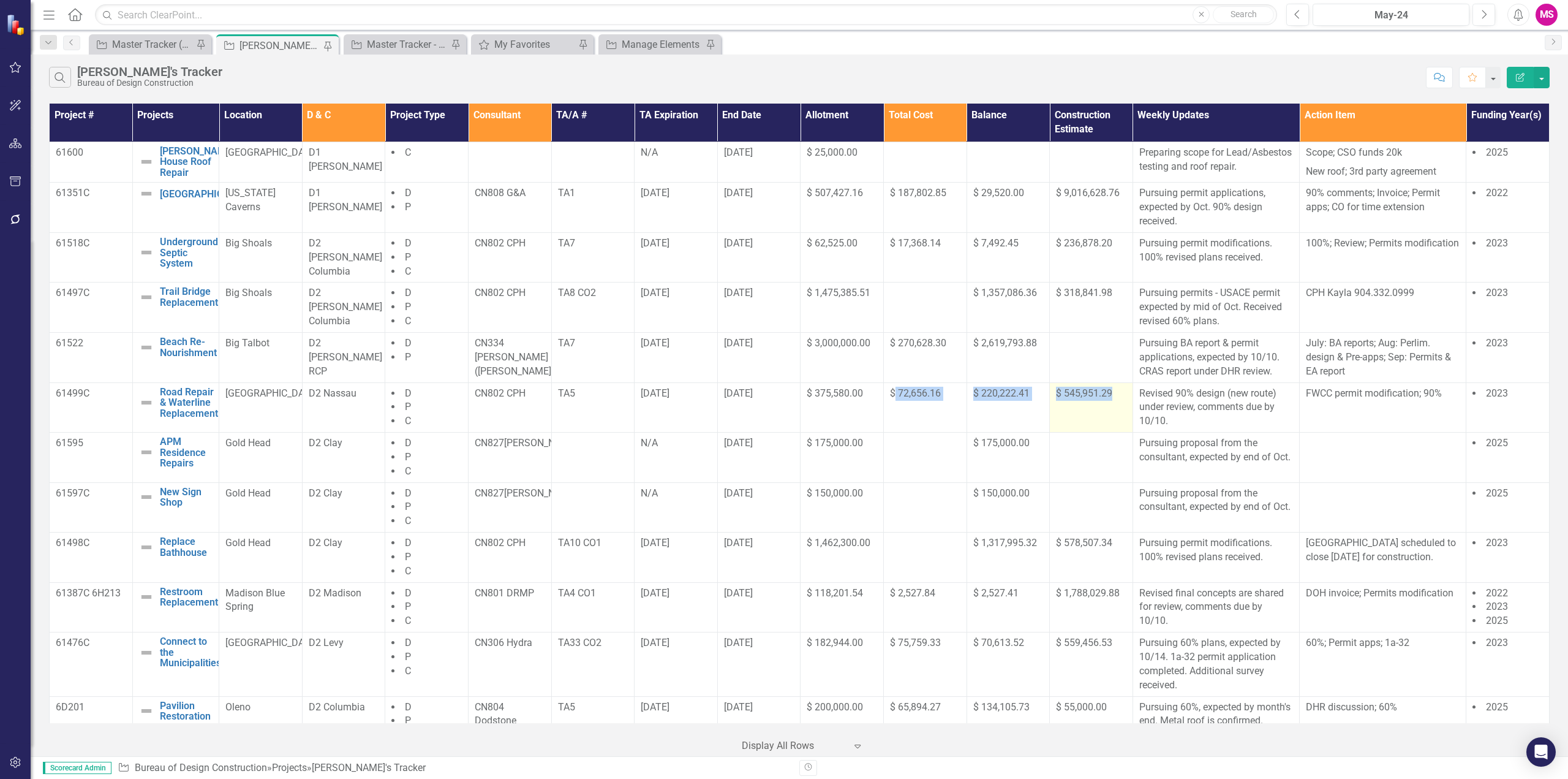
click at [1109, 419] on tr "61499C Road Repair & Waterline Replacement Edit Edit Project Link Open Element …" at bounding box center [799, 407] width 1500 height 50
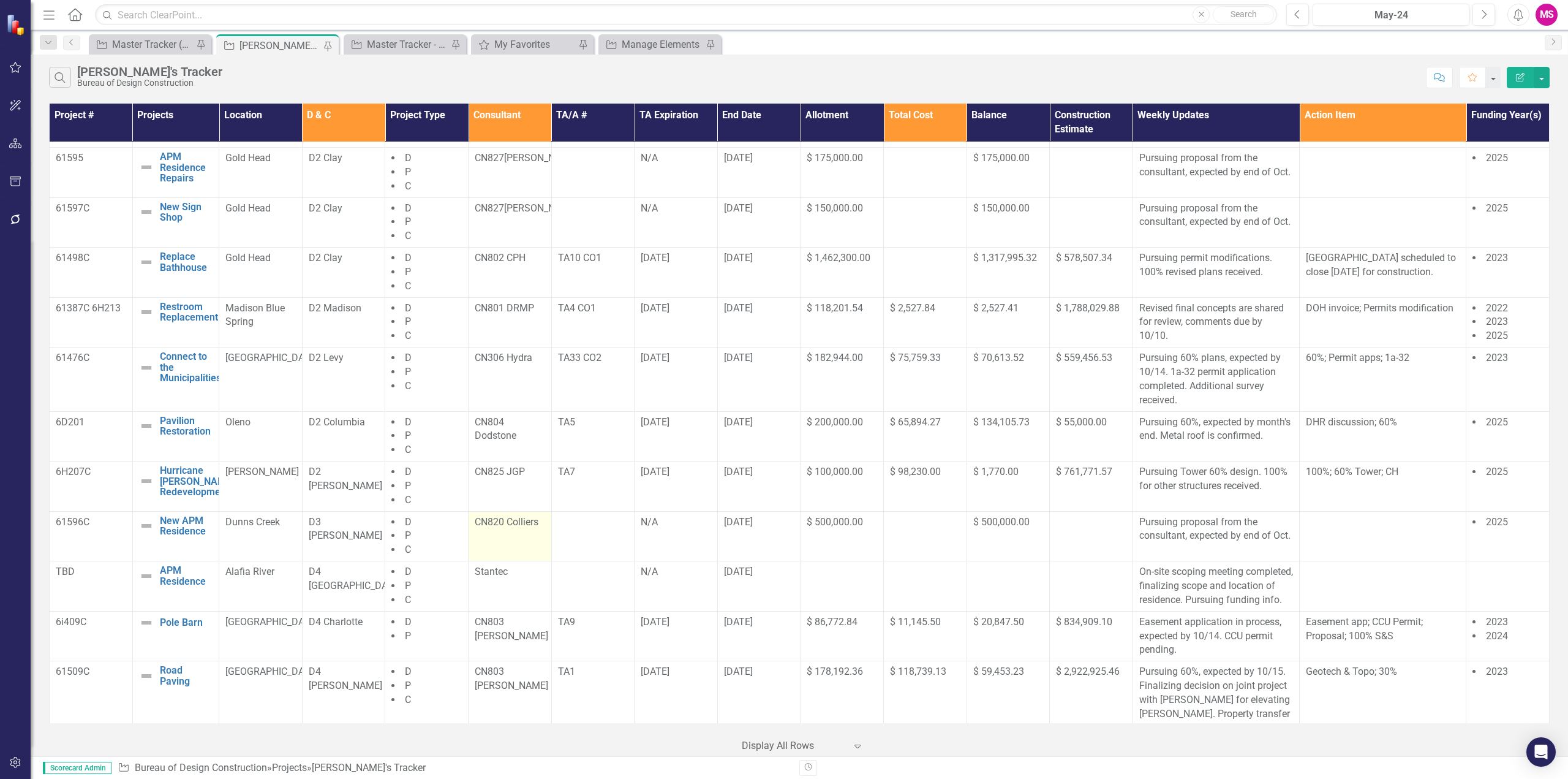
scroll to position [306, 0]
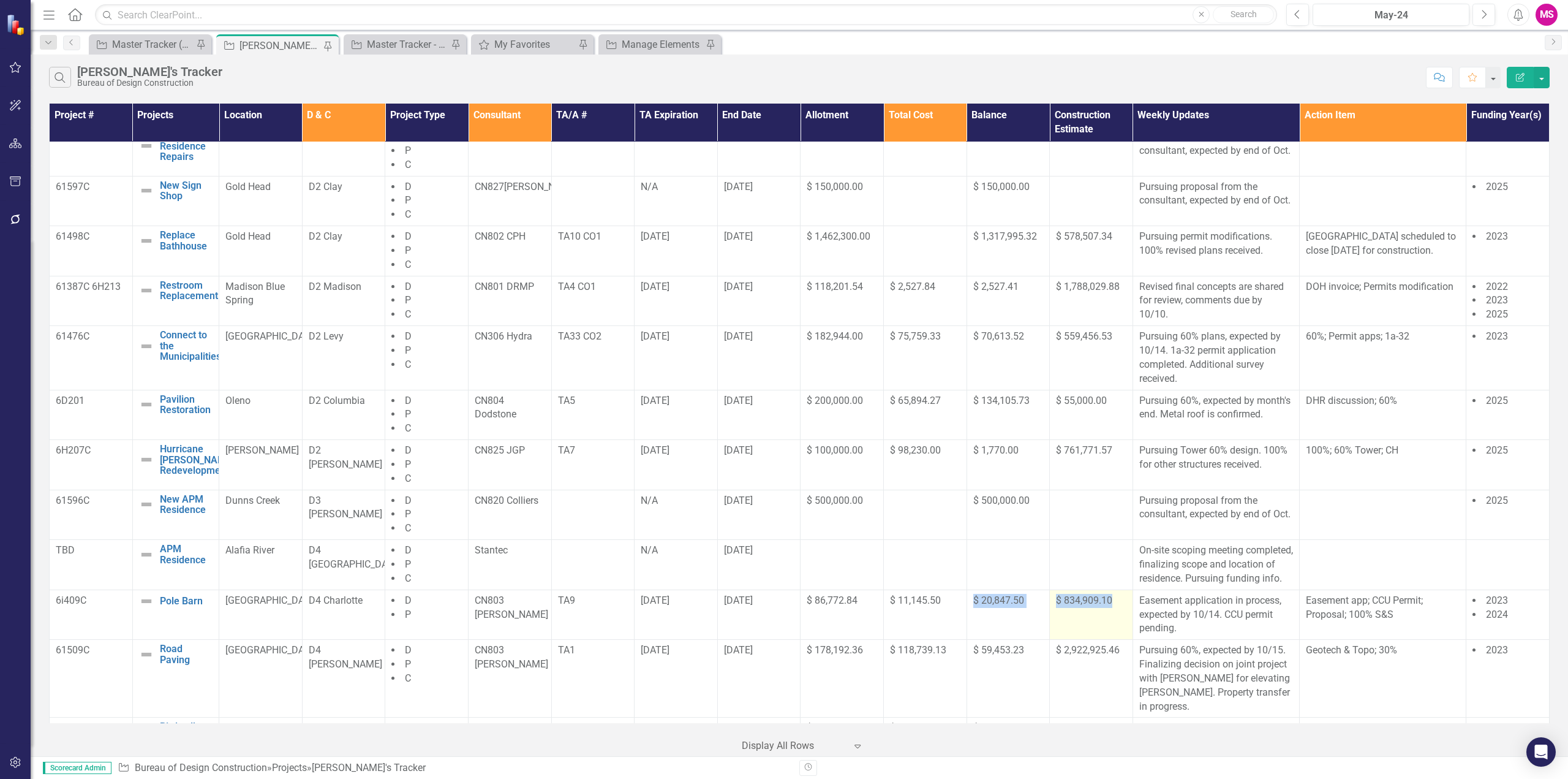
drag, startPoint x: 959, startPoint y: 635, endPoint x: 1117, endPoint y: 640, distance: 158.1
click at [1117, 640] on tr "6i409C Pole Barn Edit Edit Project Link Open Element [GEOGRAPHIC_DATA] D4 Charl…" at bounding box center [799, 614] width 1500 height 50
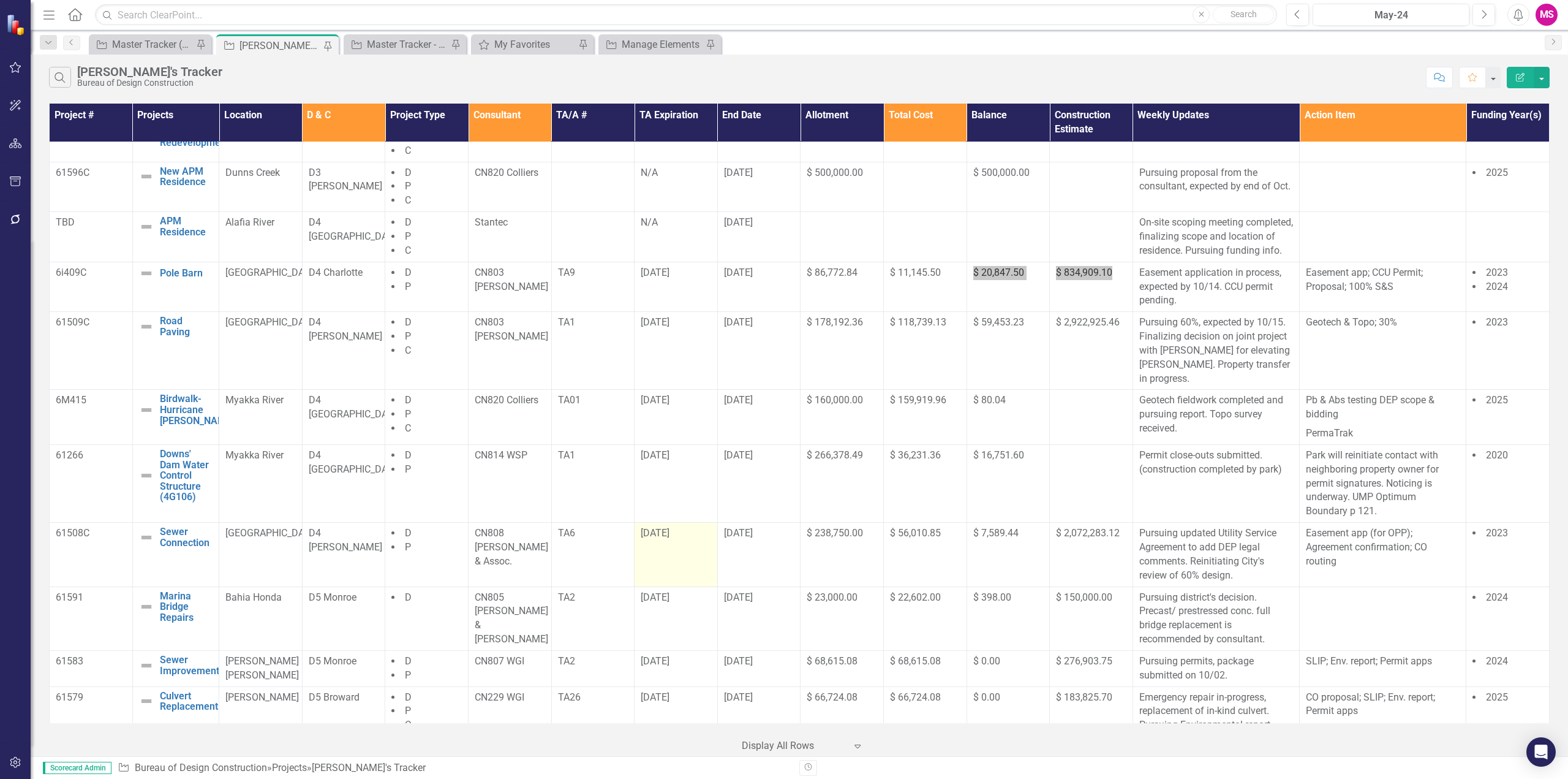
scroll to position [613, 0]
